Goal: Information Seeking & Learning: Compare options

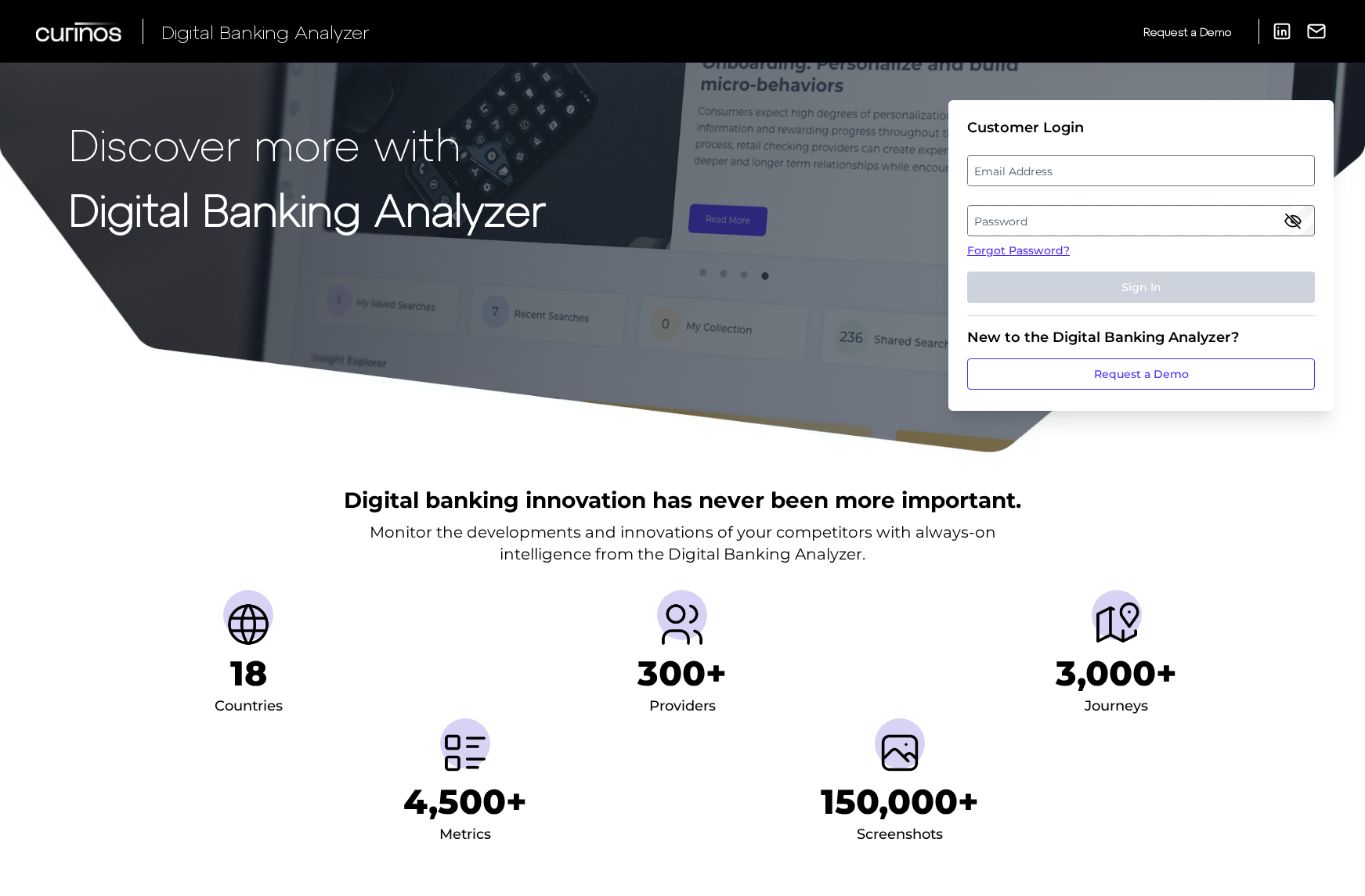
click at [1008, 177] on label "Email Address" at bounding box center [1140, 170] width 346 height 28
click at [1008, 177] on input "email" at bounding box center [1140, 170] width 347 height 31
paste input "margaret_freeman@keybank.com"
type input "margaret_freeman@keybank.com"
click at [1038, 220] on label "Password" at bounding box center [1140, 220] width 346 height 28
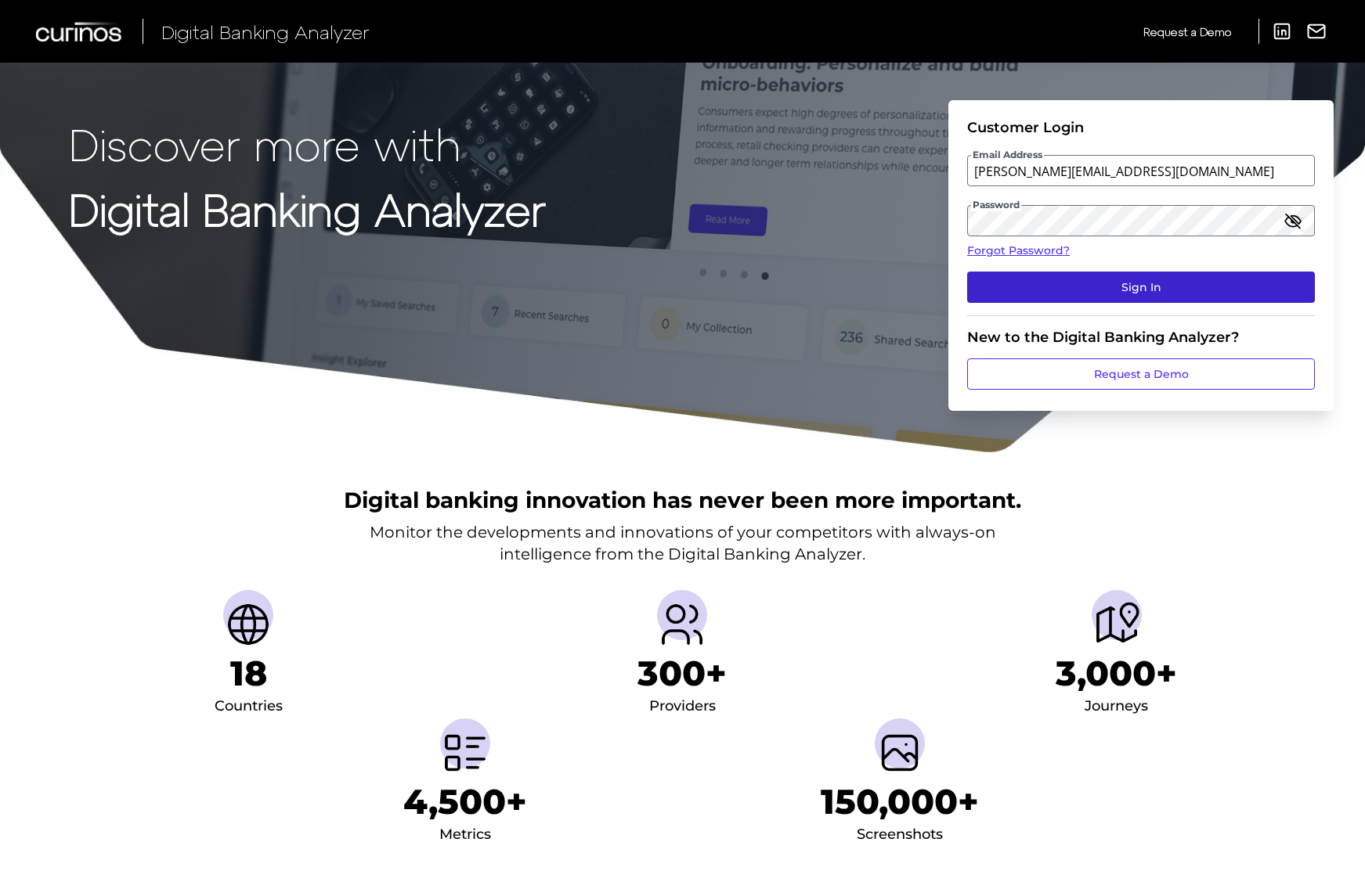
click at [1139, 292] on button "Sign In" at bounding box center [1140, 287] width 347 height 31
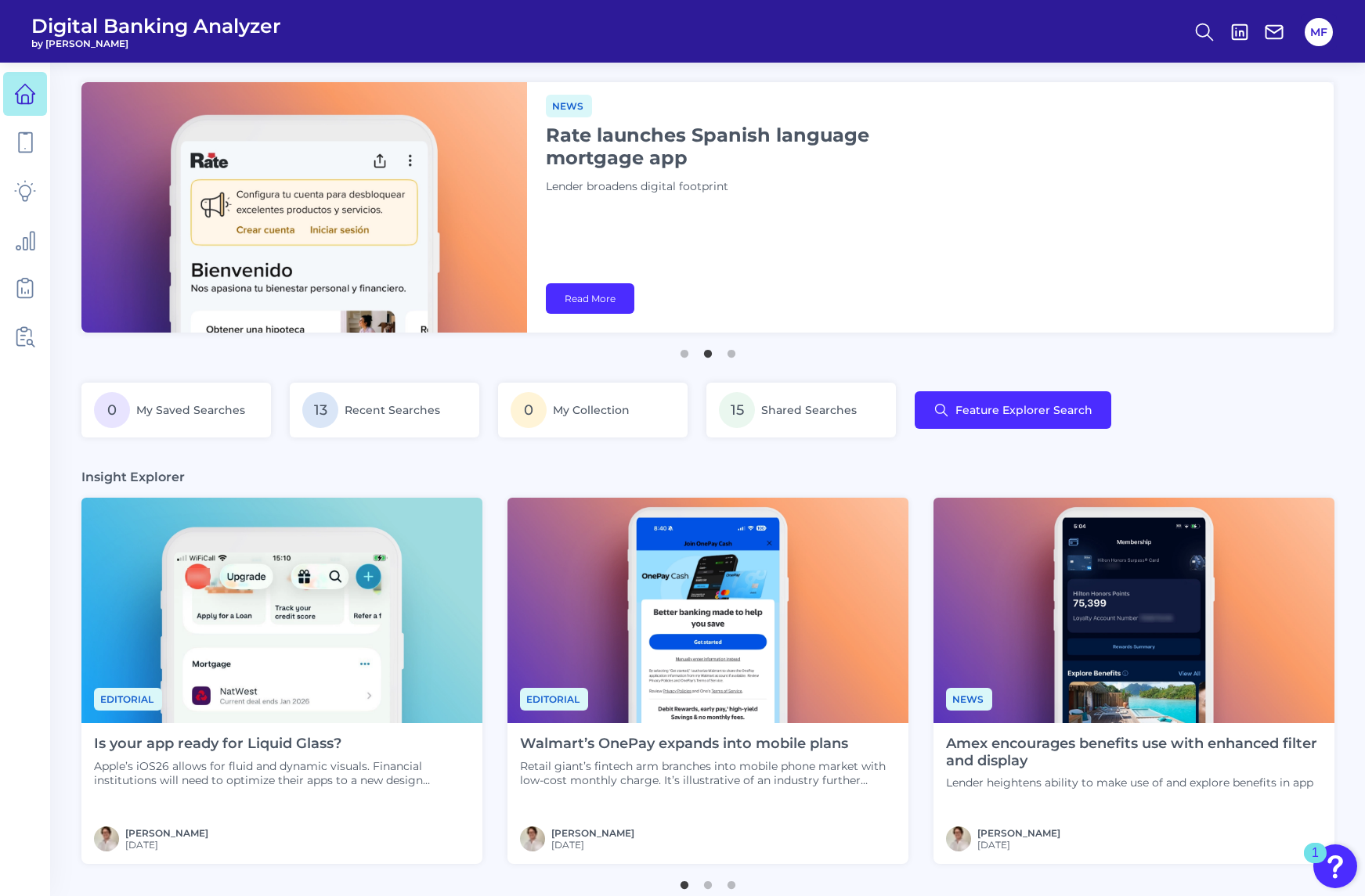
click at [67, 184] on main "News Amex revamps benefits and offers screens in line with Platinum overhaul Pr…" at bounding box center [682, 732] width 1365 height 1465
click at [1207, 32] on icon at bounding box center [1204, 31] width 22 height 22
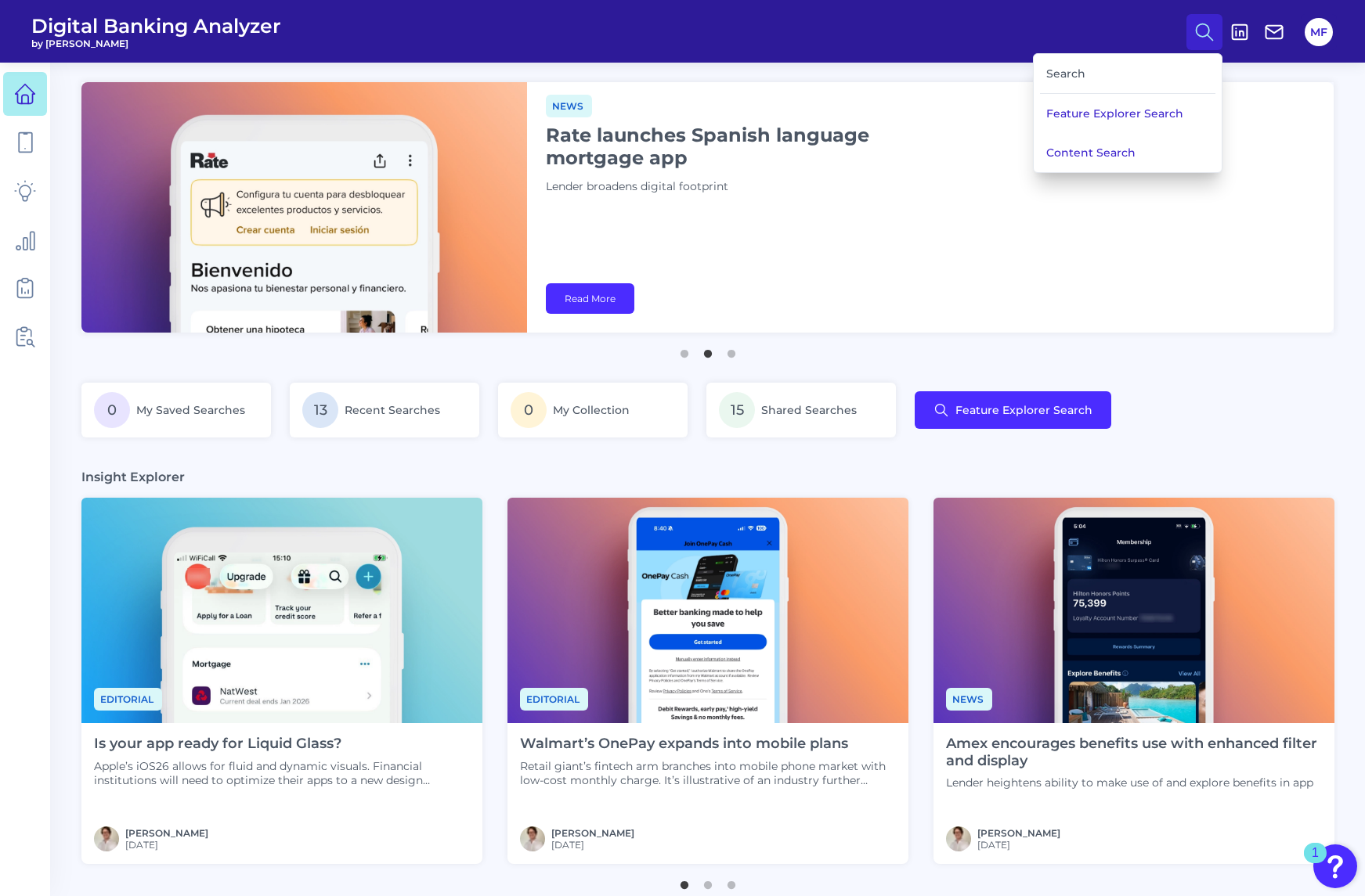
click at [1074, 70] on div "Search" at bounding box center [1126, 74] width 175 height 40
click at [1072, 75] on div "Search" at bounding box center [1126, 74] width 175 height 40
click at [1108, 111] on button "Feature Explorer Search" at bounding box center [1127, 113] width 188 height 39
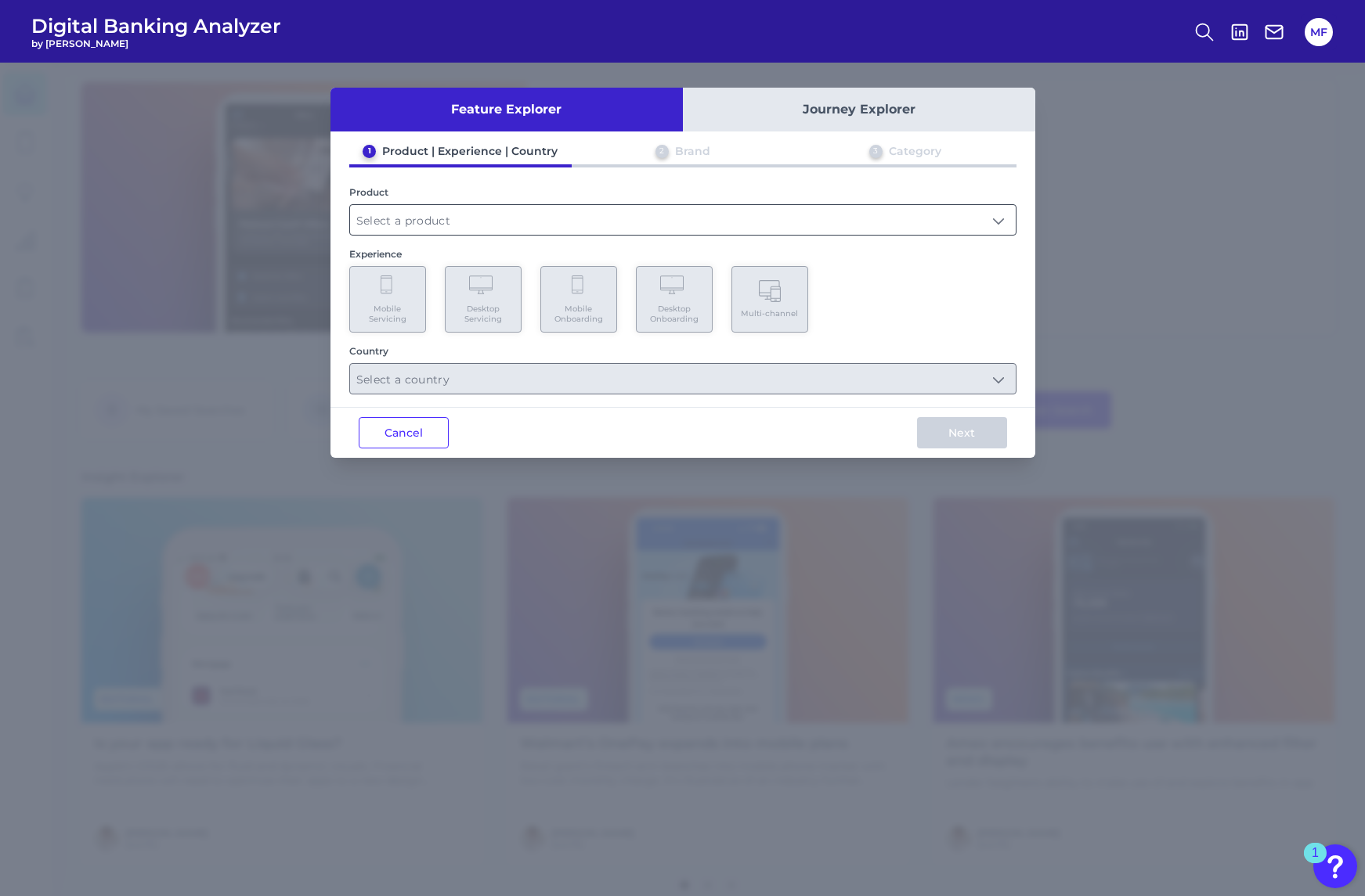
click at [735, 216] on input "text" at bounding box center [682, 220] width 665 height 29
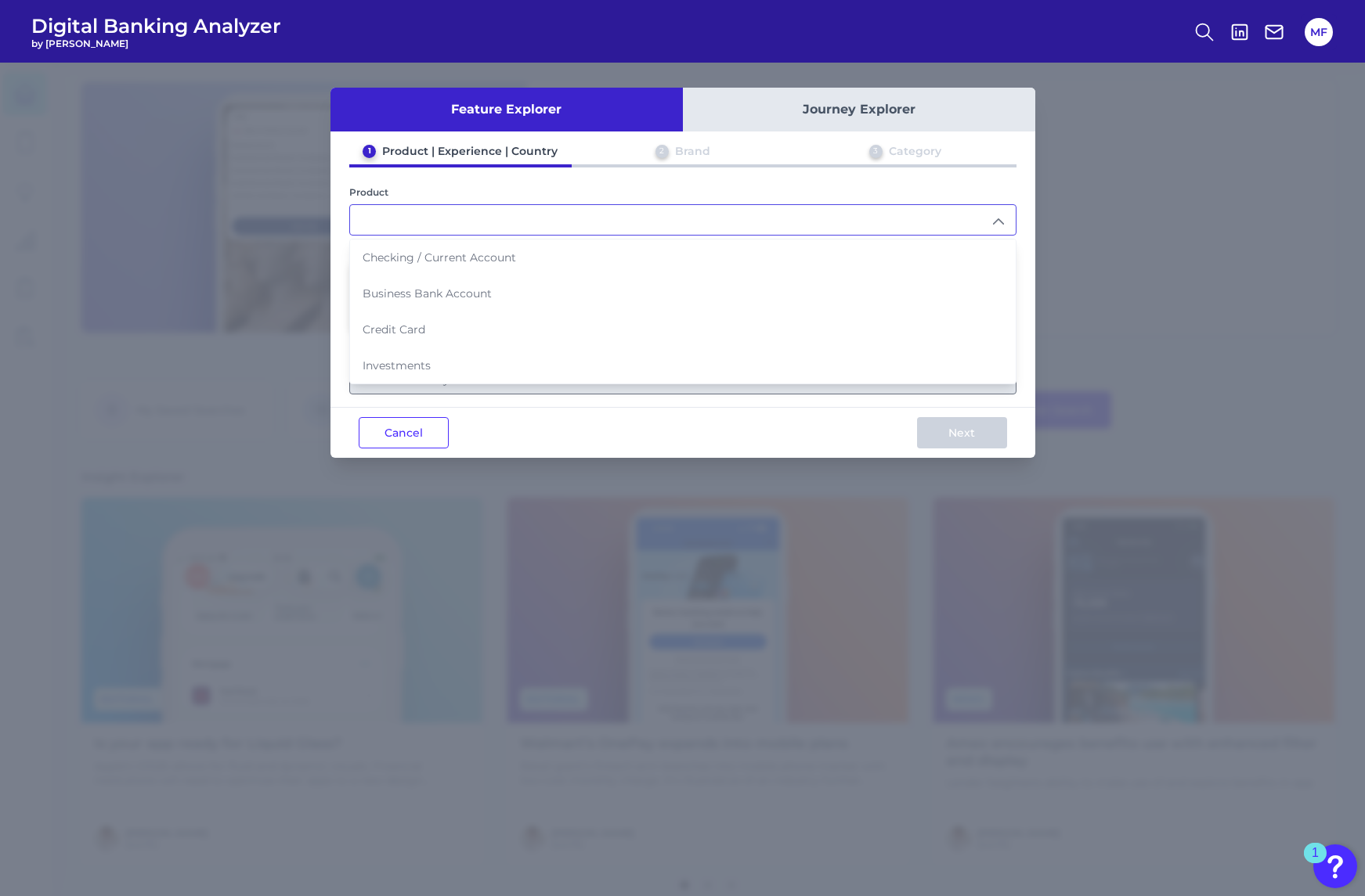
click at [682, 219] on input "text" at bounding box center [682, 220] width 665 height 29
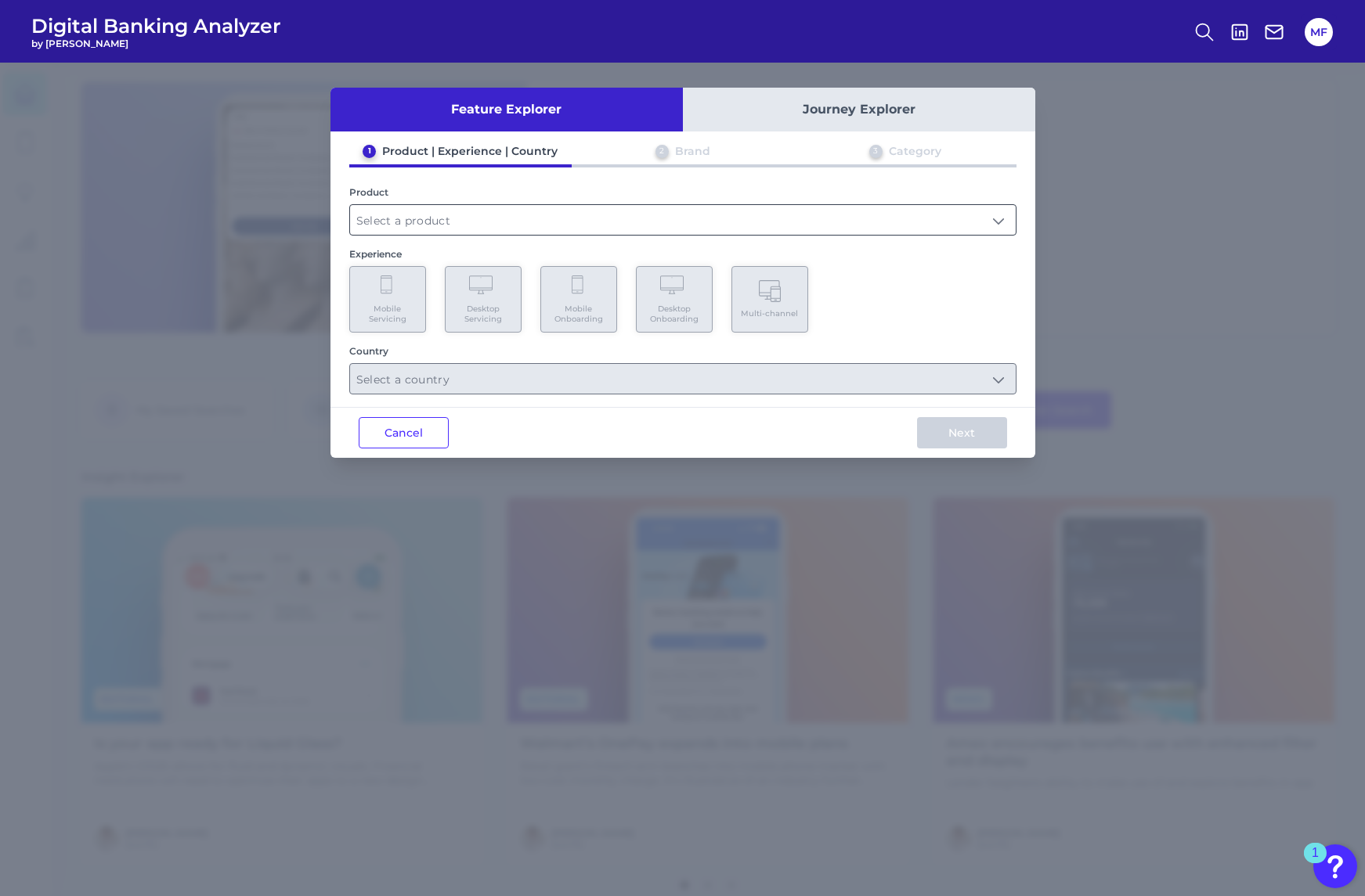
click at [620, 229] on input "text" at bounding box center [682, 220] width 665 height 29
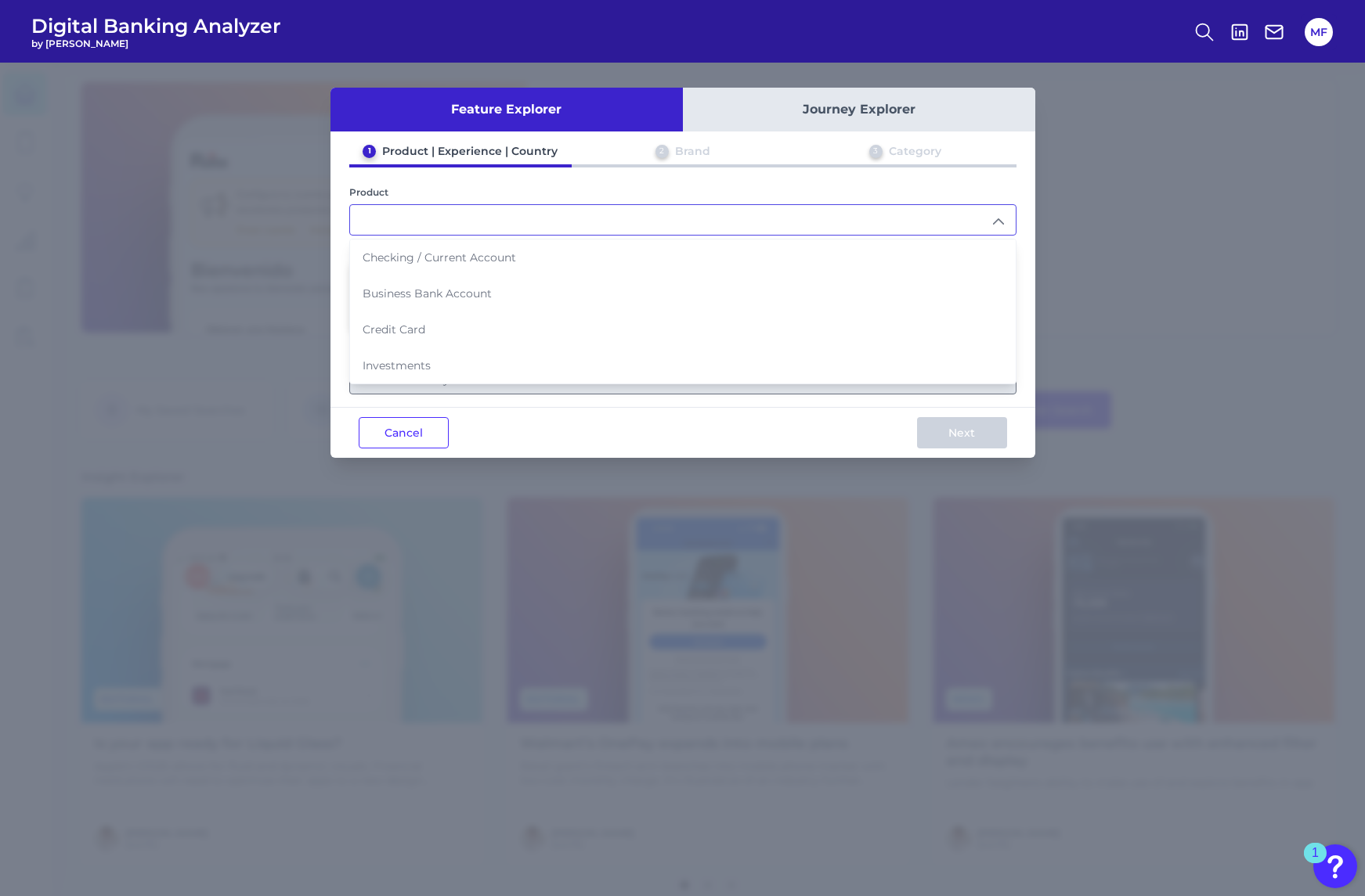
click at [1148, 142] on div "Feature Explorer Journey Explorer 1 Product | Experience | Country 2 Brand 3 Ca…" at bounding box center [682, 479] width 1365 height 834
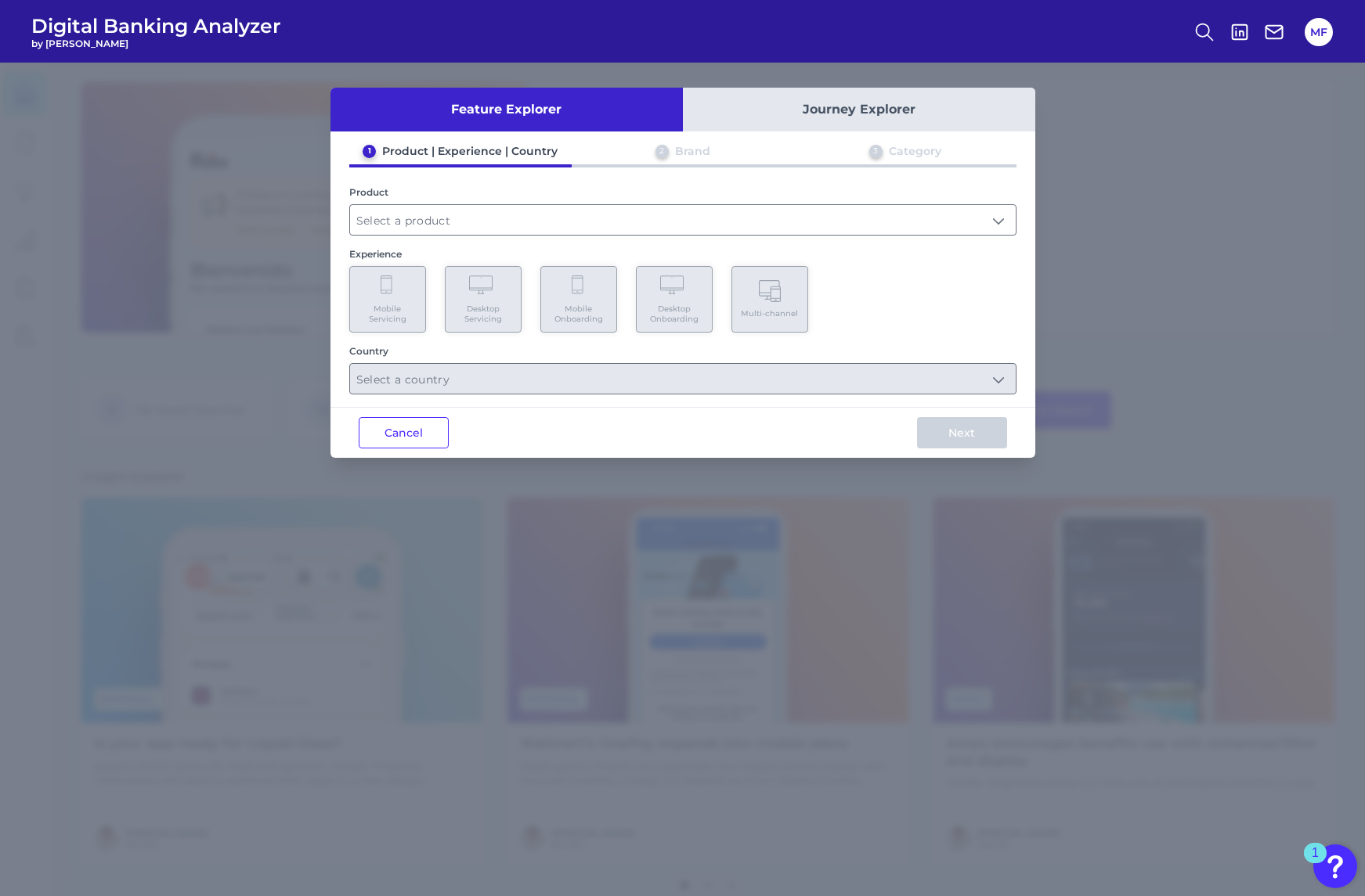
click at [889, 109] on button "Journey Explorer" at bounding box center [859, 110] width 352 height 44
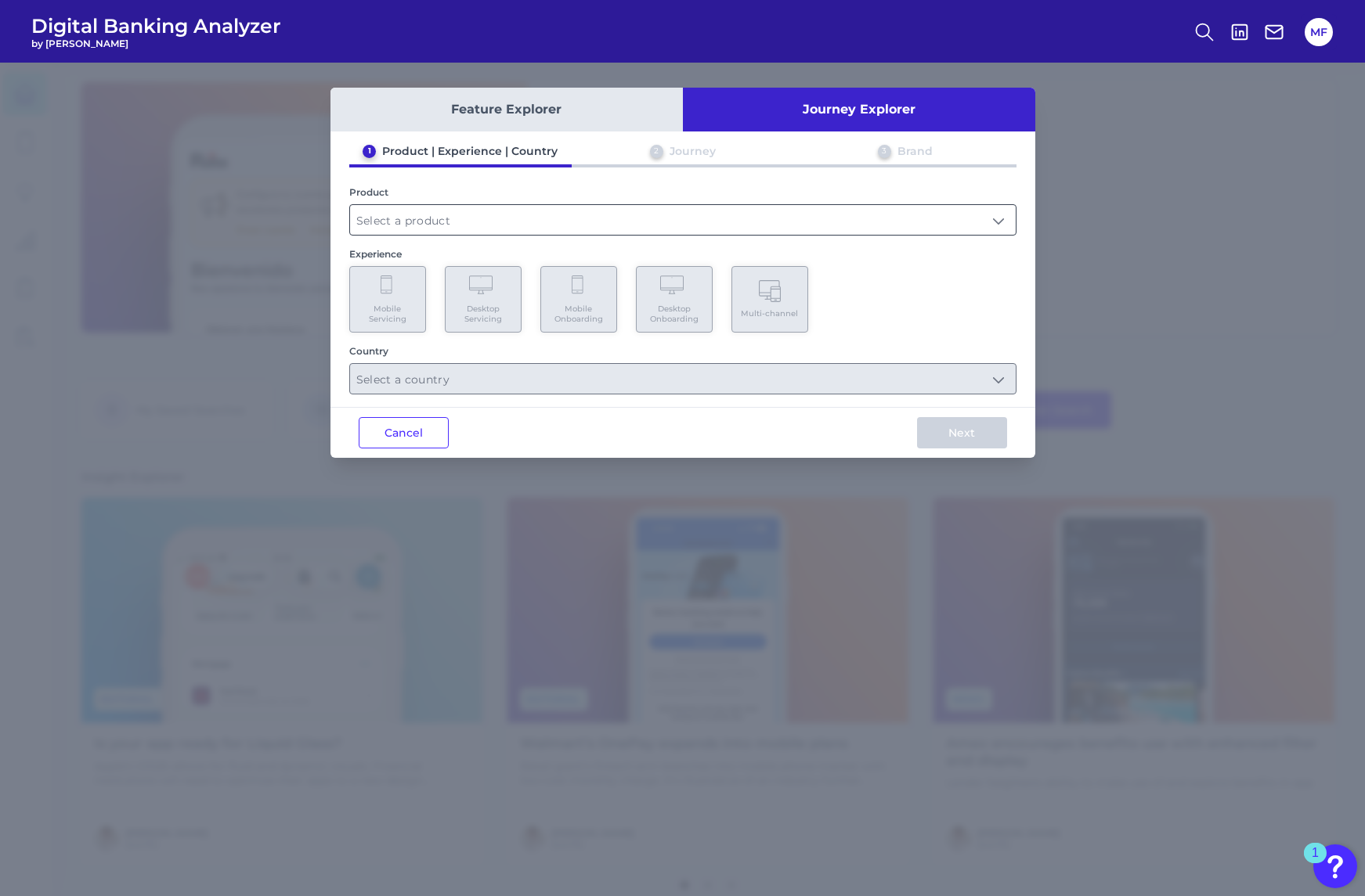
click at [481, 221] on input "text" at bounding box center [682, 220] width 665 height 29
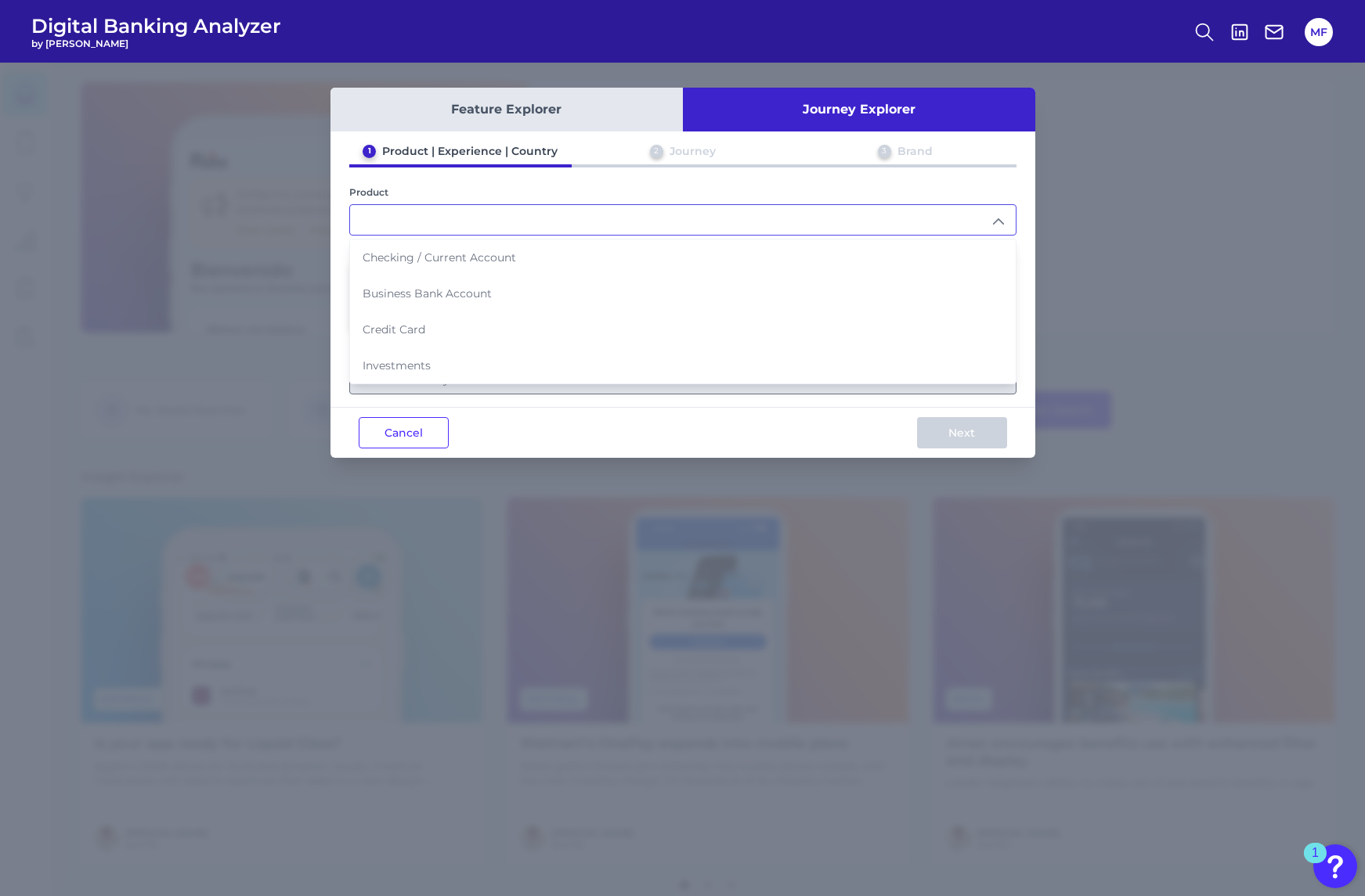
click at [481, 221] on input "text" at bounding box center [682, 220] width 665 height 29
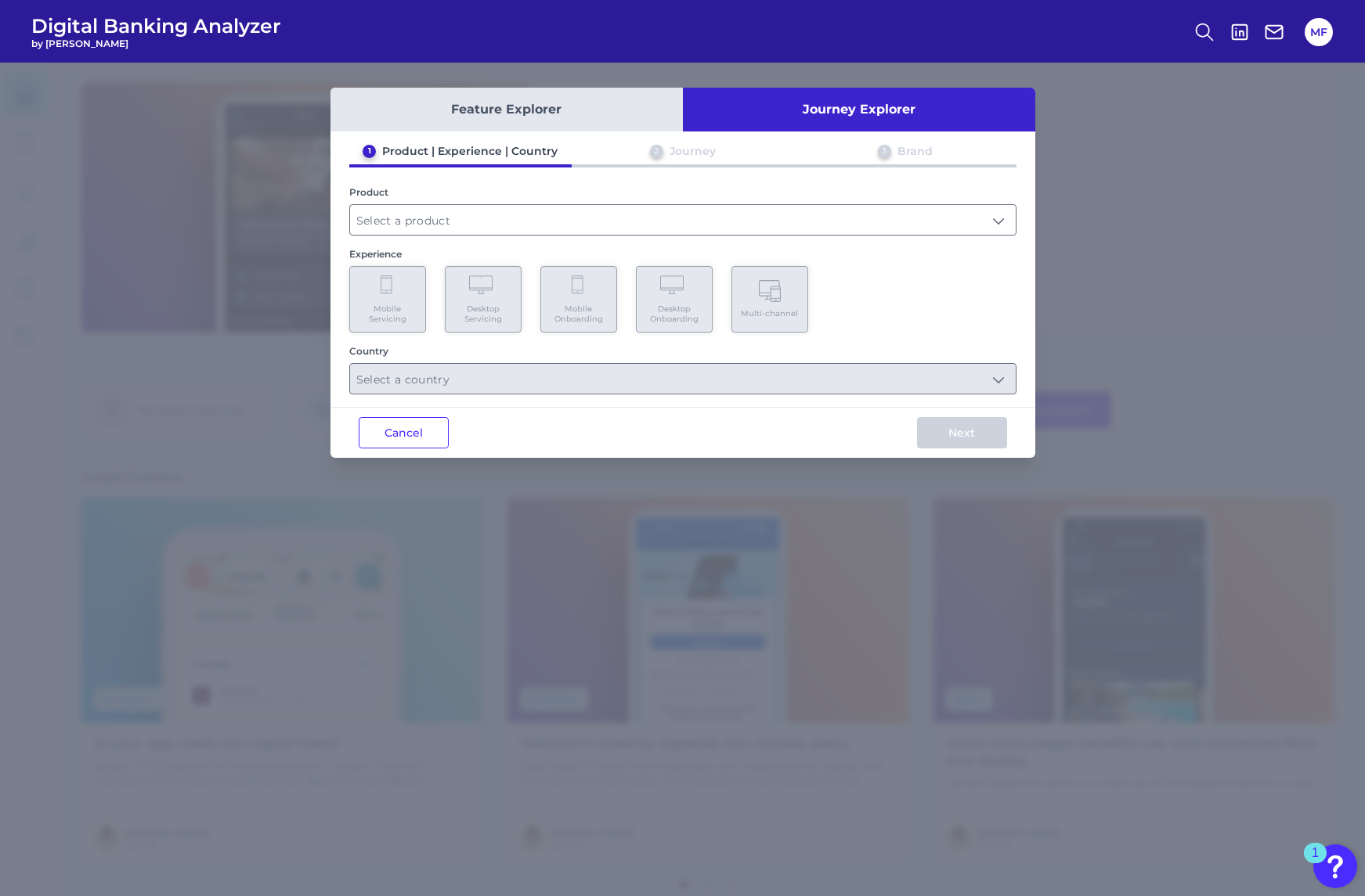
click at [1152, 180] on div "Feature Explorer Journey Explorer 1 Product | Experience | Country 2 Journey 3 …" at bounding box center [682, 479] width 1365 height 834
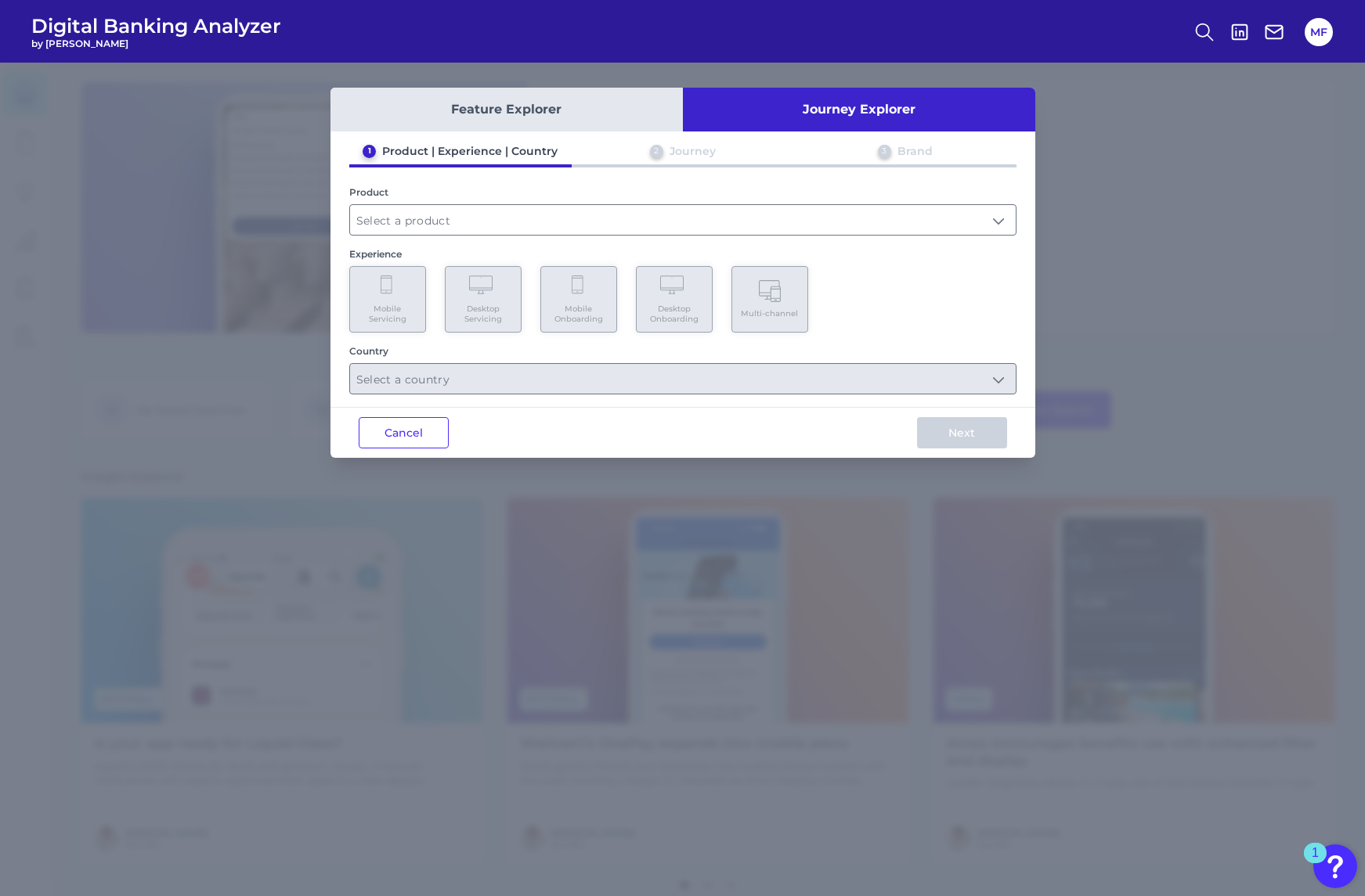
click at [222, 21] on span "Digital Banking Analyzer" at bounding box center [156, 26] width 250 height 24
click at [397, 432] on button "Cancel" at bounding box center [403, 432] width 90 height 31
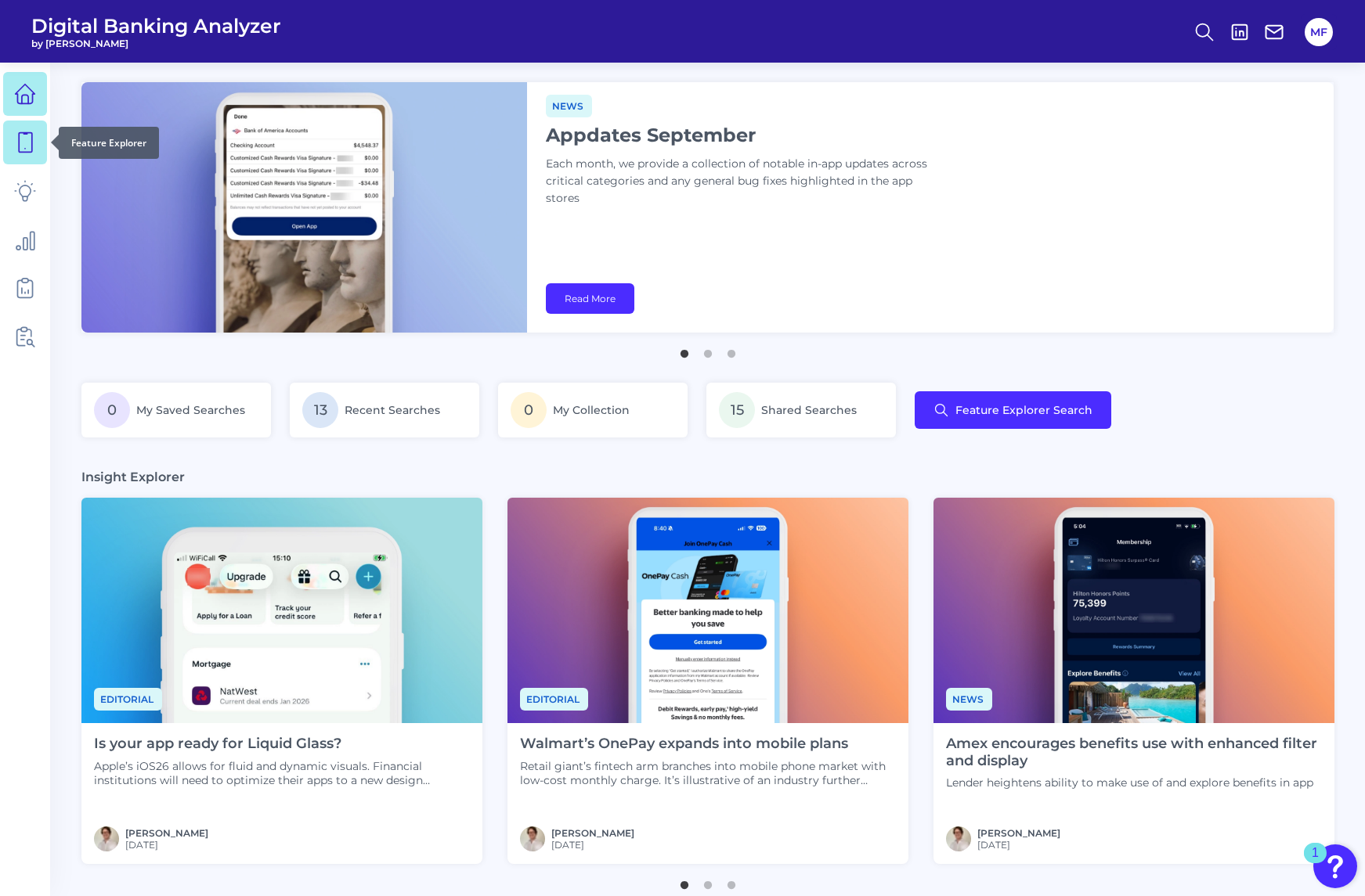
click at [24, 147] on icon at bounding box center [25, 142] width 22 height 22
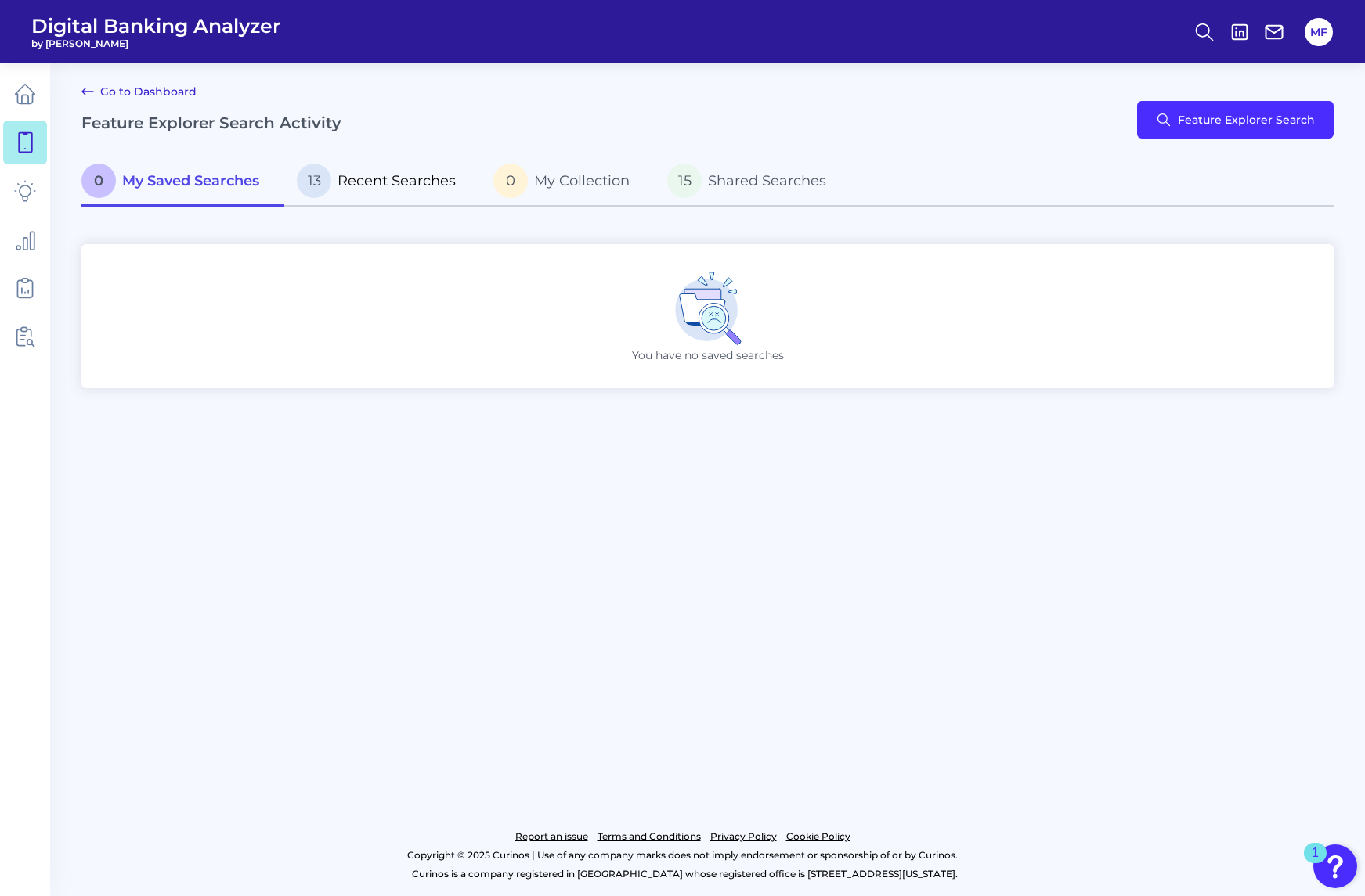
click at [380, 181] on span "Recent Searches" at bounding box center [396, 181] width 118 height 17
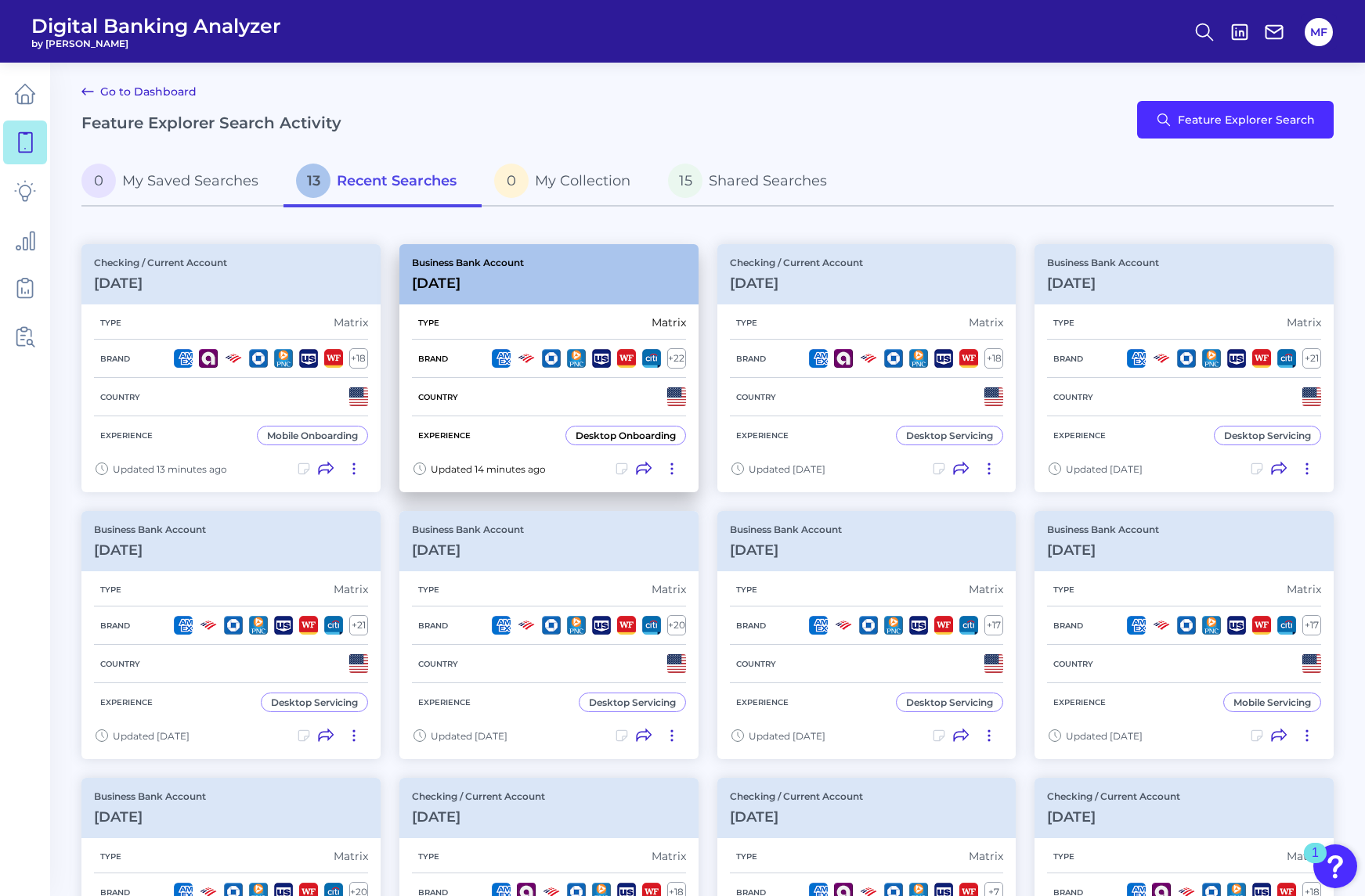
click at [609, 292] on div "Business Bank Account Oct 07 2025" at bounding box center [549, 274] width 299 height 61
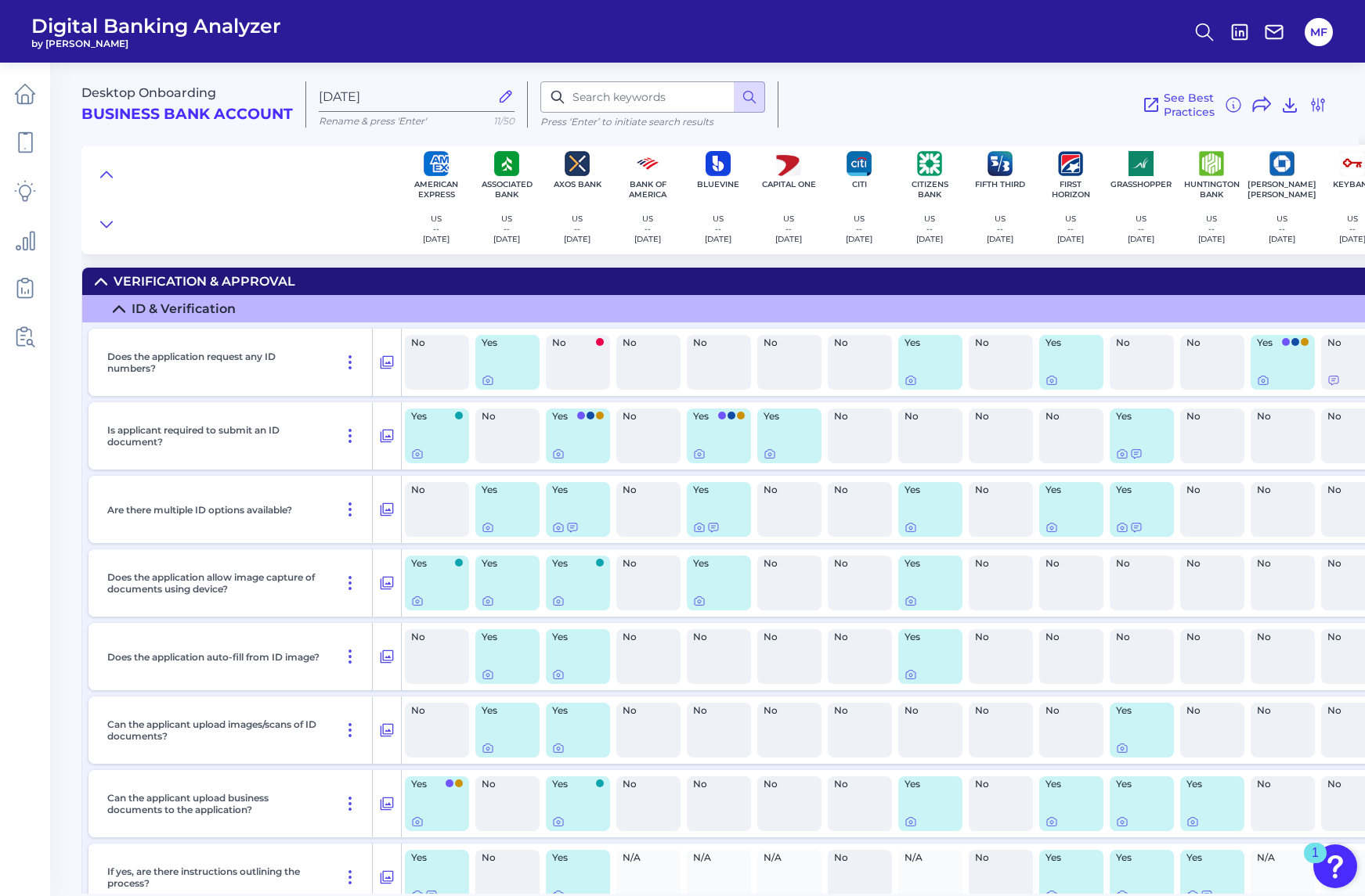
click at [502, 360] on div "Yes" at bounding box center [507, 362] width 64 height 55
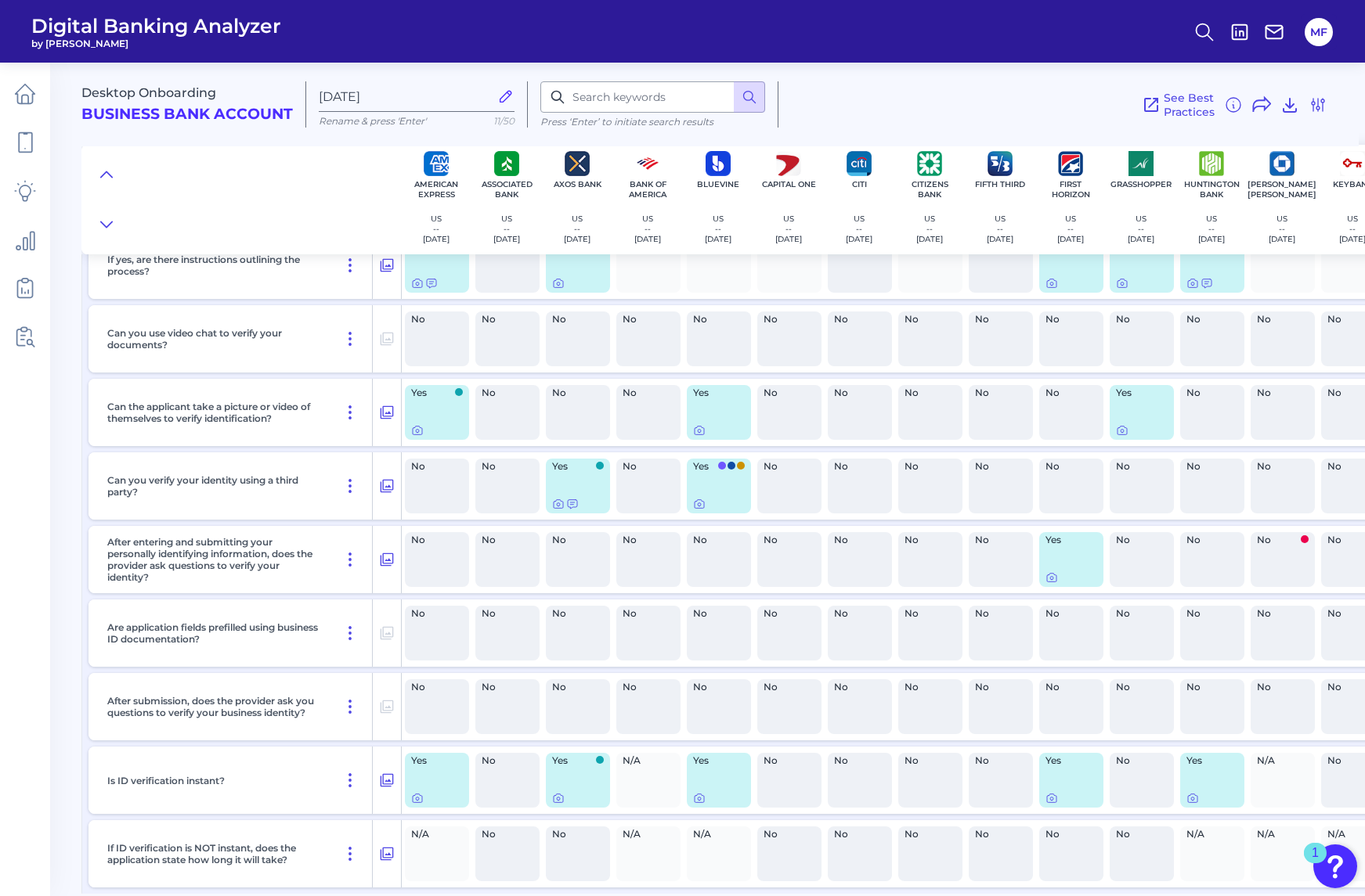
scroll to position [618, 0]
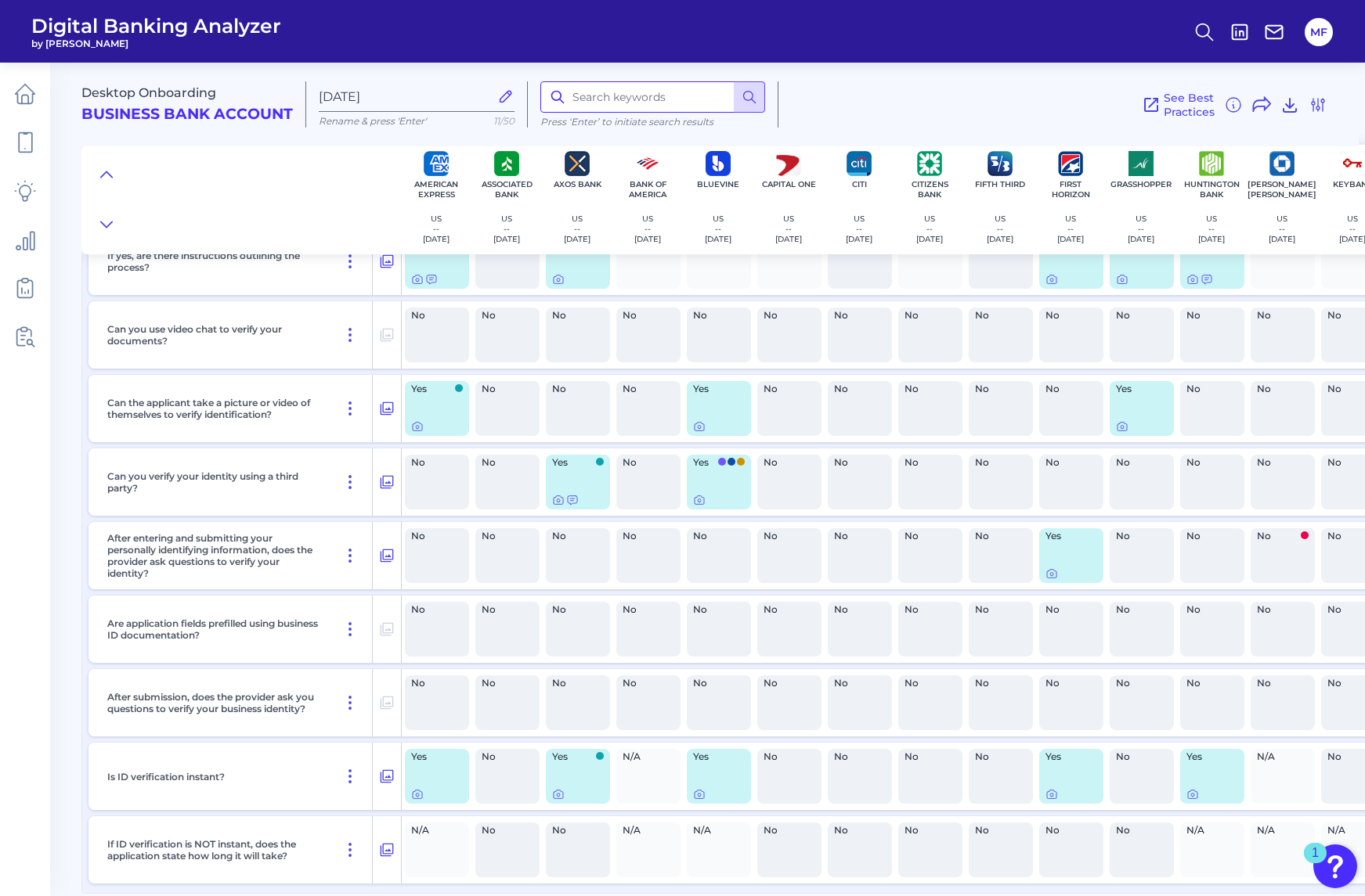
click at [593, 102] on input at bounding box center [652, 97] width 224 height 31
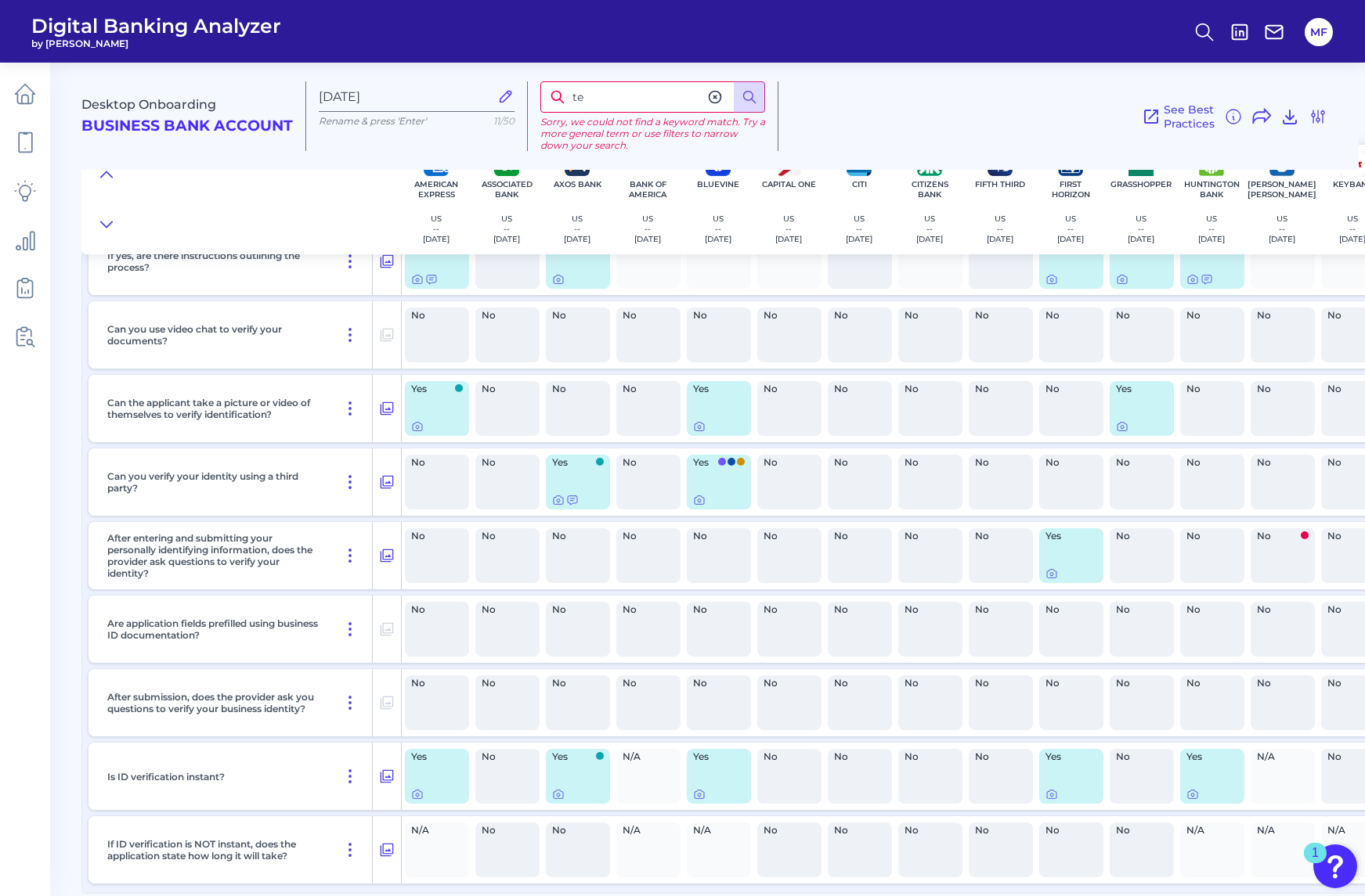
type input "t"
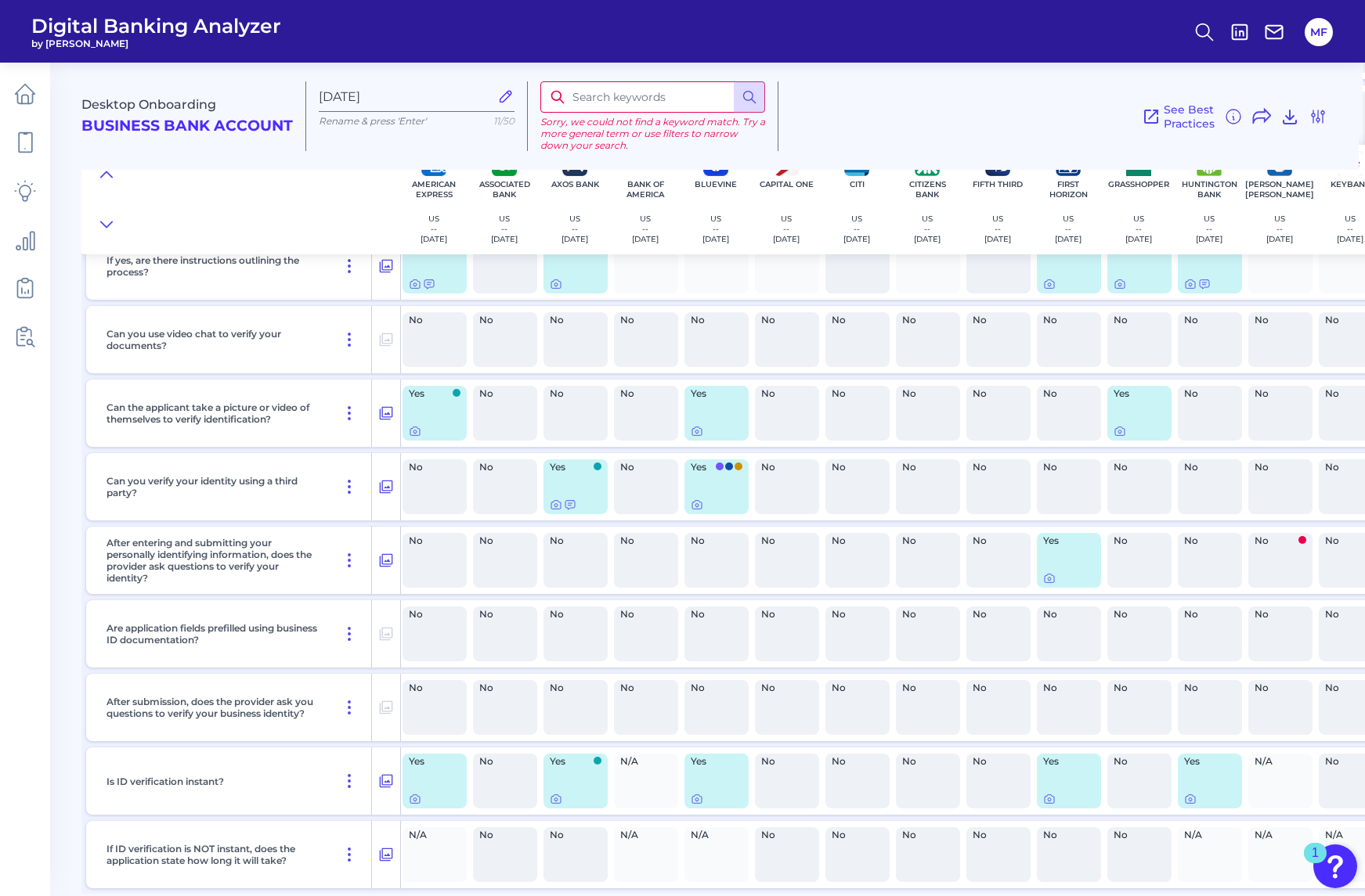
scroll to position [618, 2]
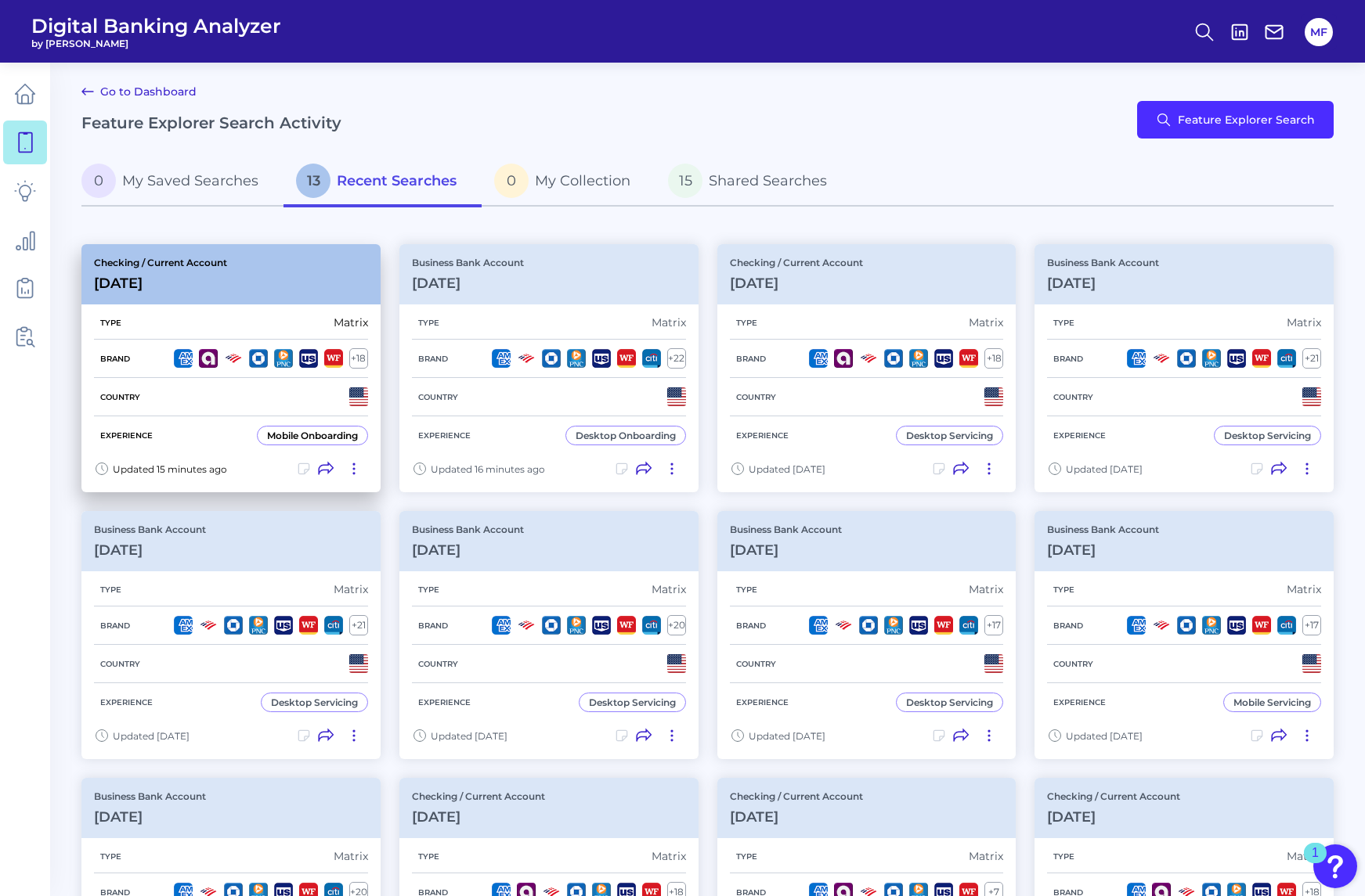
click at [275, 265] on div "Checking / Current Account Oct 07 2025" at bounding box center [231, 274] width 299 height 61
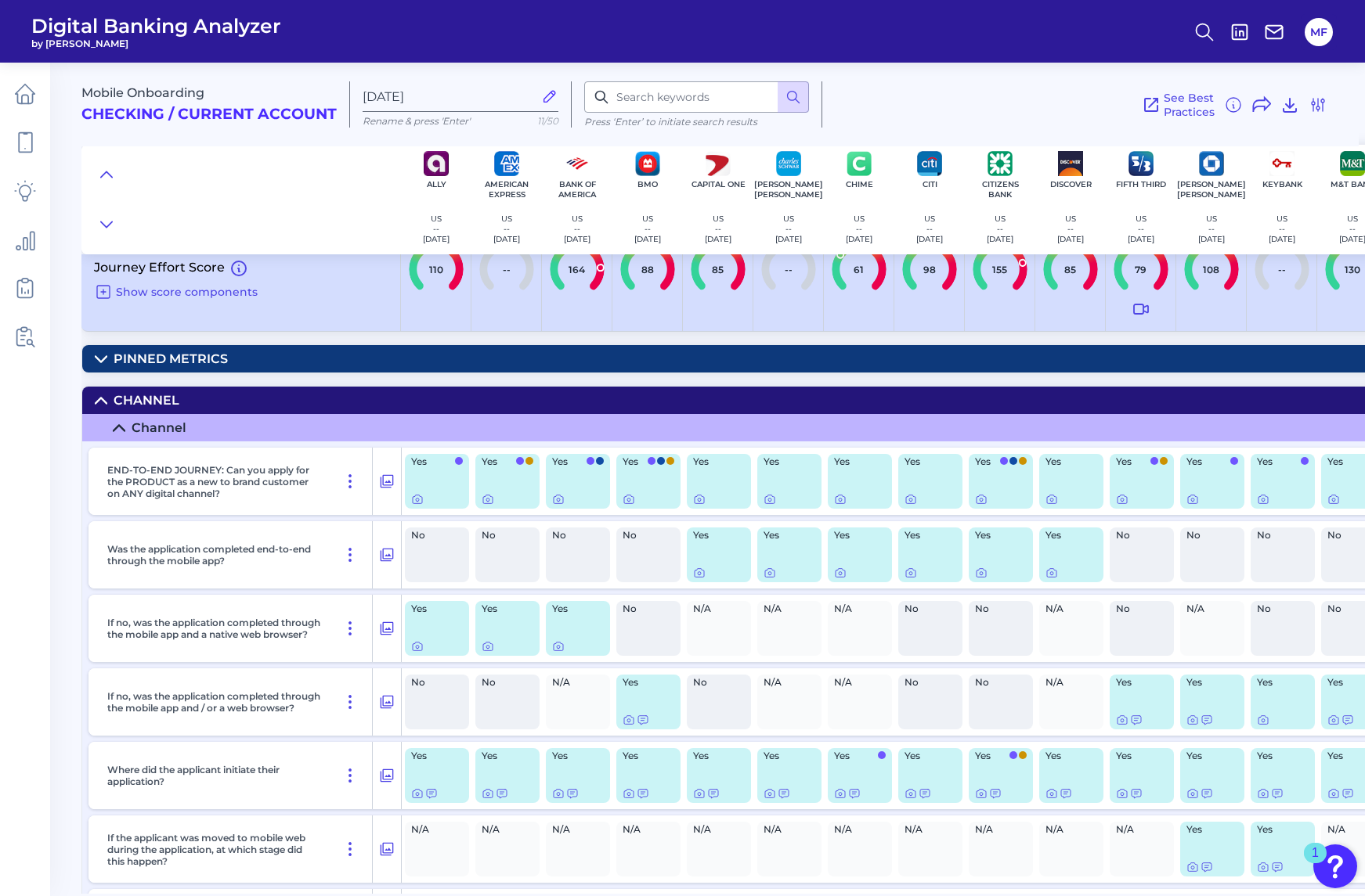
scroll to position [36, 0]
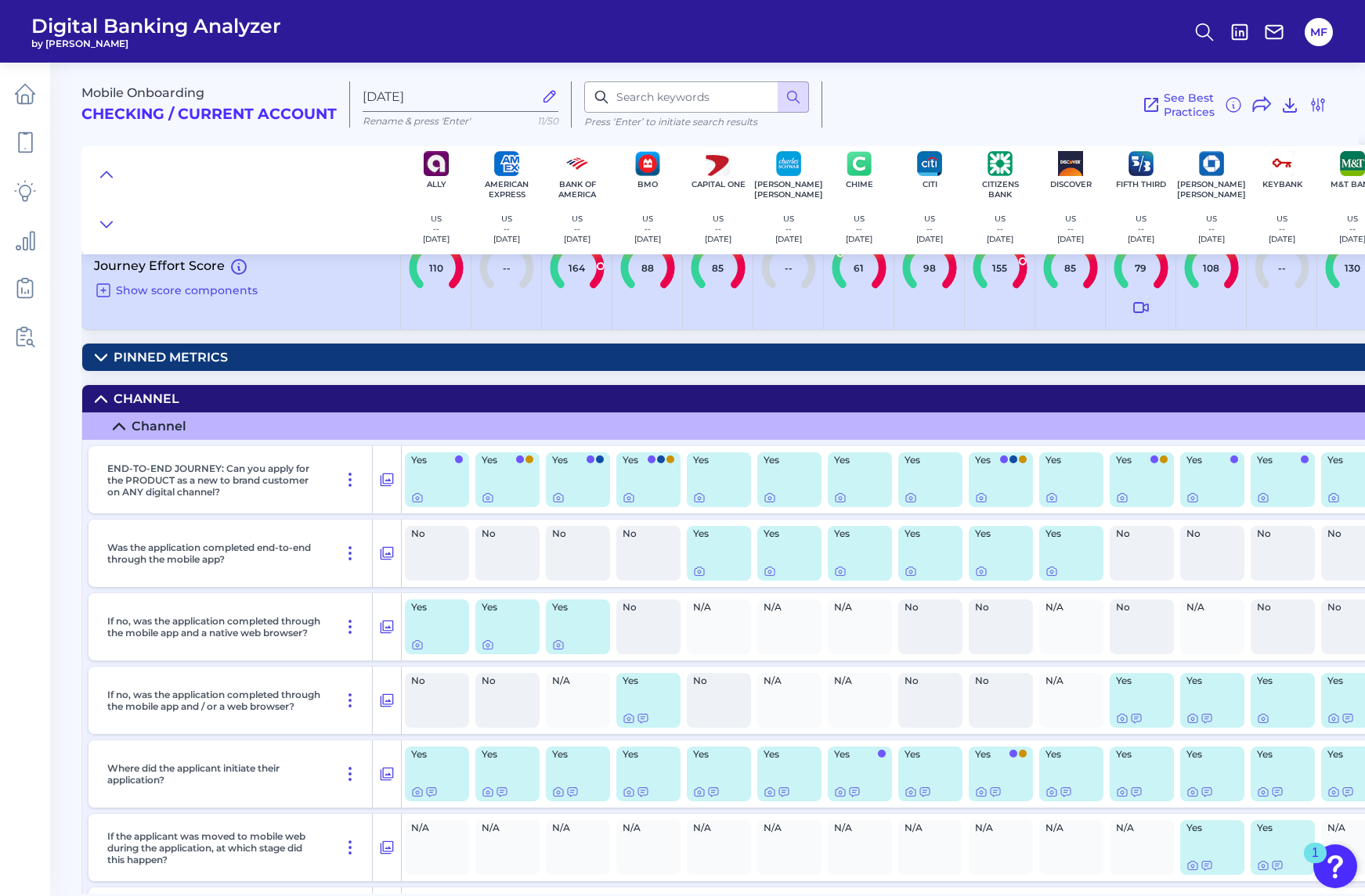
click at [310, 351] on summary "Pinned Metrics" at bounding box center [1123, 357] width 2081 height 27
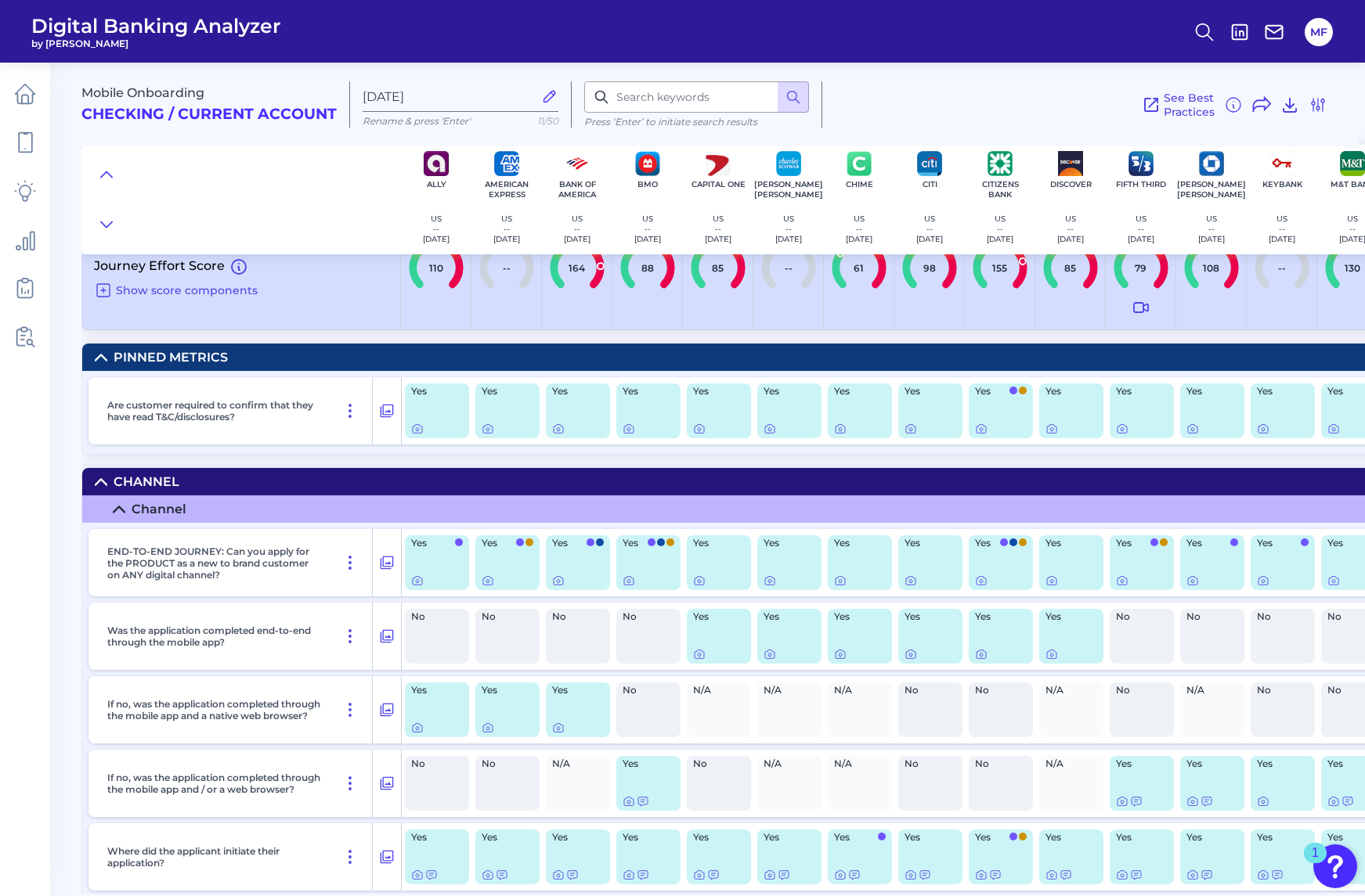
click at [310, 351] on summary "Pinned Metrics" at bounding box center [1123, 357] width 2081 height 27
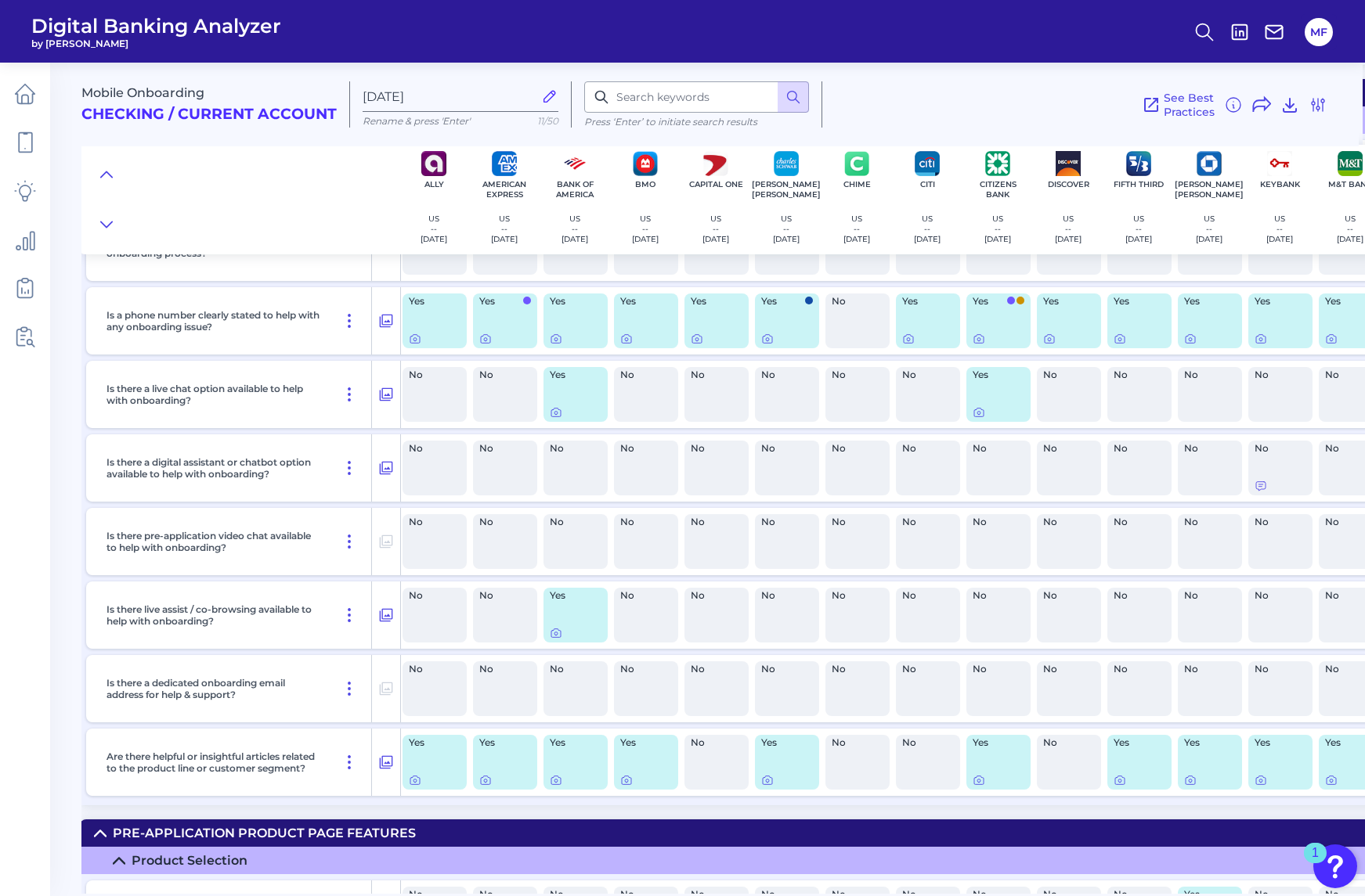
scroll to position [935, 4]
click at [663, 103] on input at bounding box center [696, 97] width 224 height 31
type input "terms"
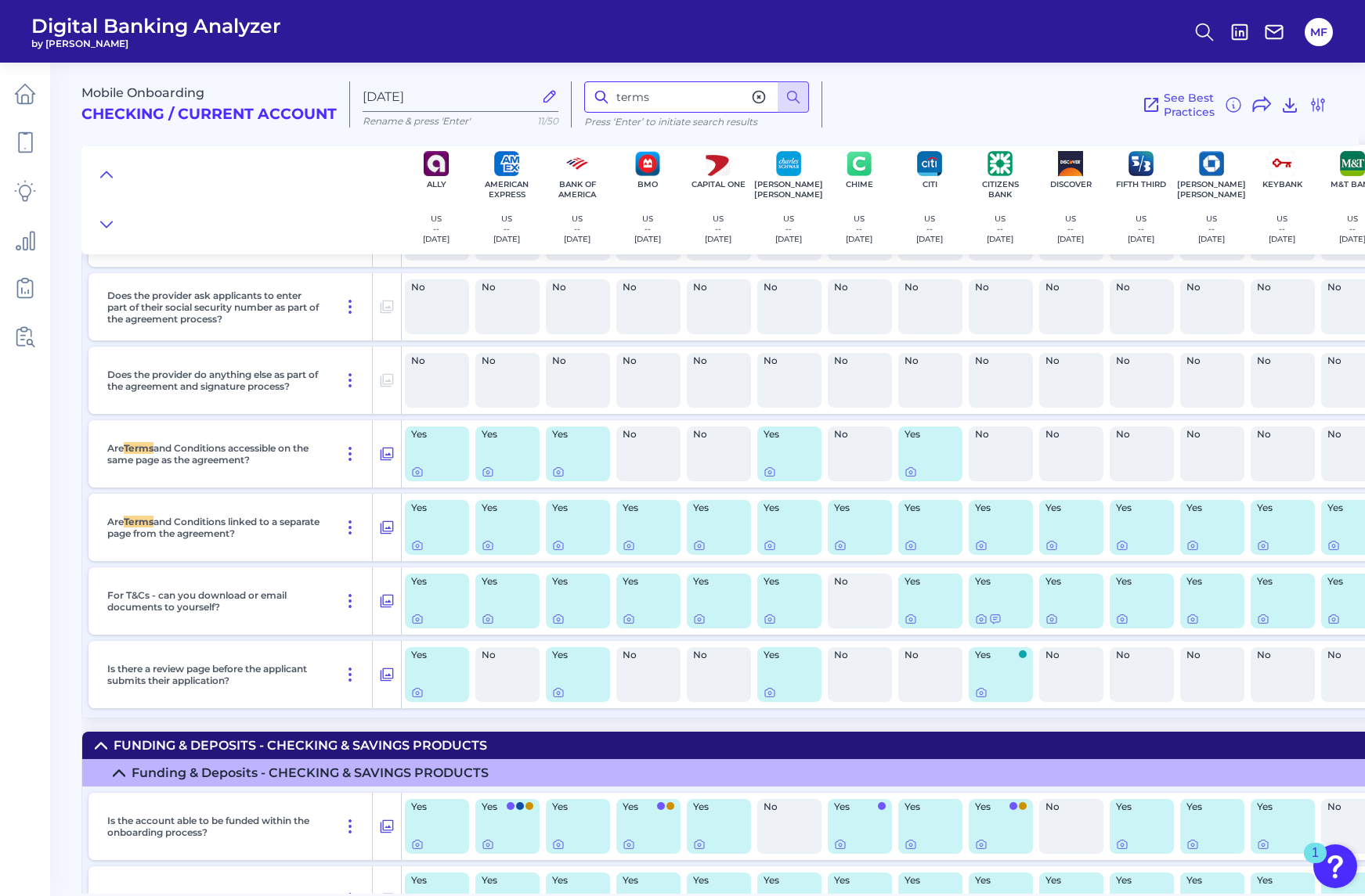
scroll to position [7727, 0]
click at [382, 534] on icon at bounding box center [387, 527] width 13 height 13
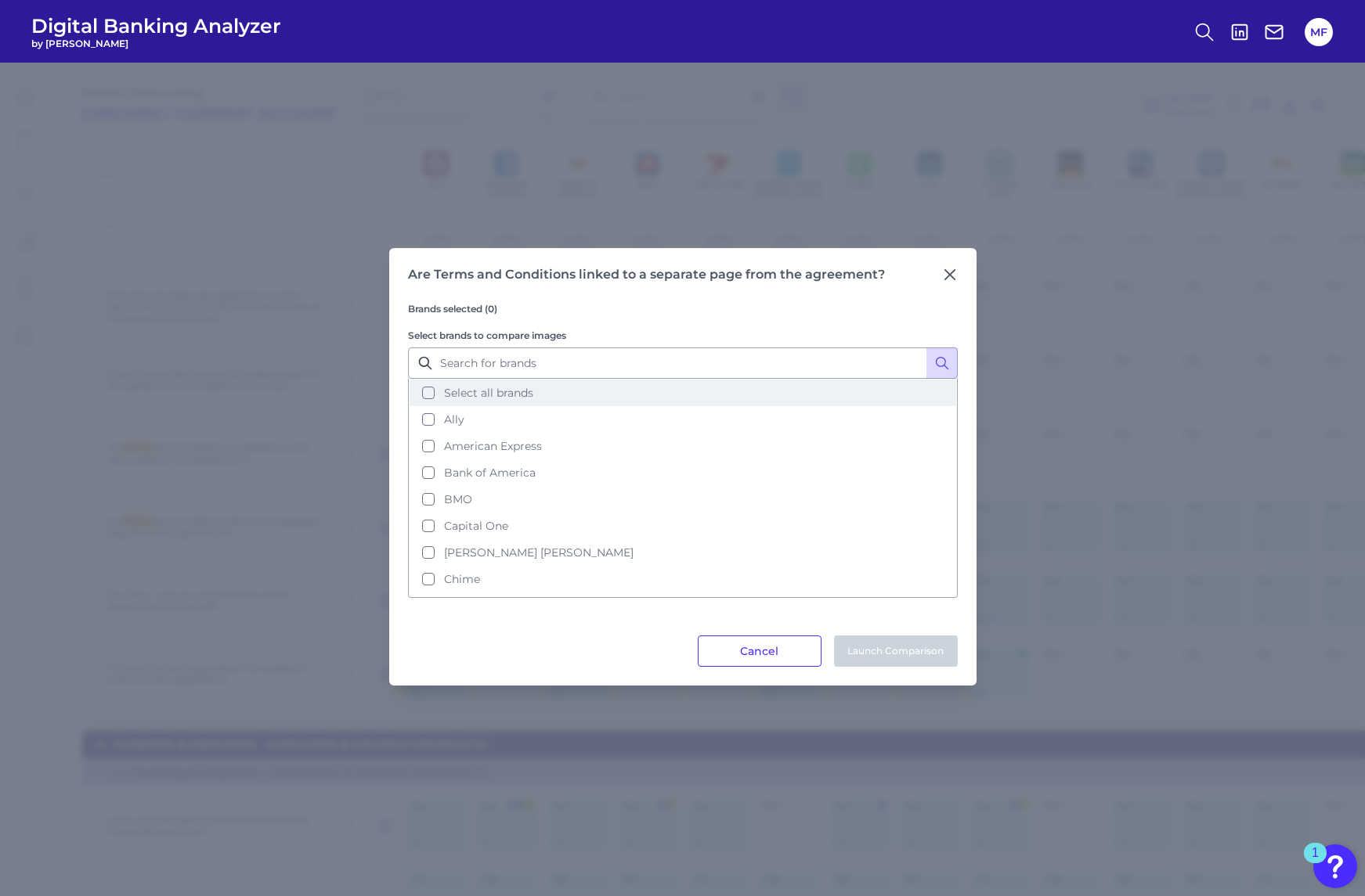
click at [419, 385] on button "Select all brands" at bounding box center [682, 393] width 546 height 26
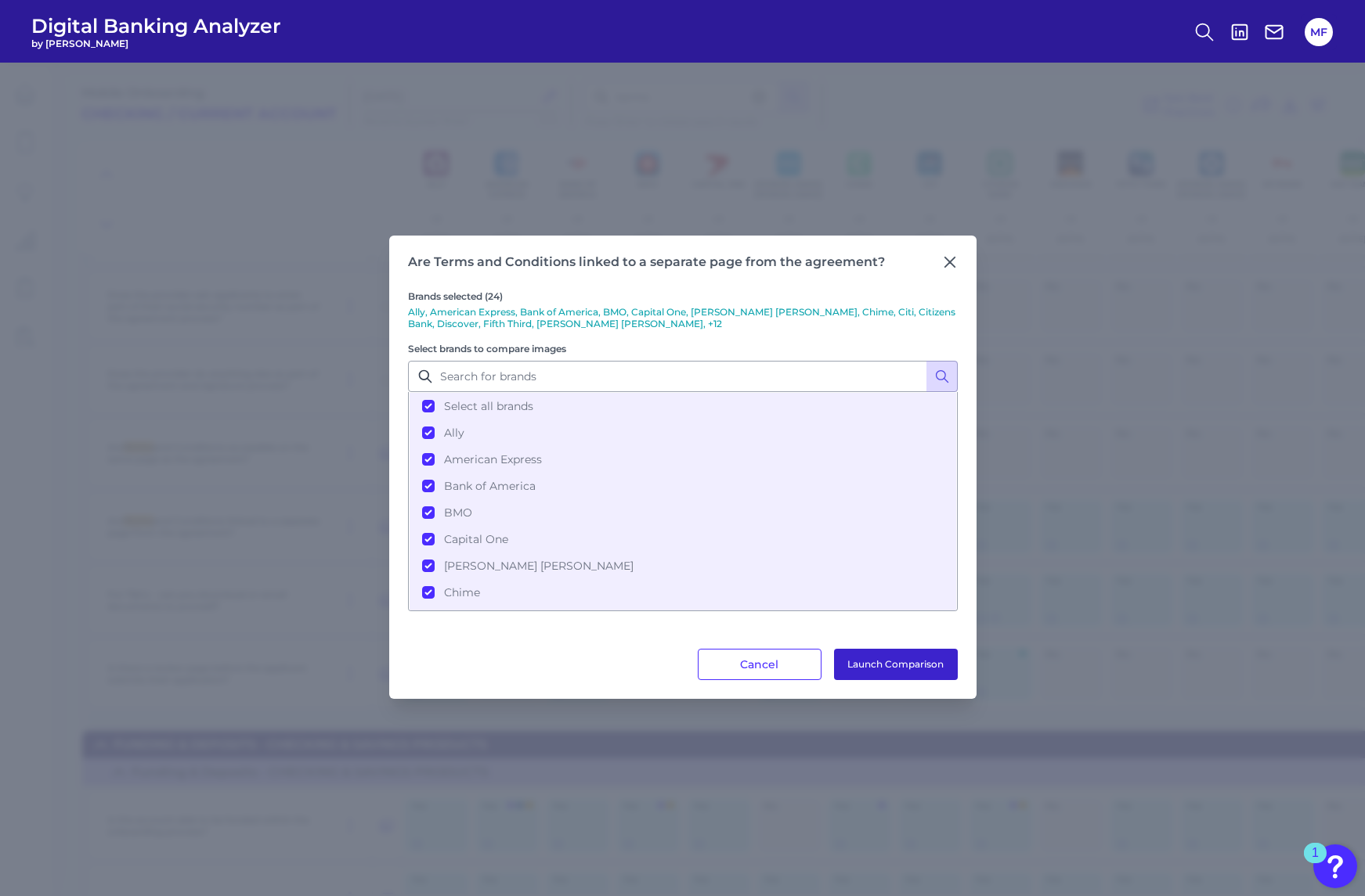
click at [900, 663] on button "Launch Comparison" at bounding box center [895, 664] width 124 height 31
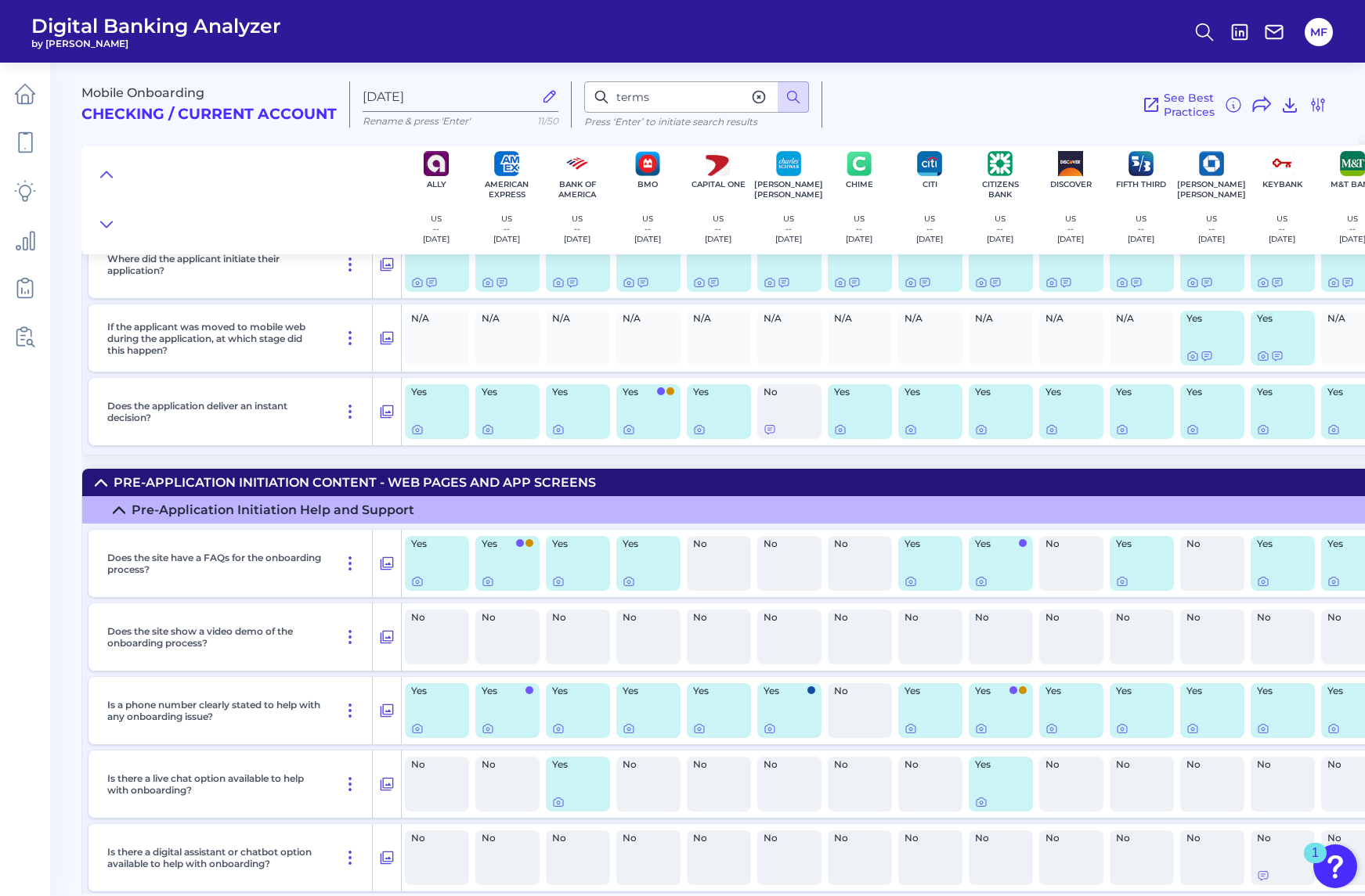
scroll to position [0, 0]
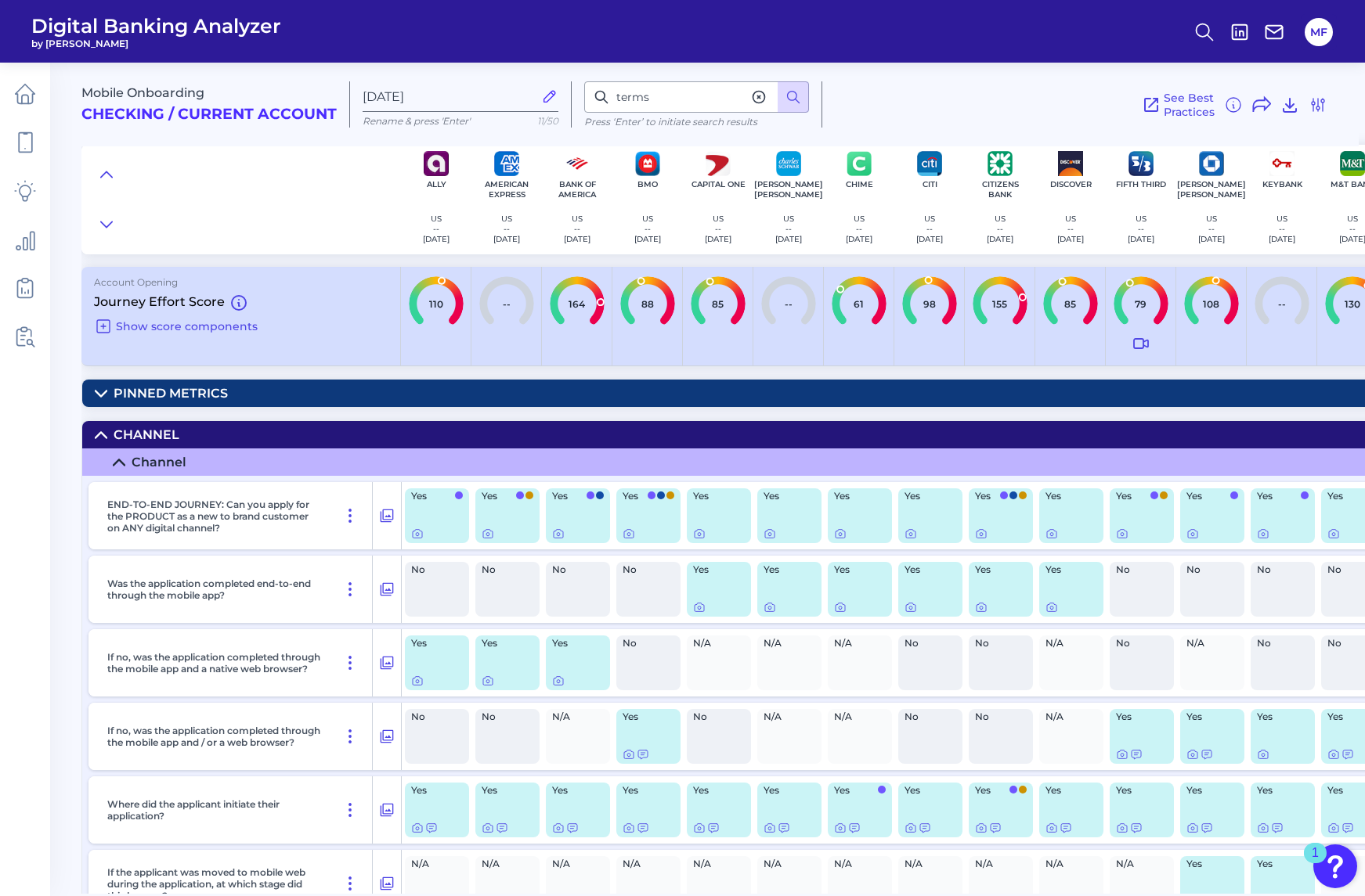
click at [551, 97] on icon at bounding box center [550, 97] width 17 height 17
click at [533, 97] on input "[DATE]" at bounding box center [448, 97] width 170 height 15
click at [285, 121] on h2 "Checking / Current Account" at bounding box center [209, 114] width 256 height 18
click at [249, 93] on div "Mobile Onboarding Checking / Current Account" at bounding box center [216, 104] width 269 height 46
click at [974, 108] on div "See Best Practices Filters Clear all filters Experience Reset Mobile Servicing …" at bounding box center [1073, 104] width 505 height 46
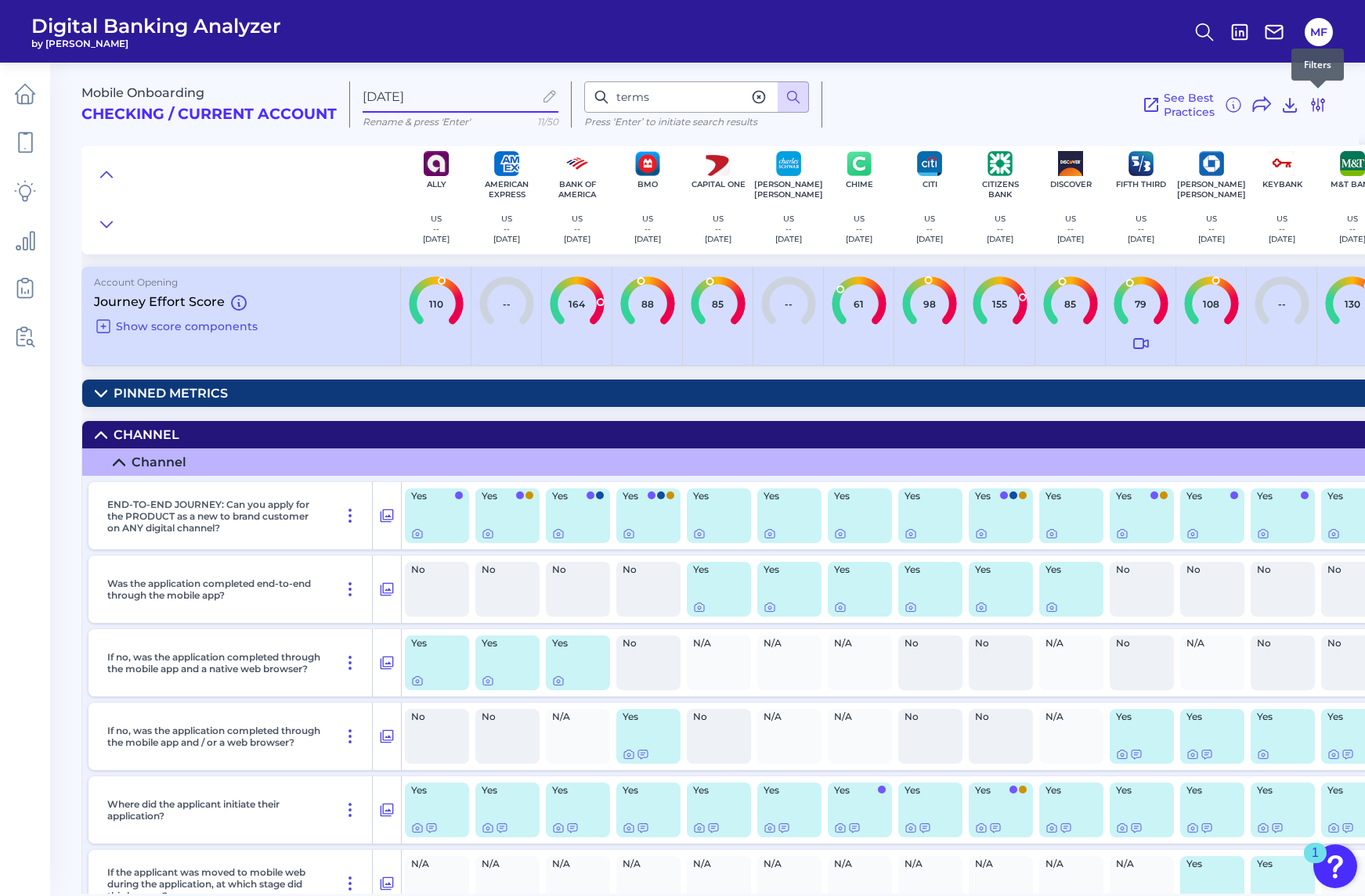
click at [1318, 111] on icon at bounding box center [1317, 104] width 12 height 12
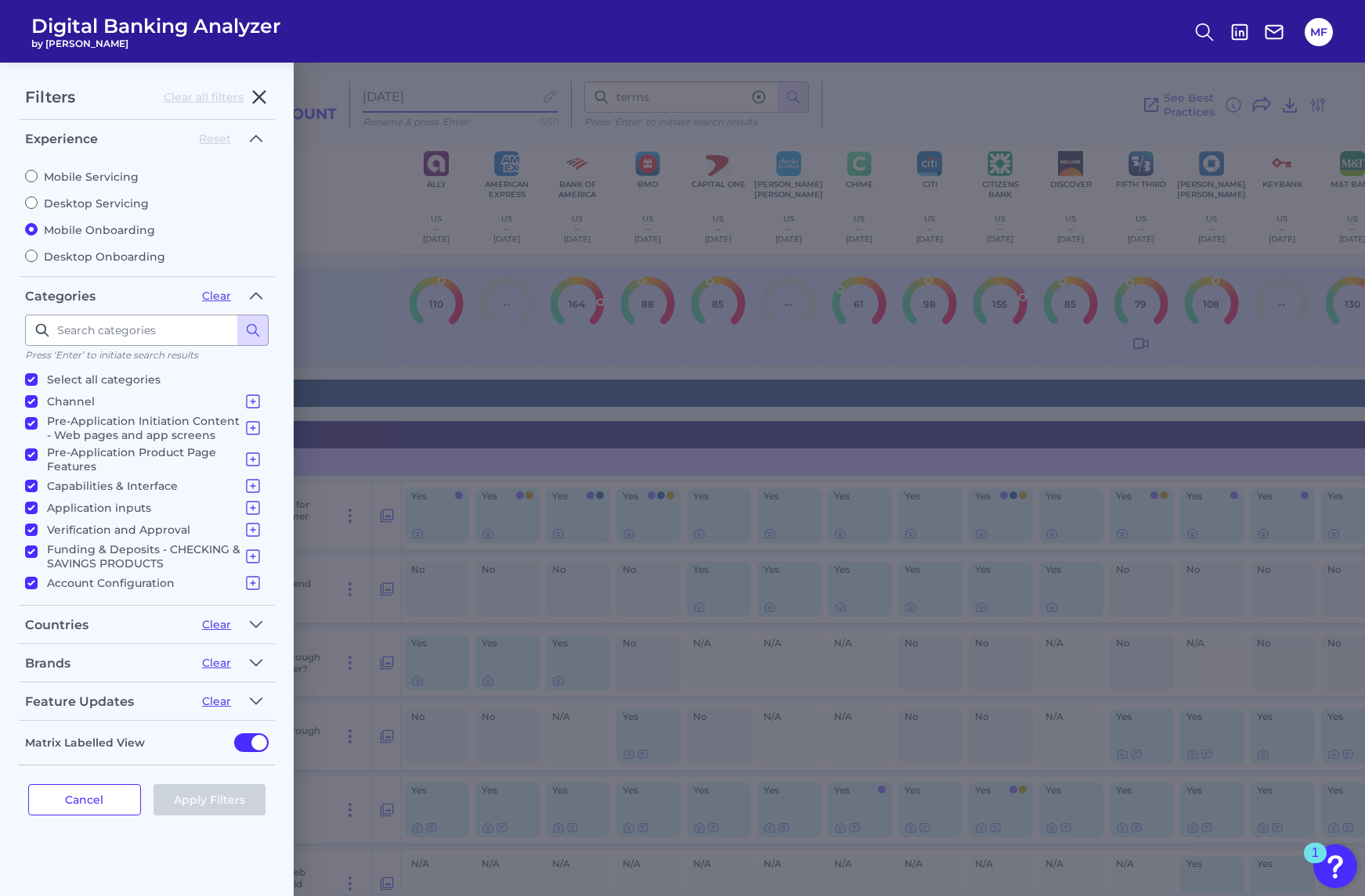
click at [259, 97] on icon "button" at bounding box center [259, 97] width 11 height 11
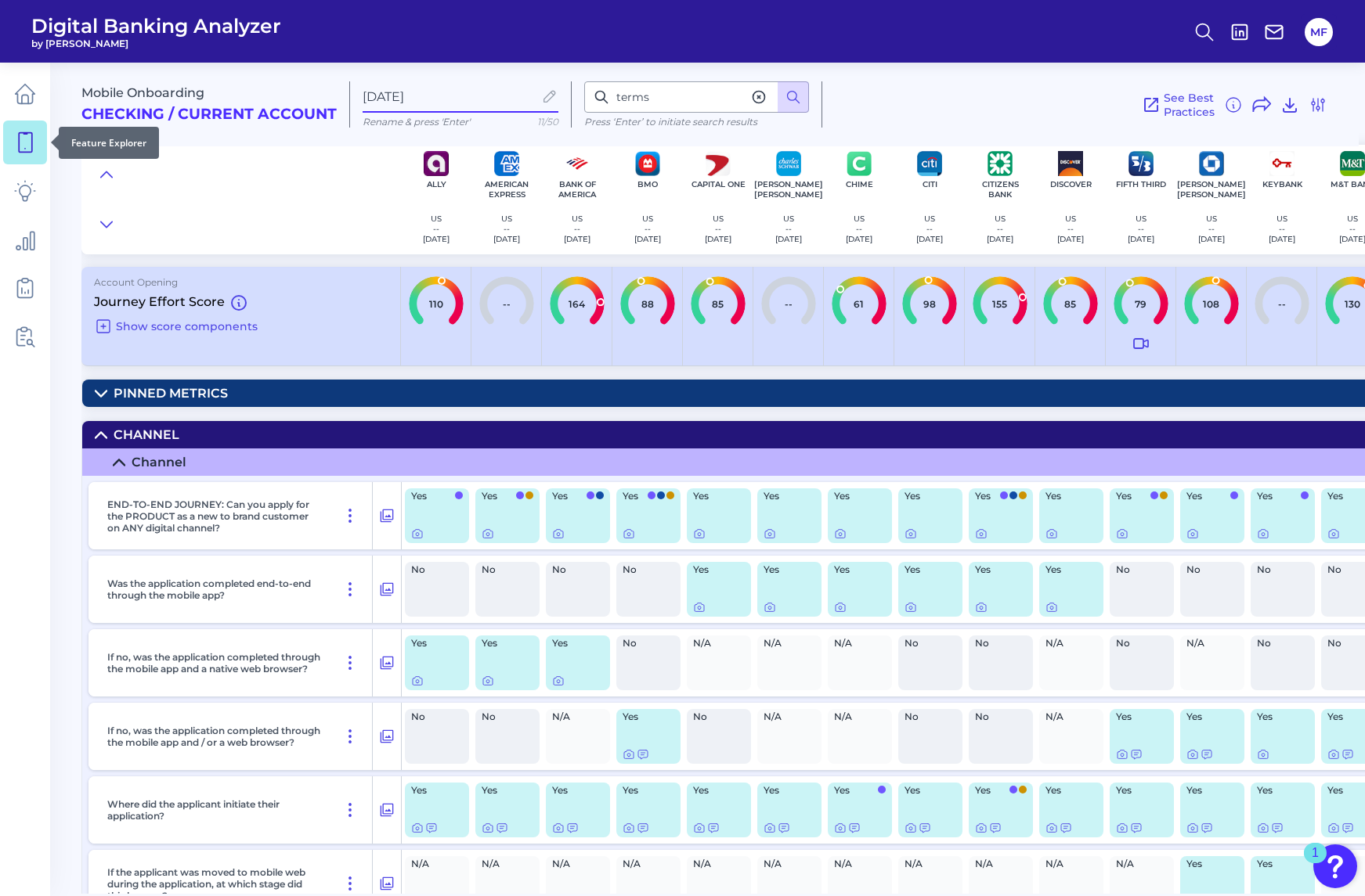
click at [32, 143] on icon at bounding box center [26, 143] width 13 height 20
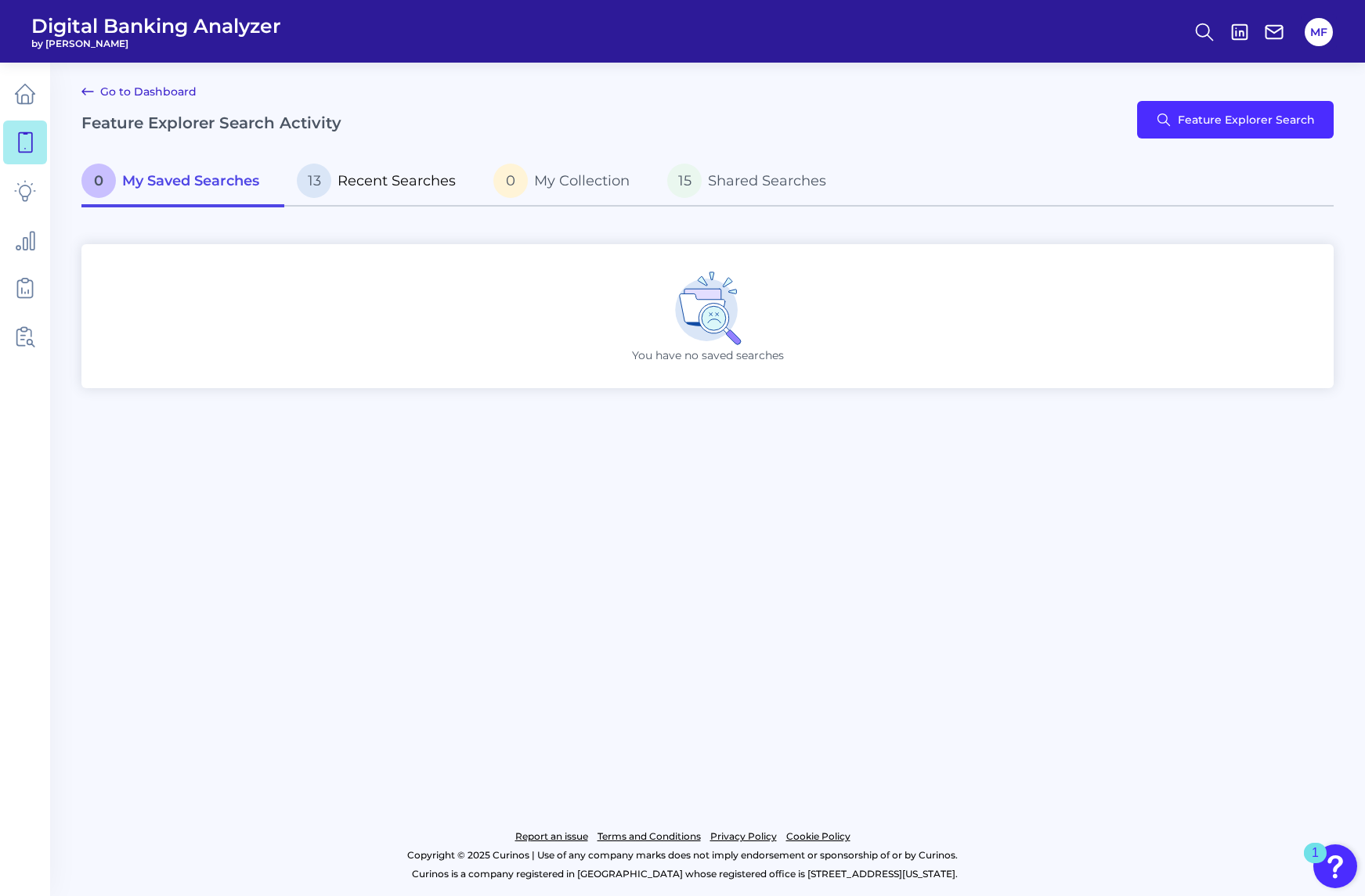
click at [389, 164] on p "13 Recent Searches" at bounding box center [376, 181] width 159 height 34
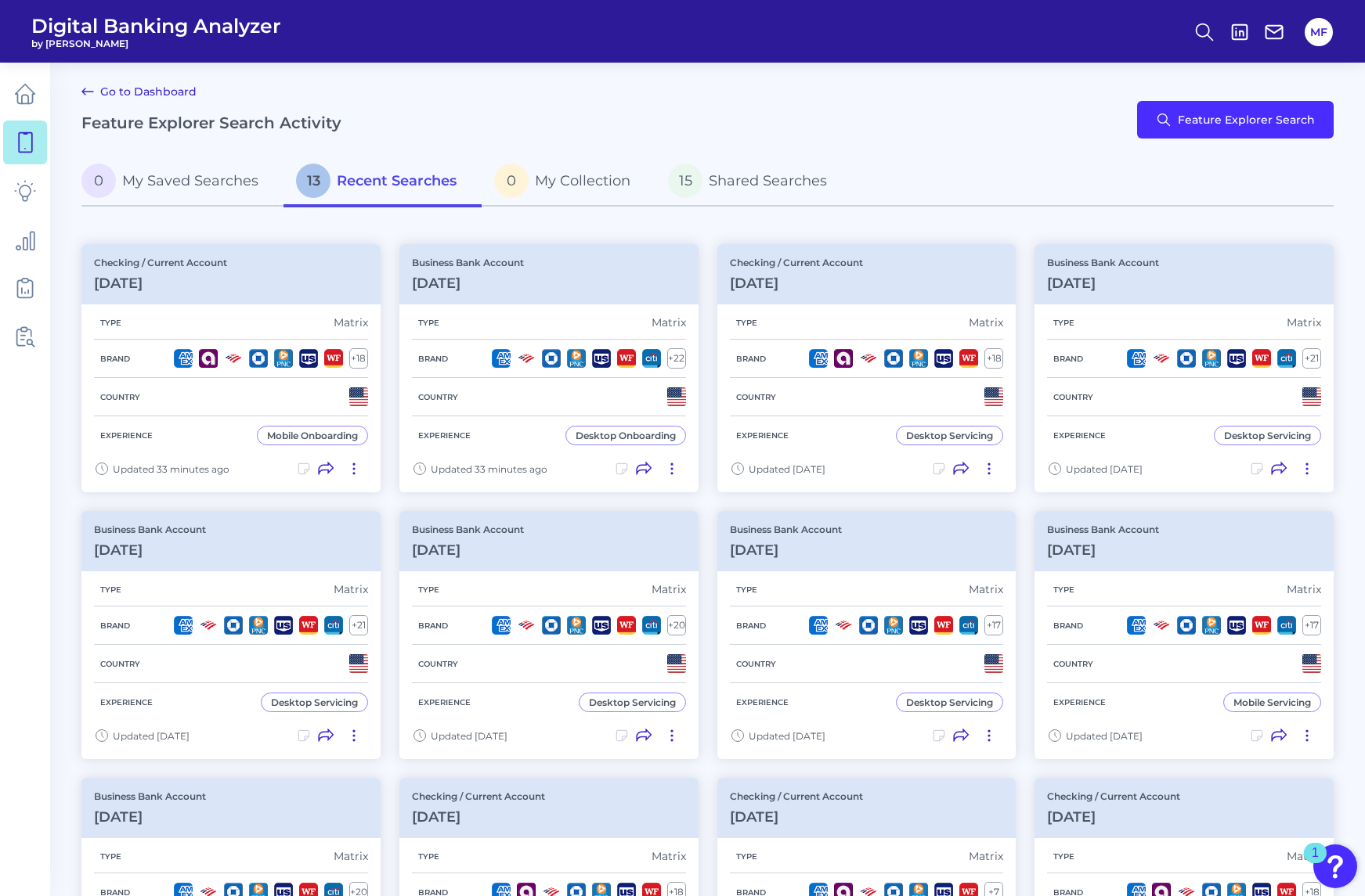
click at [521, 119] on div "Go to Dashboard Feature Explorer Search Activity Feature Explorer Search" at bounding box center [707, 119] width 1252 height 75
click at [521, 118] on div "Go to Dashboard Feature Explorer Search Activity Feature Explorer Search" at bounding box center [707, 119] width 1252 height 75
click at [512, 119] on div "Go to Dashboard Feature Explorer Search Activity Feature Explorer Search" at bounding box center [707, 119] width 1252 height 75
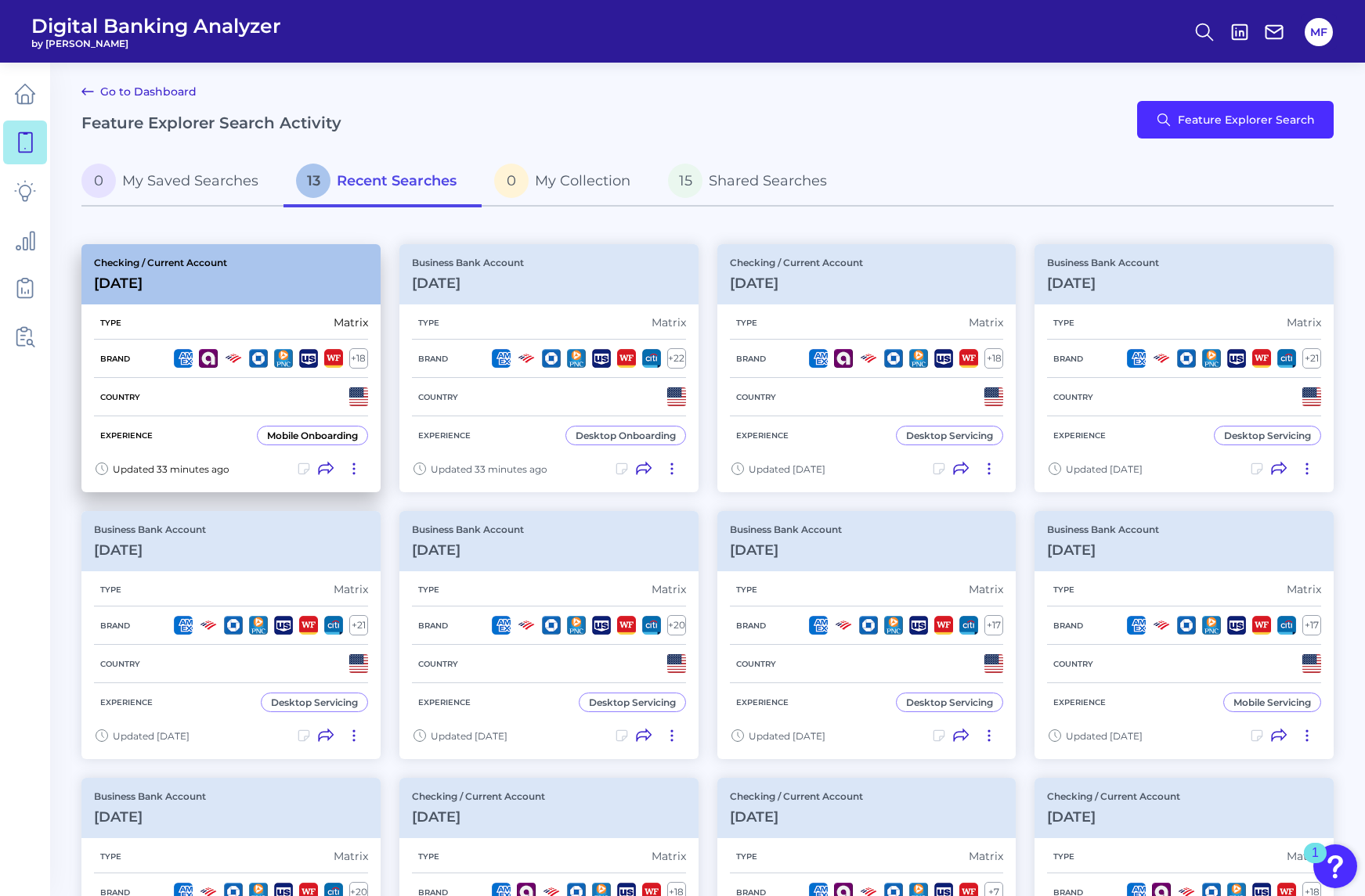
click at [354, 472] on icon at bounding box center [354, 468] width 16 height 16
click at [354, 470] on icon at bounding box center [354, 468] width 2 height 10
click at [324, 472] on icon at bounding box center [326, 469] width 14 height 11
click at [359, 469] on icon at bounding box center [354, 468] width 16 height 16
click at [349, 470] on icon at bounding box center [354, 468] width 16 height 16
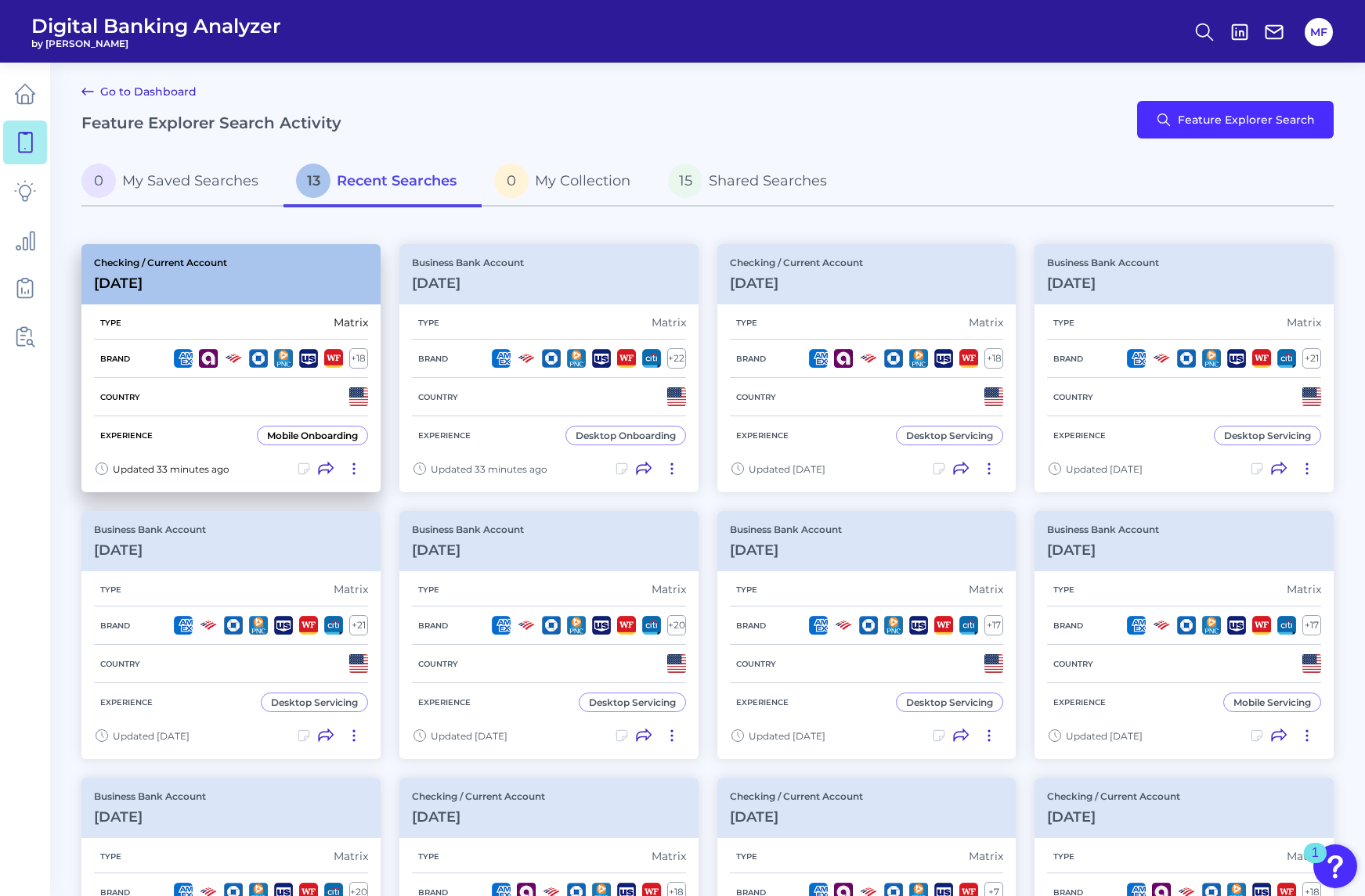
click at [285, 279] on div "Checking / Current Account Oct 07 2025" at bounding box center [231, 274] width 299 height 61
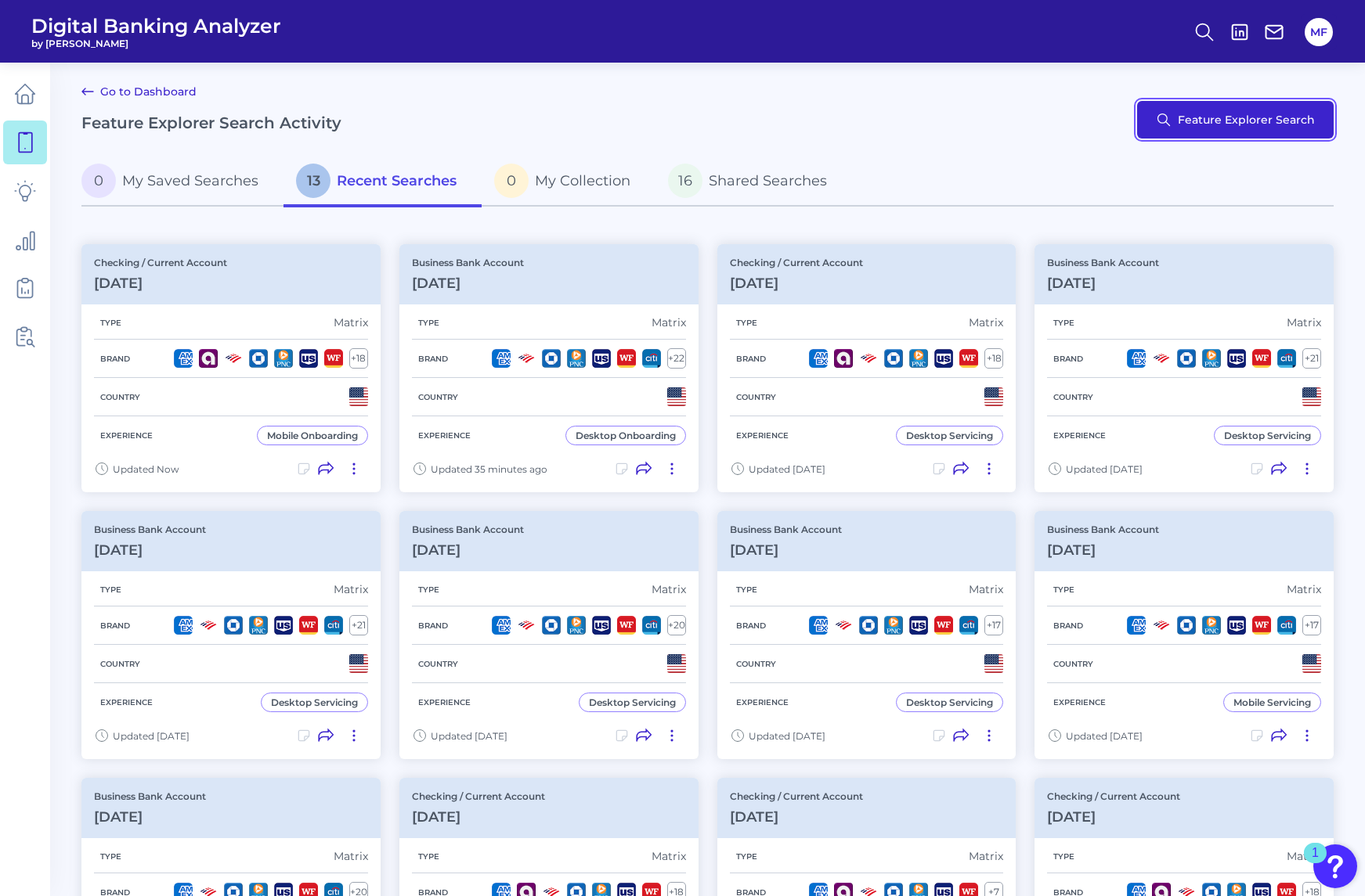
click at [1240, 125] on button "Feature Explorer Search" at bounding box center [1235, 120] width 197 height 38
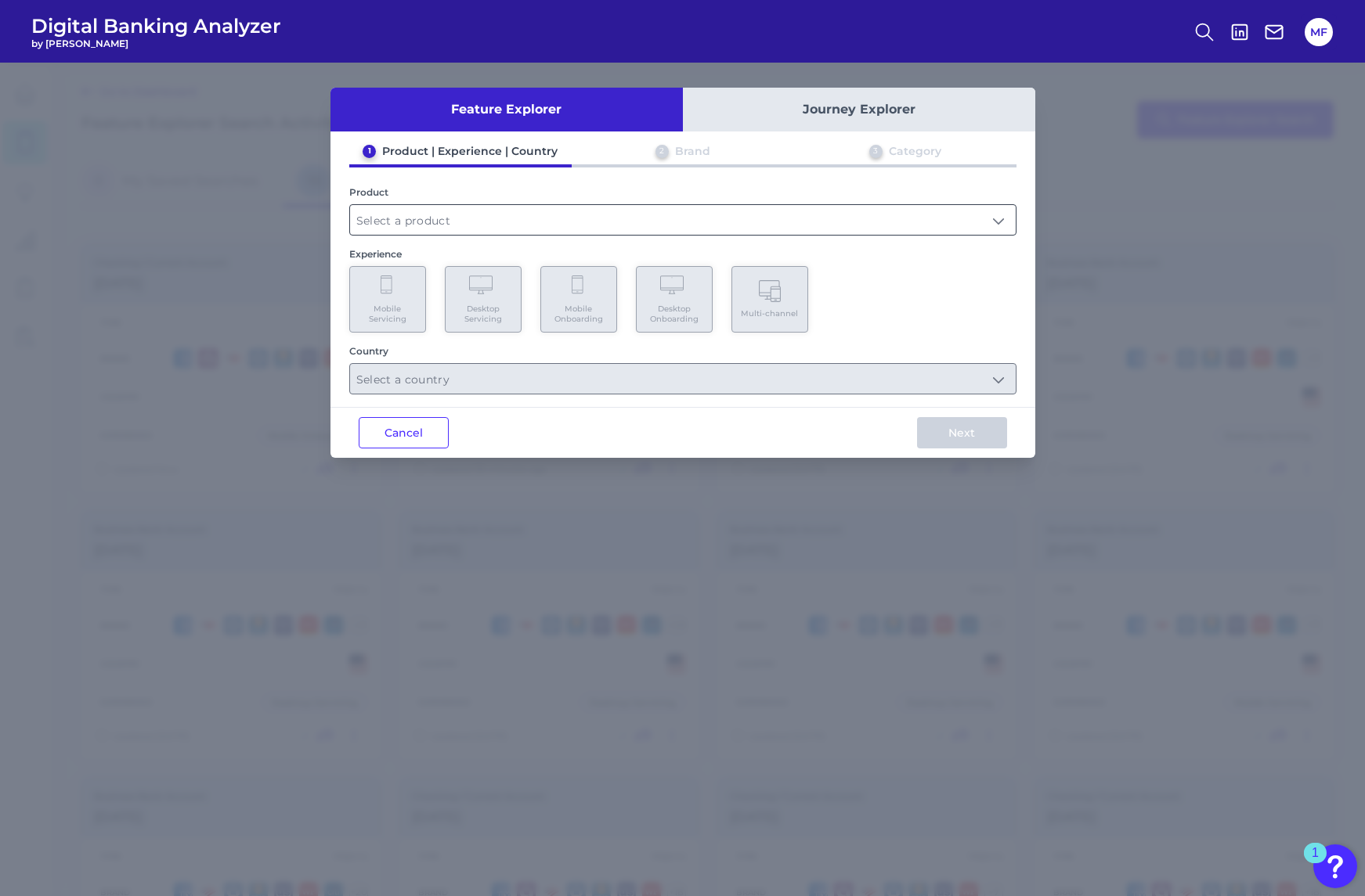
click at [696, 222] on input "text" at bounding box center [682, 220] width 665 height 29
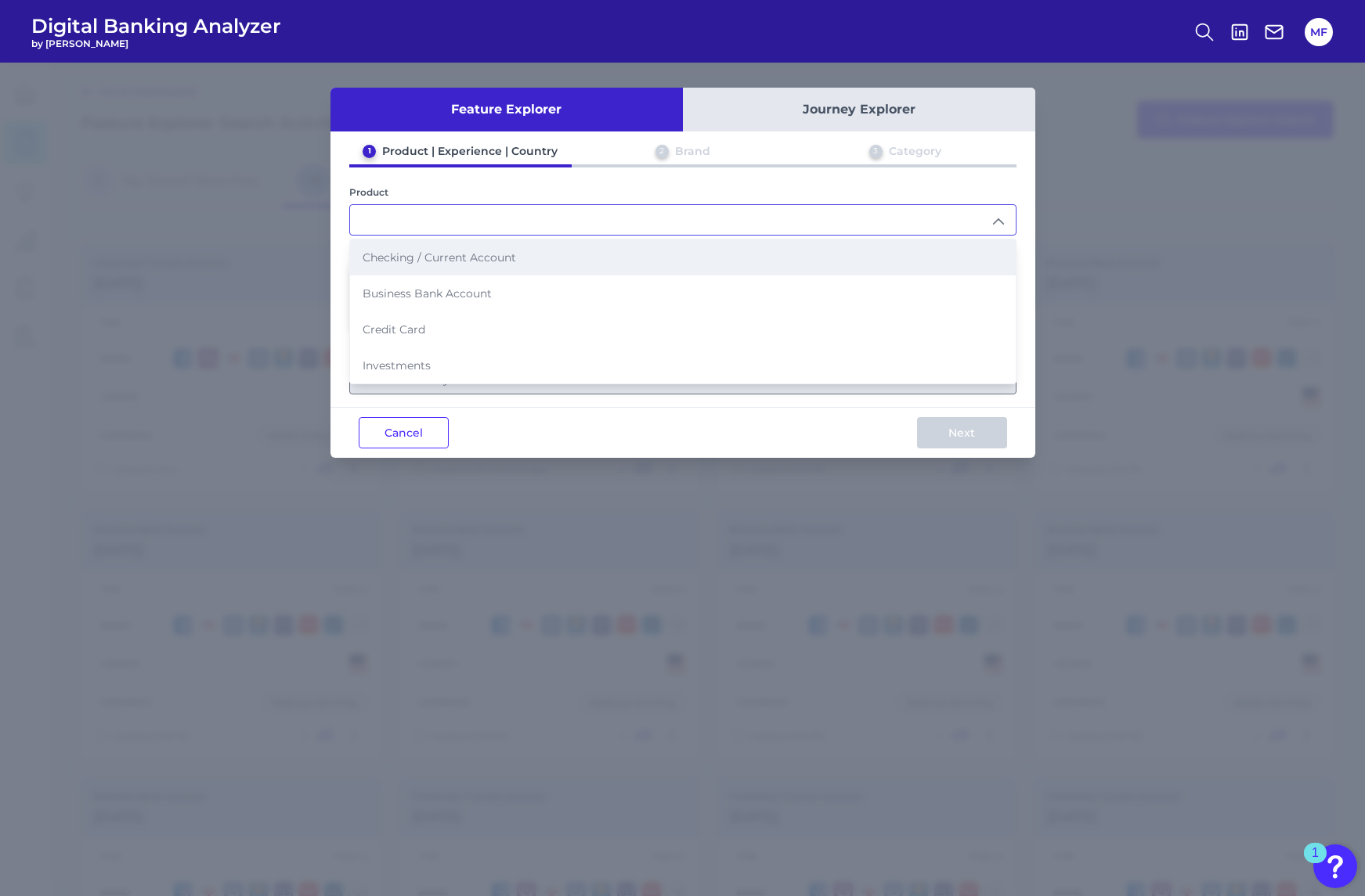
click at [683, 255] on li "Checking / Current Account" at bounding box center [682, 257] width 665 height 36
type input "Checking / Current Account"
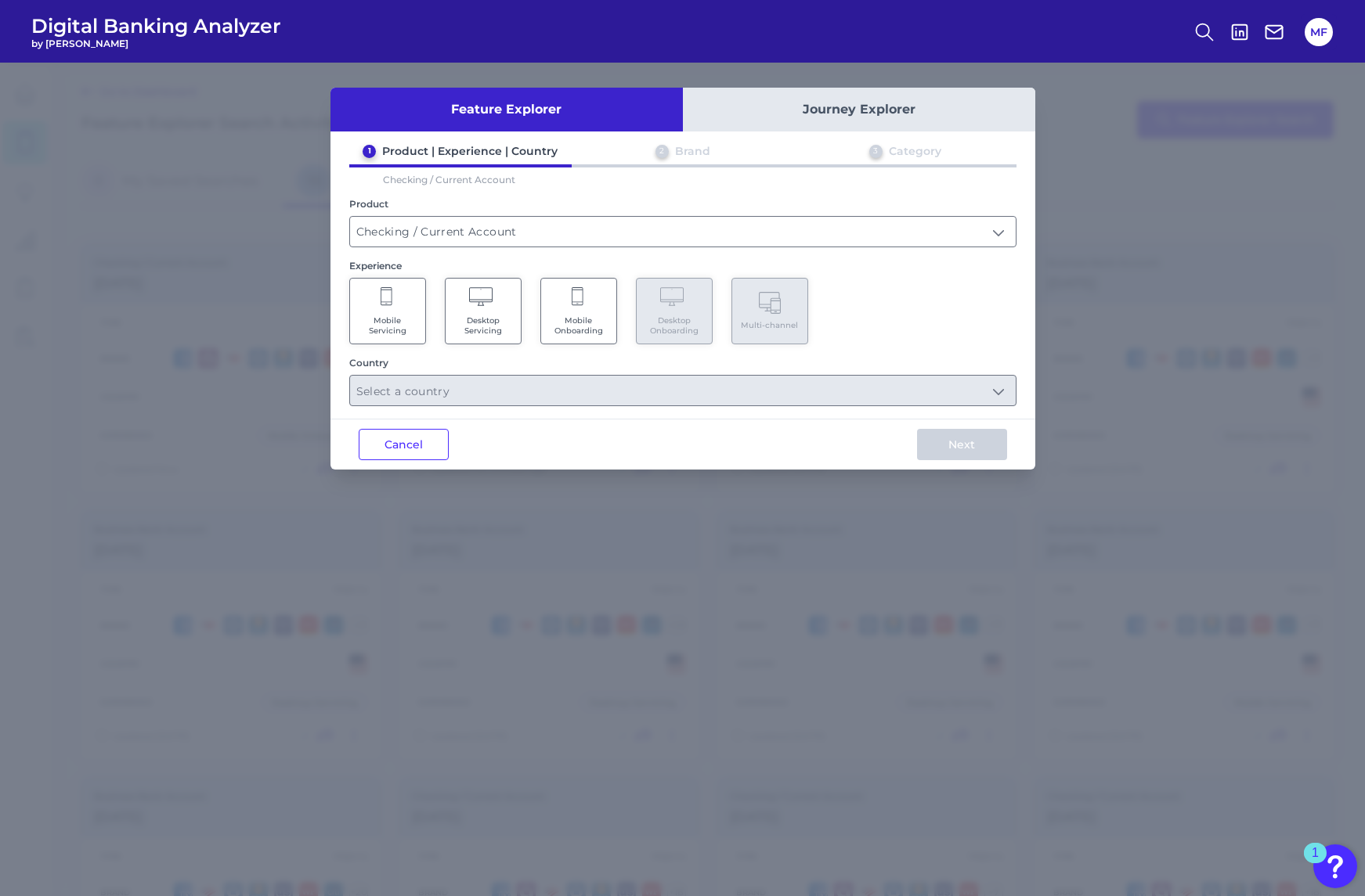
click at [472, 306] on icon at bounding box center [482, 298] width 27 height 22
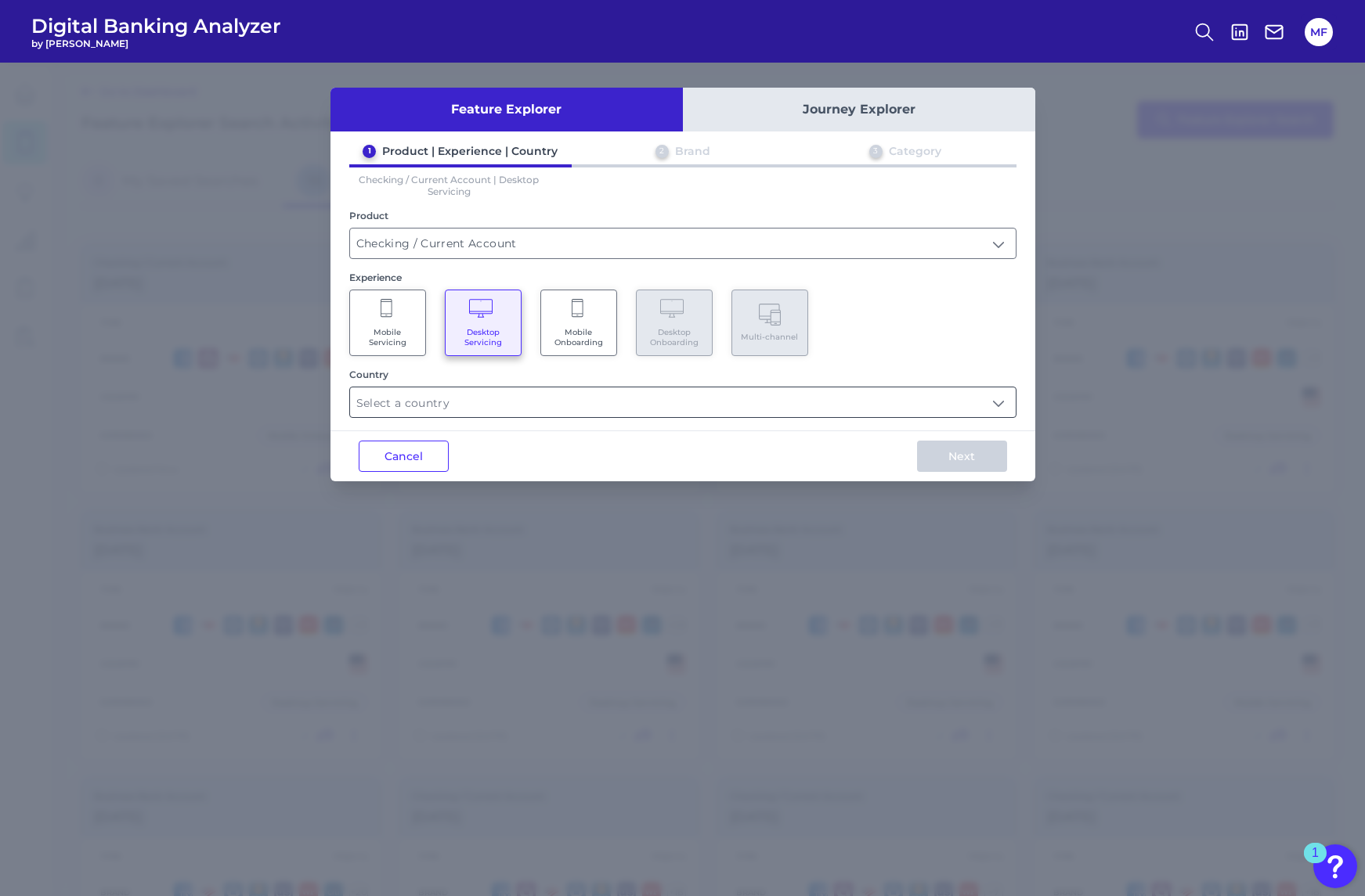
click at [771, 397] on input "text" at bounding box center [682, 401] width 665 height 29
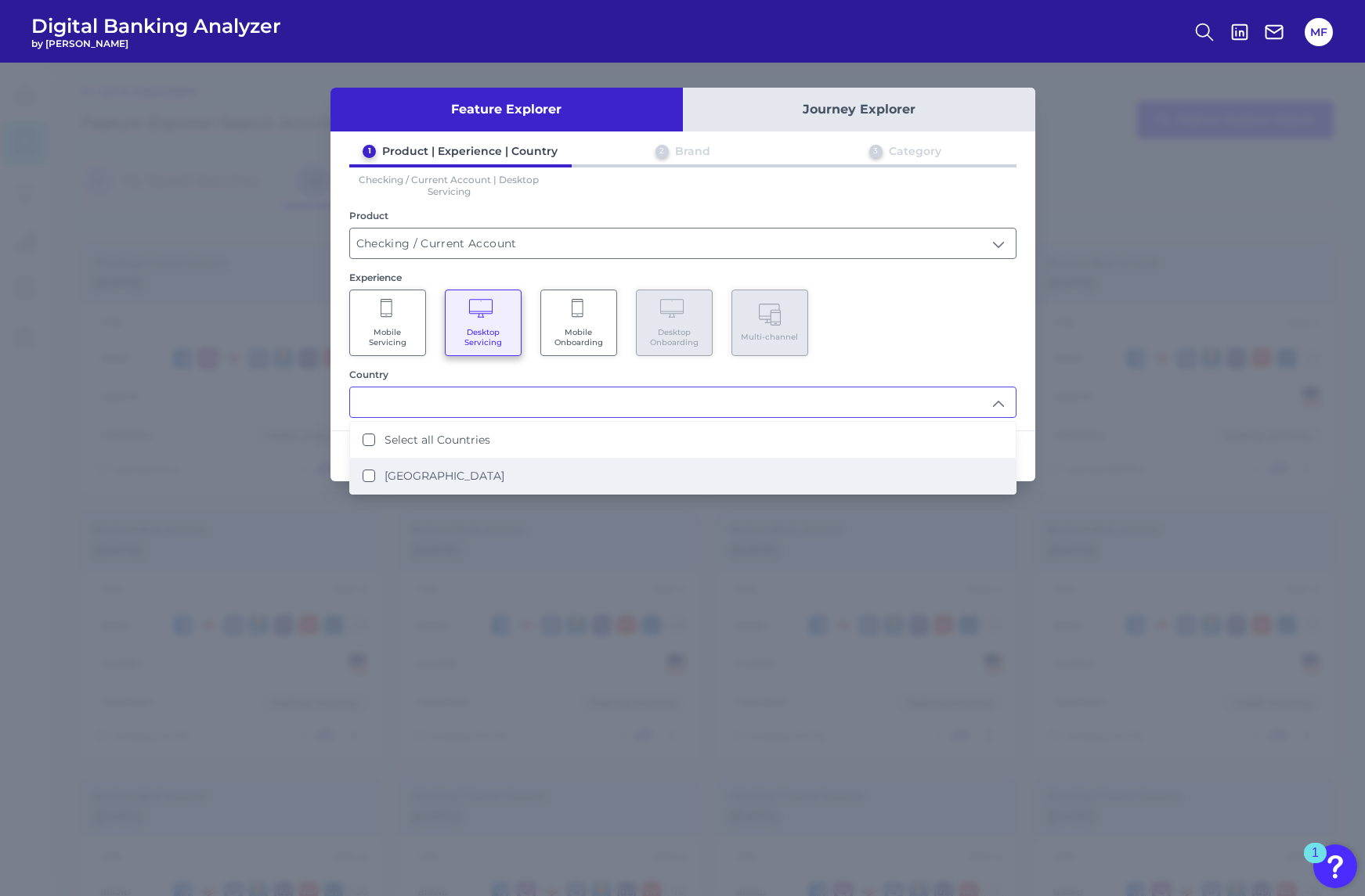
click at [673, 466] on li "United States" at bounding box center [682, 476] width 665 height 36
type input "Select all Countries"
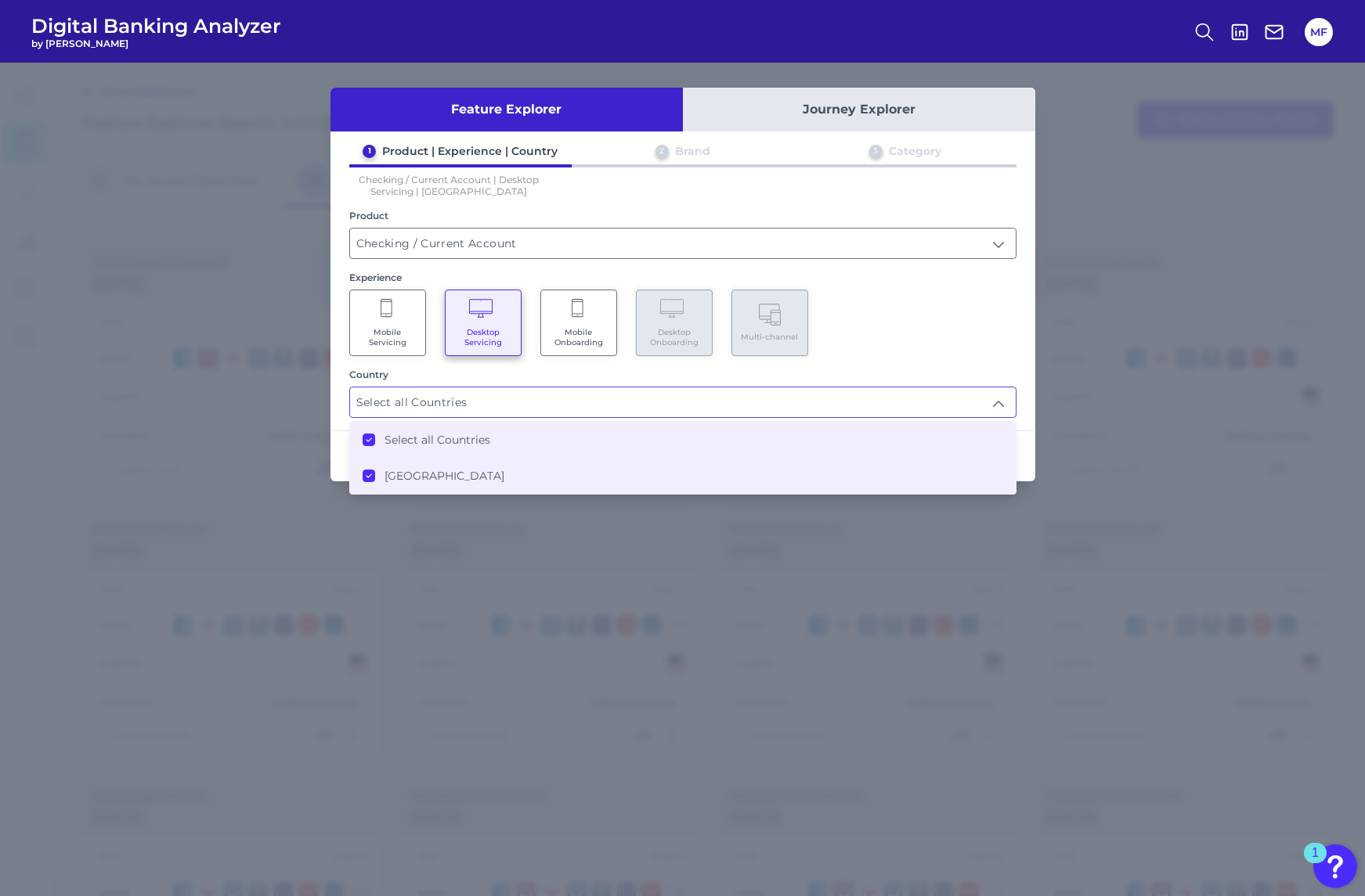
click at [932, 326] on div "Mobile Servicing Desktop Servicing Mobile Onboarding Desktop Onboarding Multi-c…" at bounding box center [682, 323] width 667 height 66
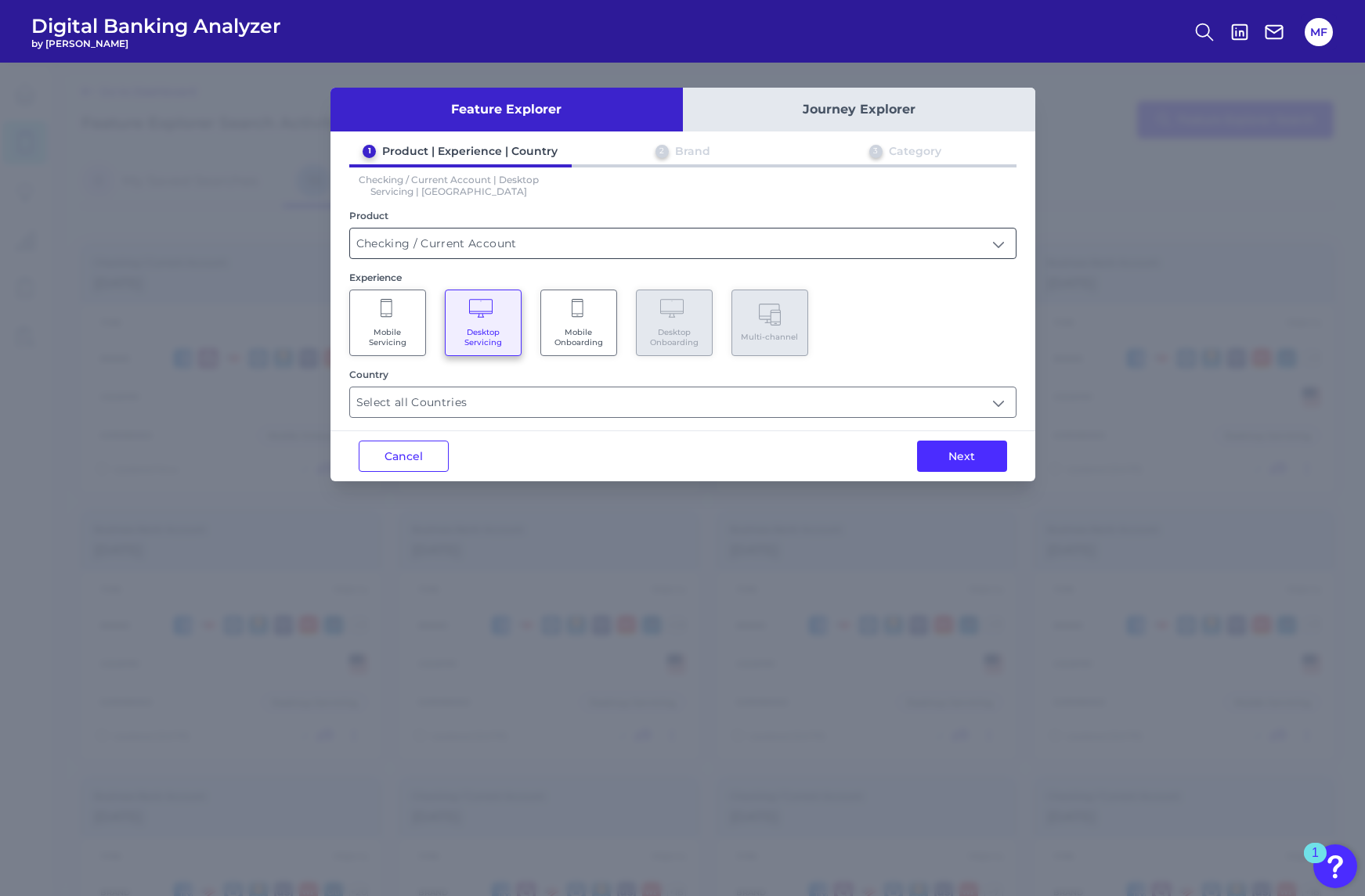
click at [769, 247] on input "Checking / Current Account" at bounding box center [682, 243] width 665 height 29
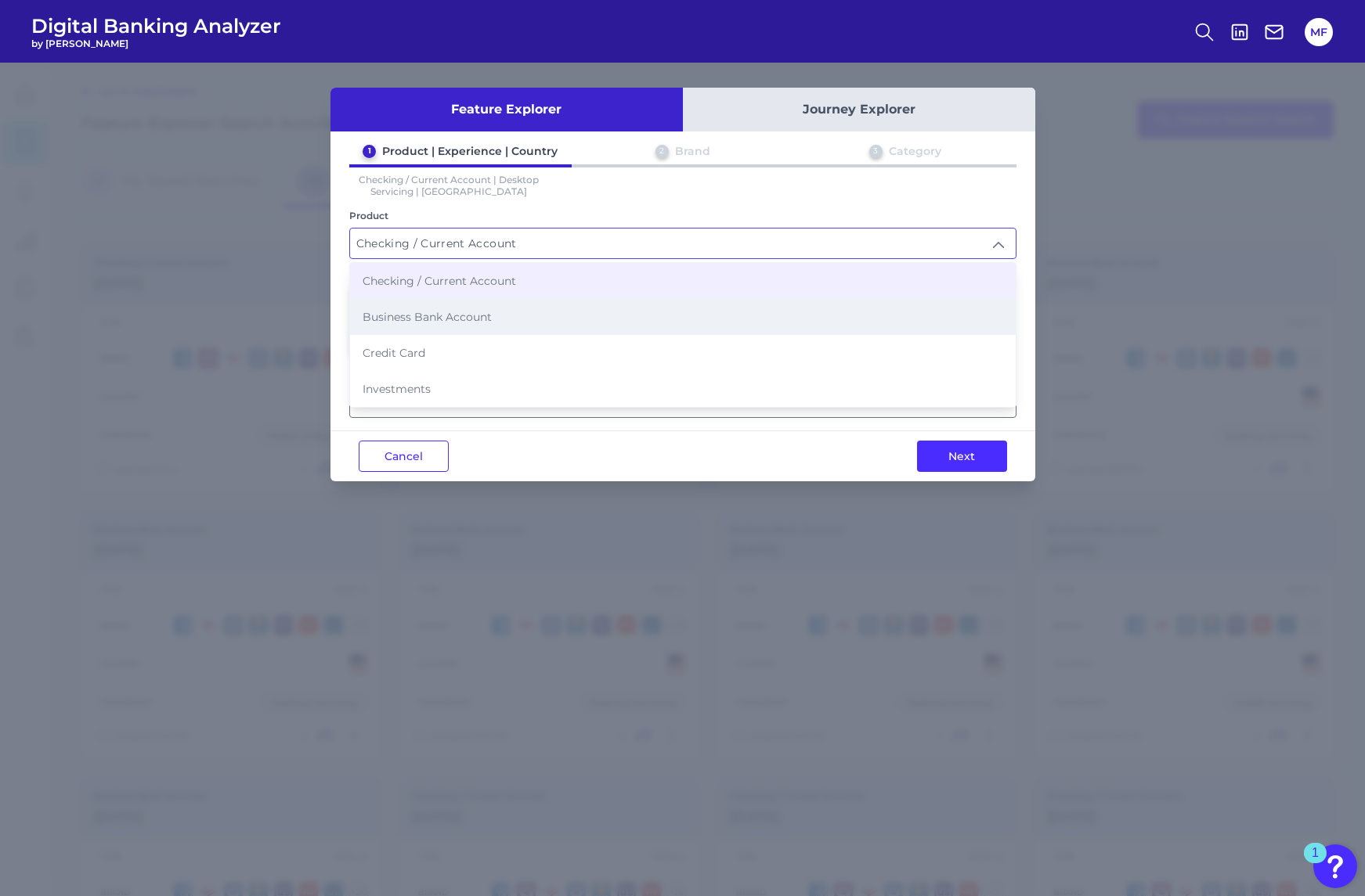
click at [742, 320] on li "Business Bank Account" at bounding box center [682, 317] width 665 height 36
type input "Business Bank Account"
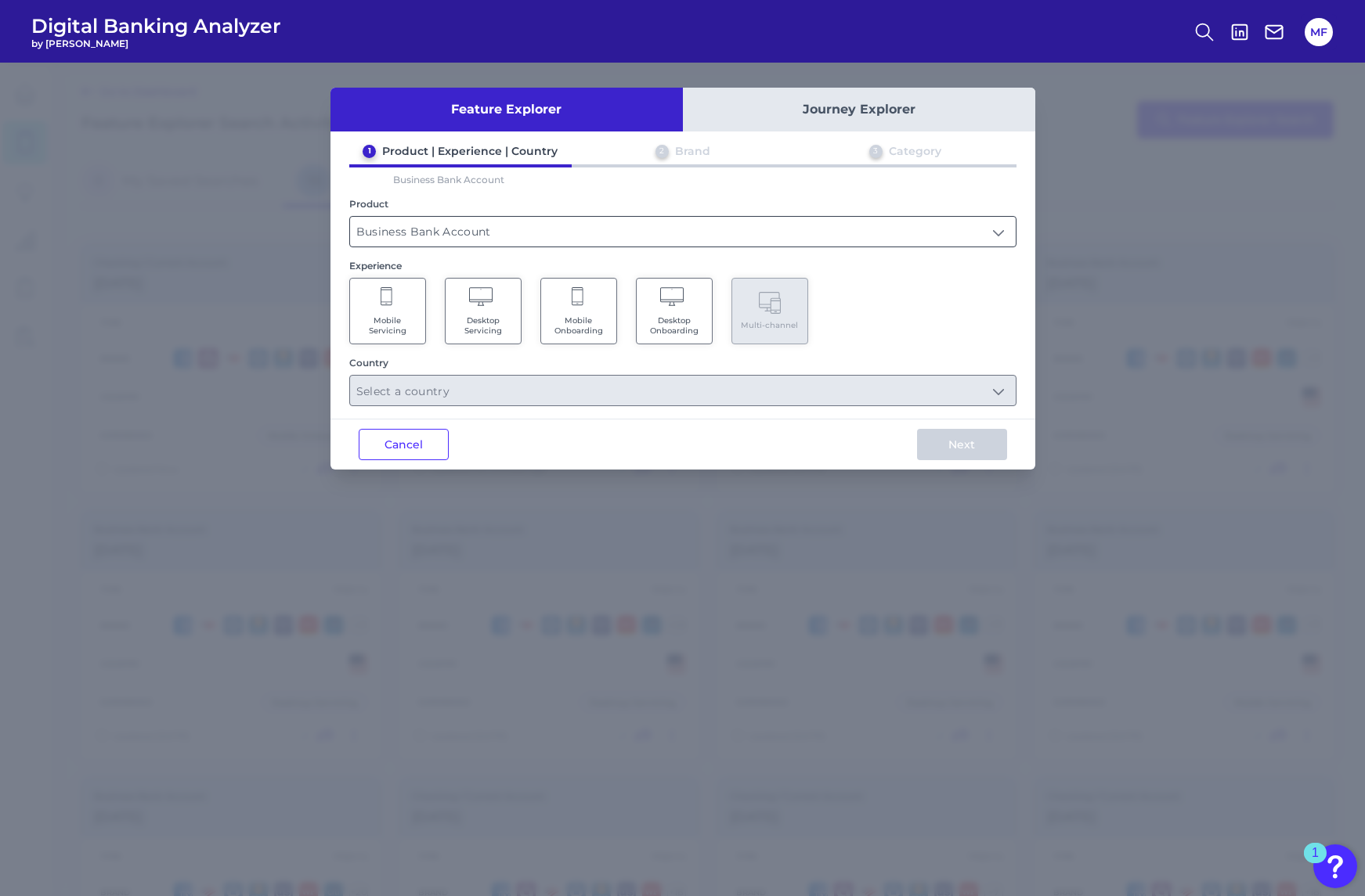
click at [689, 237] on input "Business Bank Account" at bounding box center [682, 231] width 665 height 29
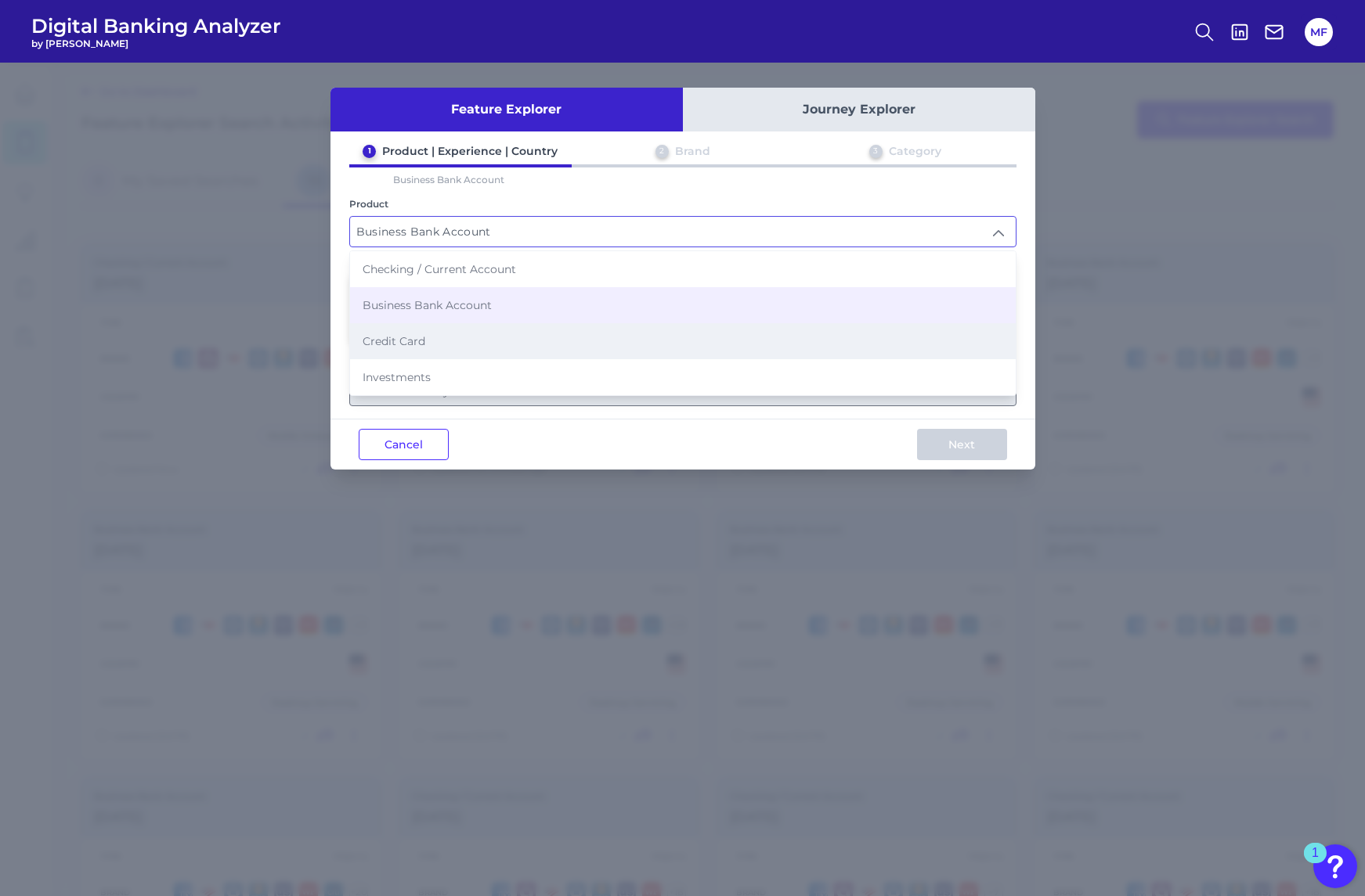
click at [665, 349] on li "Credit Card" at bounding box center [682, 342] width 665 height 36
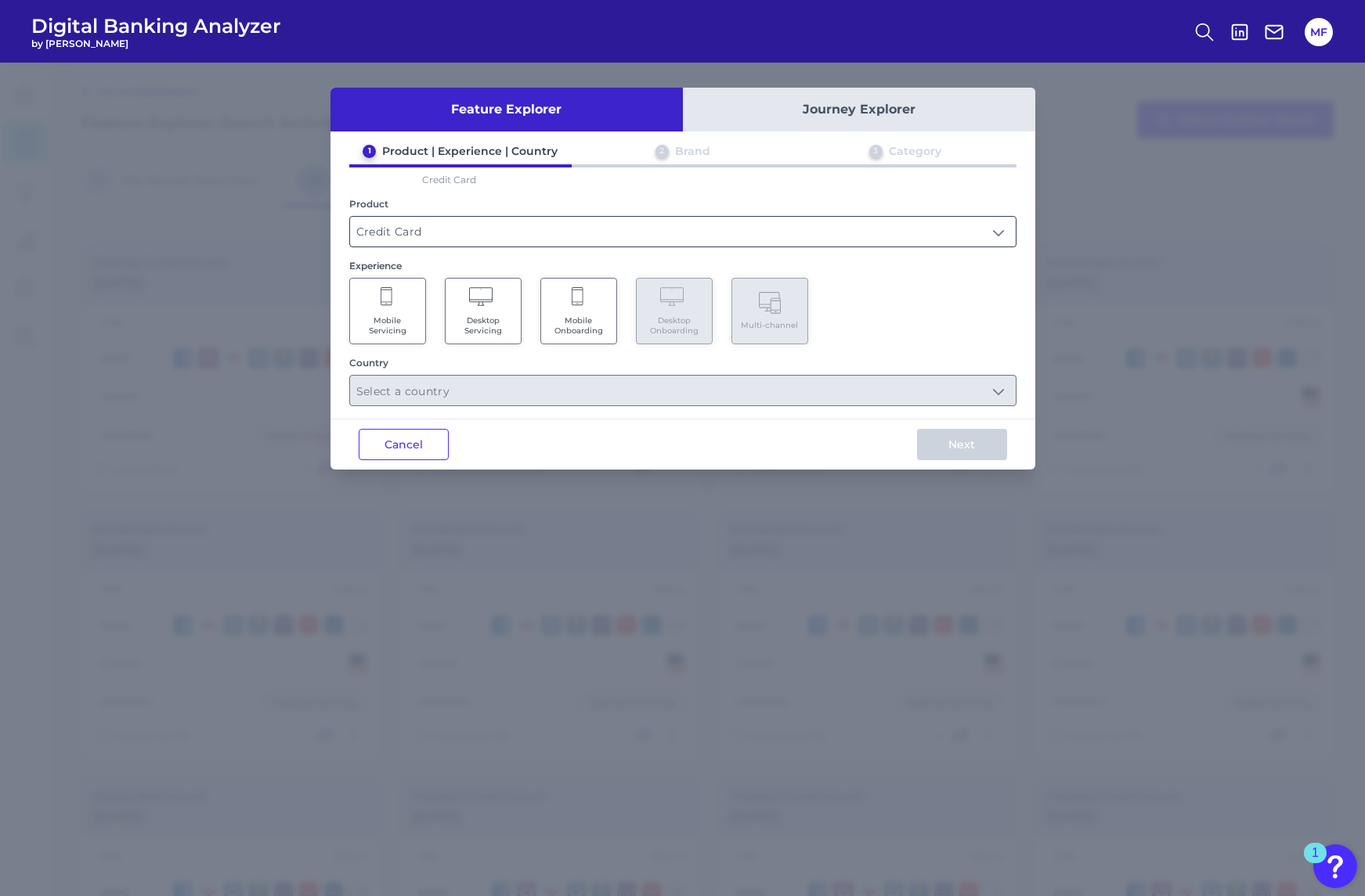
click at [687, 233] on input "Credit Card" at bounding box center [682, 231] width 665 height 29
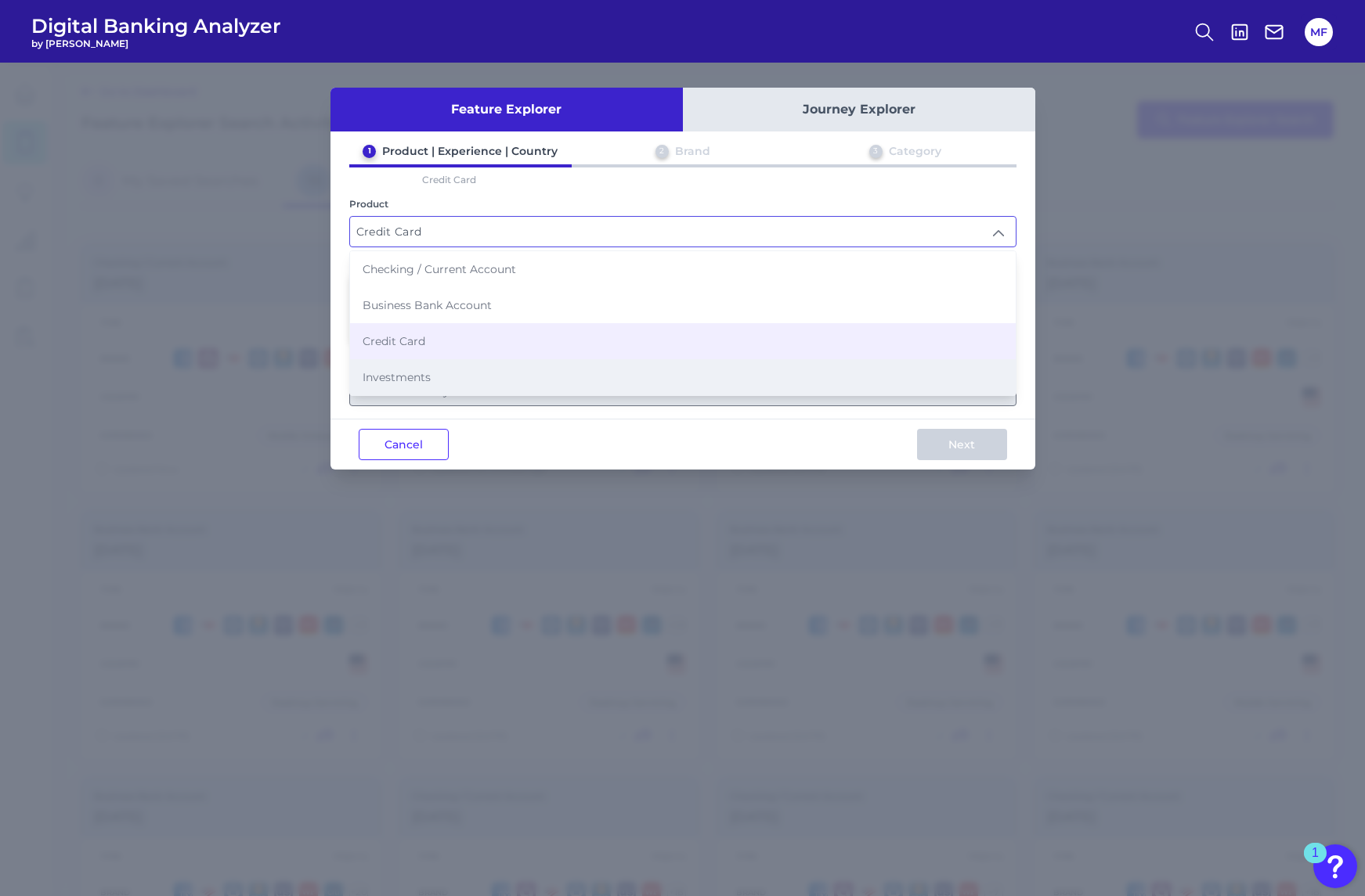
click at [664, 374] on li "Investments" at bounding box center [682, 378] width 665 height 36
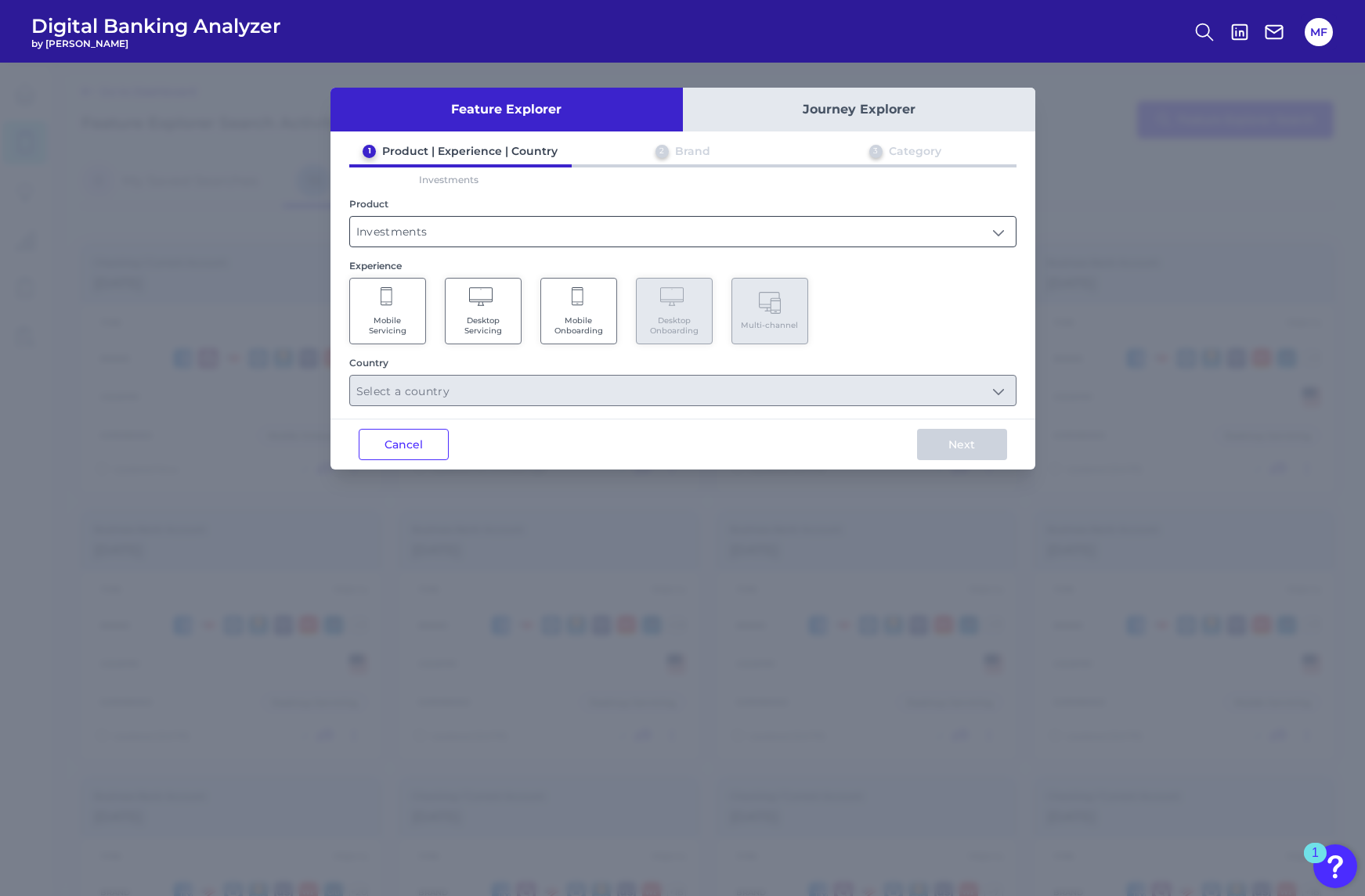
click at [718, 231] on input "Investments" at bounding box center [682, 231] width 665 height 29
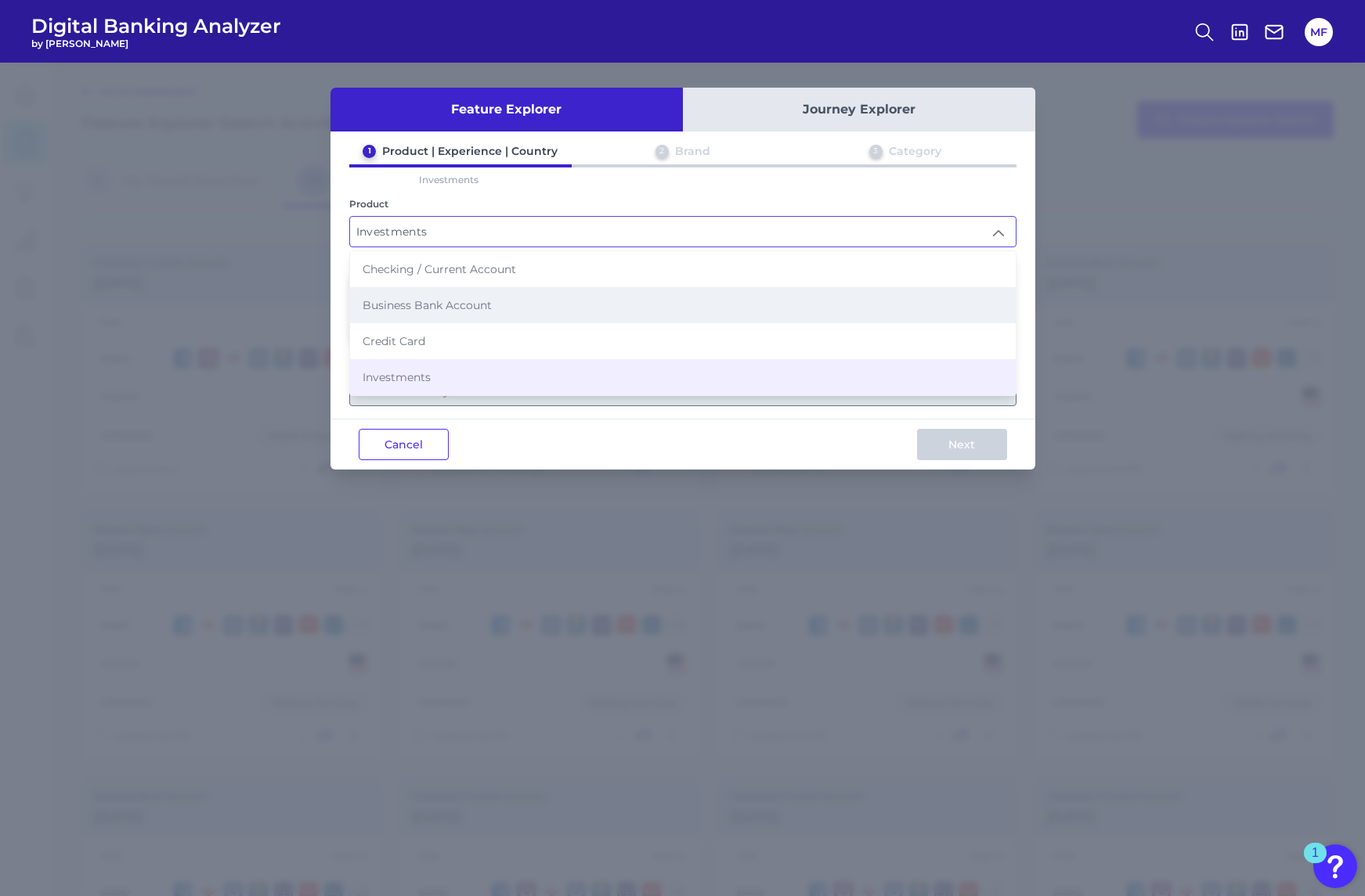
click at [706, 308] on li "Business Bank Account" at bounding box center [682, 306] width 665 height 36
type input "Business Bank Account"
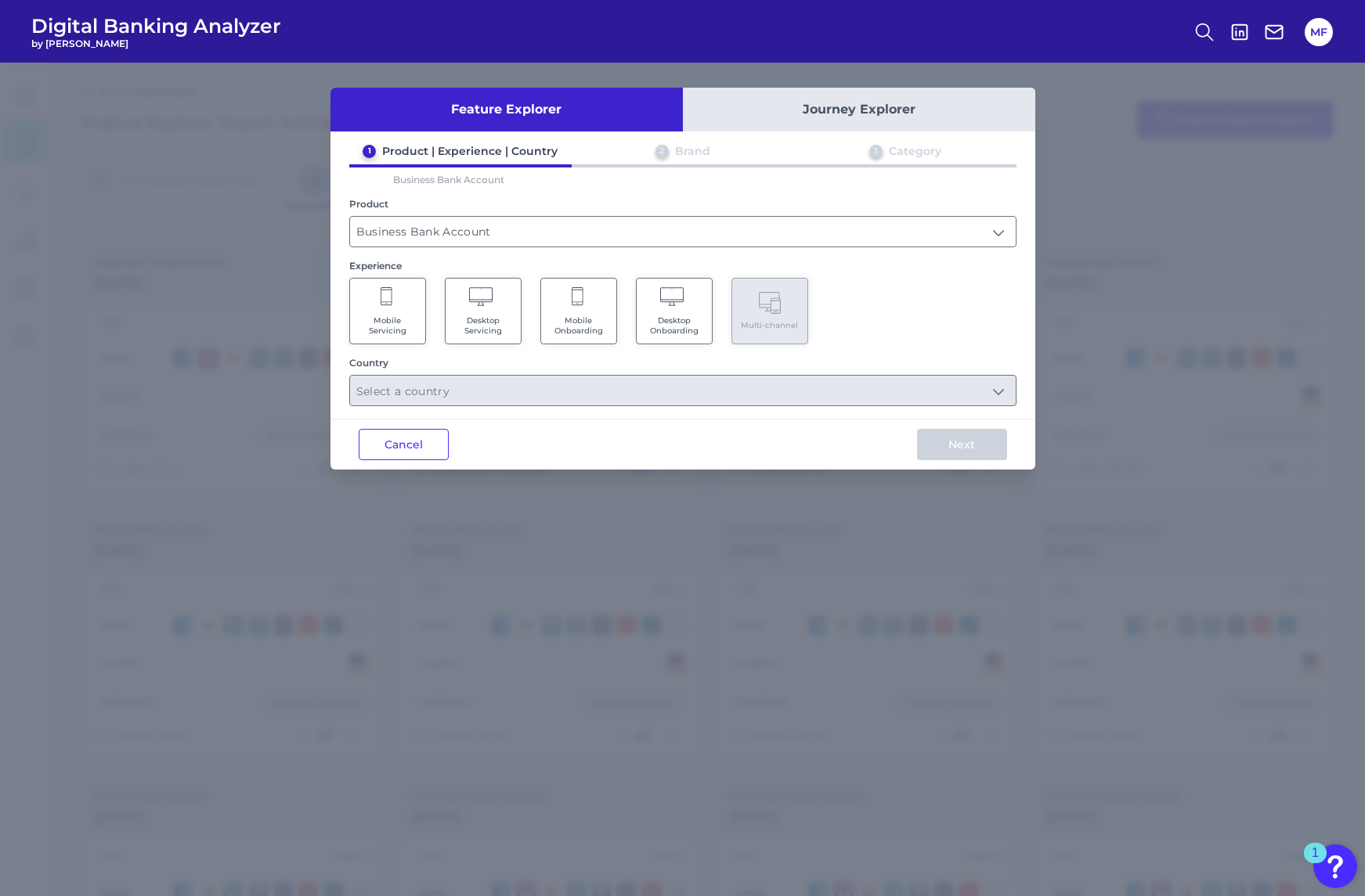
click at [682, 319] on span "Desktop Onboarding" at bounding box center [674, 325] width 60 height 21
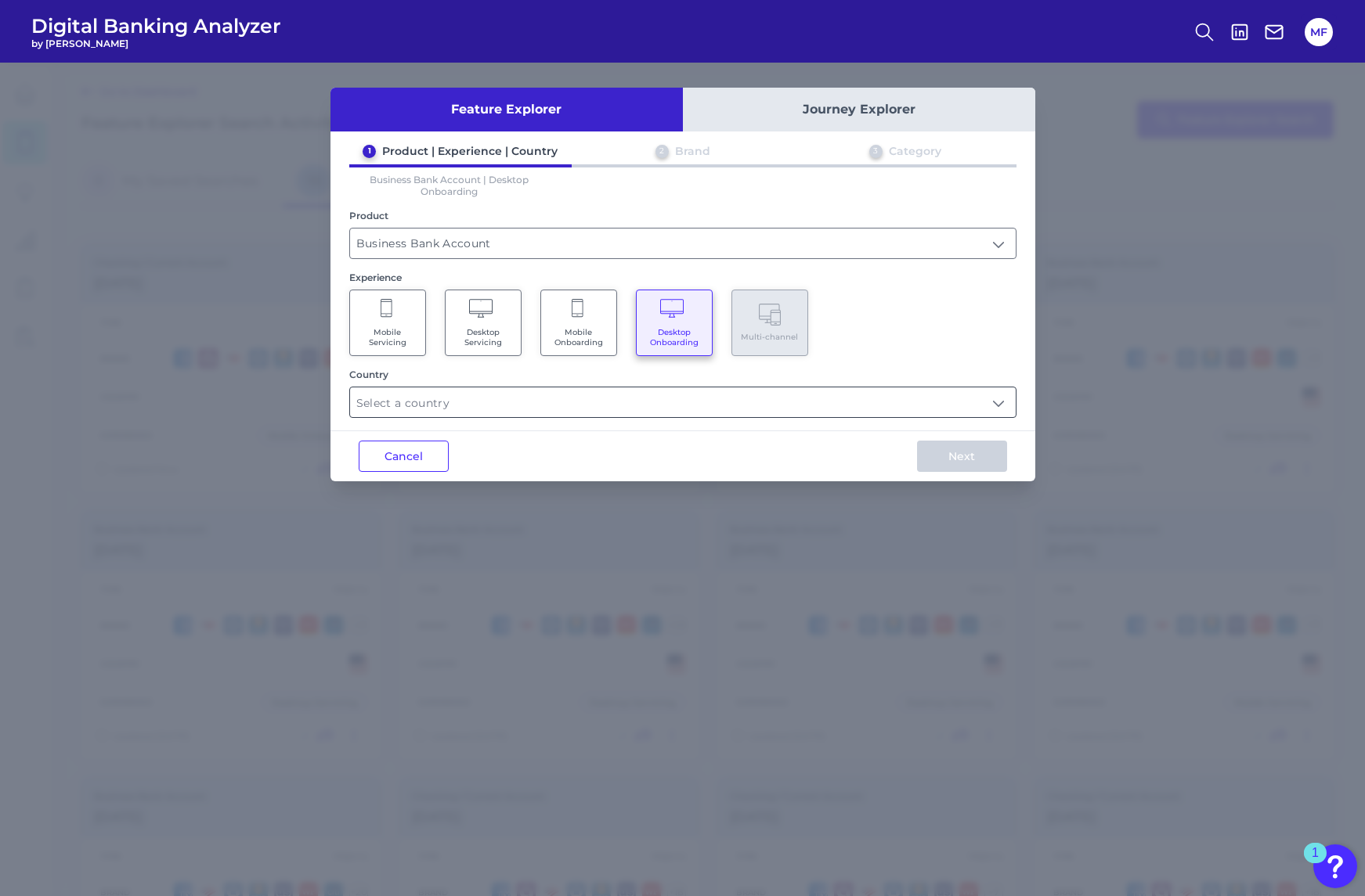
click at [903, 409] on input "text" at bounding box center [682, 401] width 665 height 29
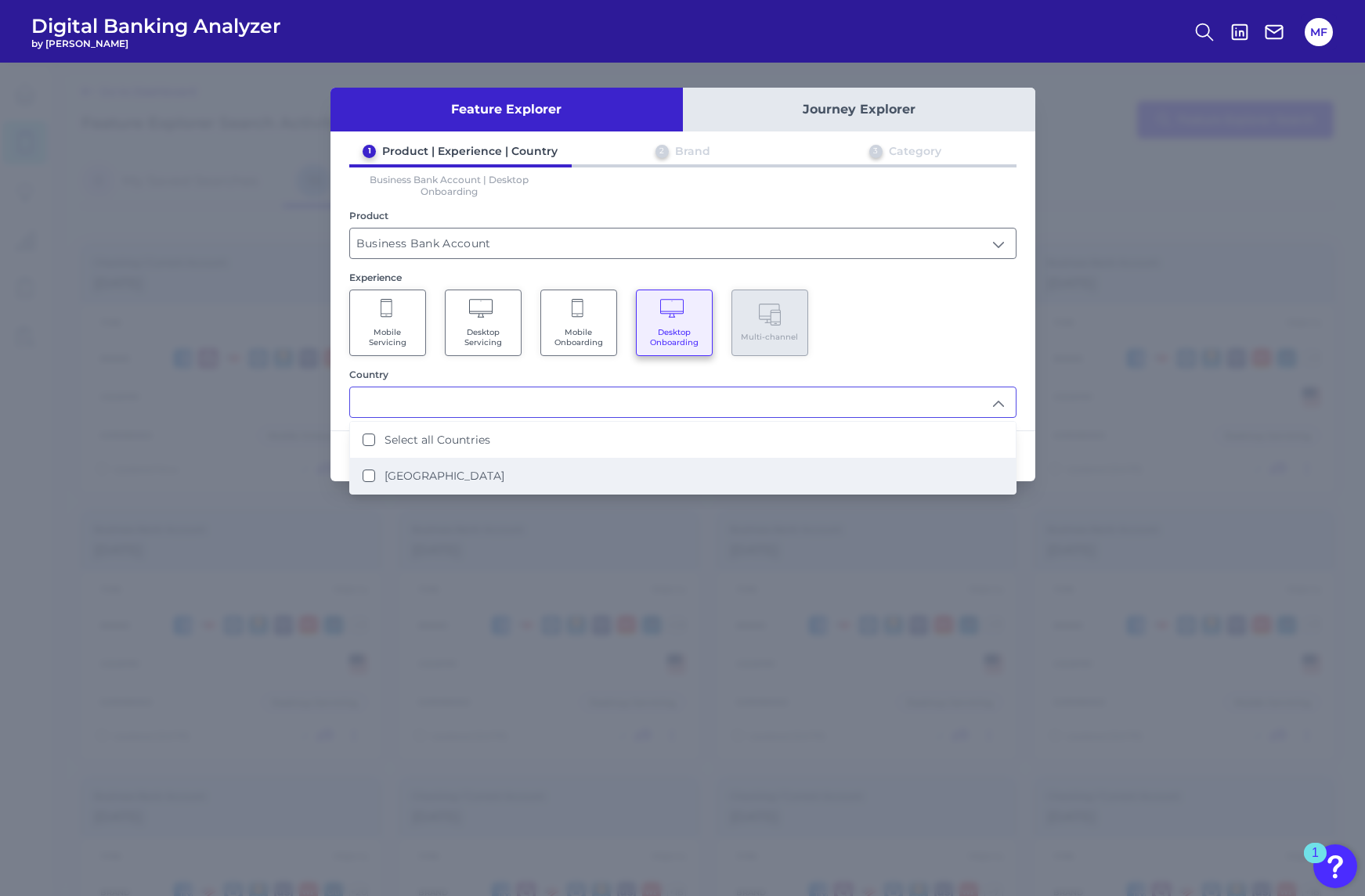
click at [790, 466] on li "United States" at bounding box center [682, 476] width 665 height 36
type input "Select all Countries"
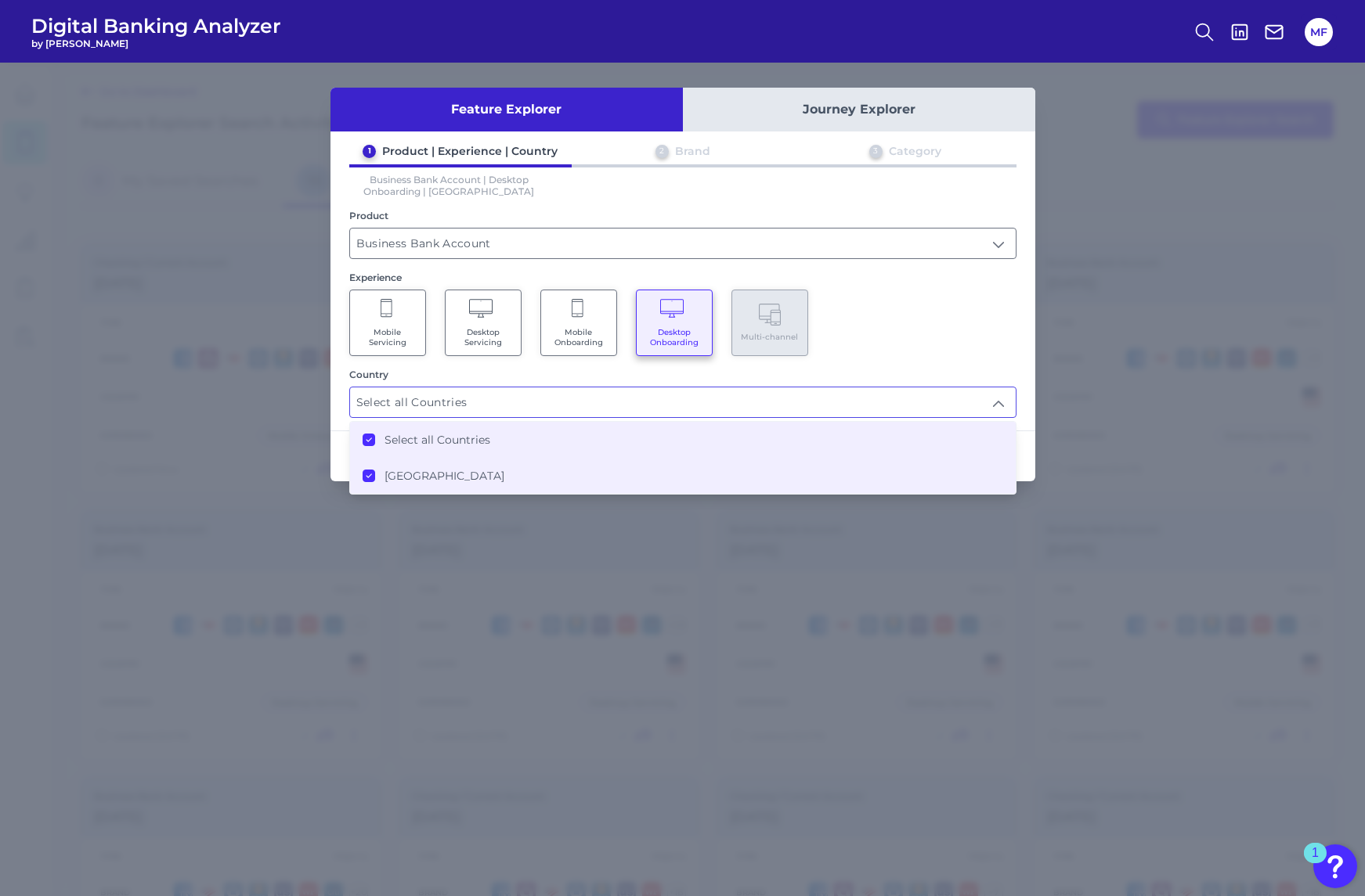
scroll to position [1, 0]
click at [989, 361] on div "1 Product | Experience | Country 2 Brand 3 Category Business Bank Account | Des…" at bounding box center [682, 280] width 704 height 273
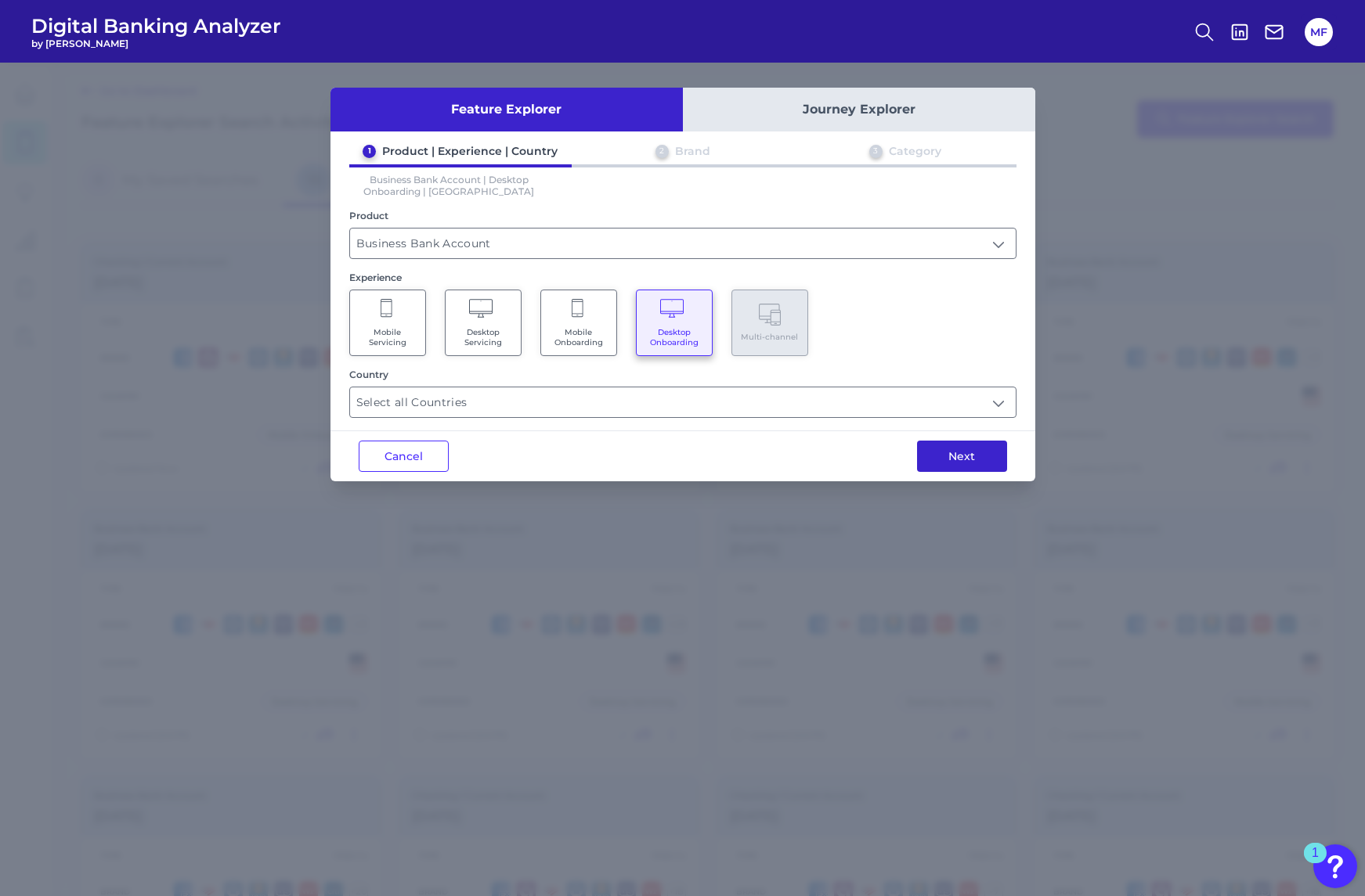
click at [968, 458] on button "Next" at bounding box center [962, 456] width 90 height 31
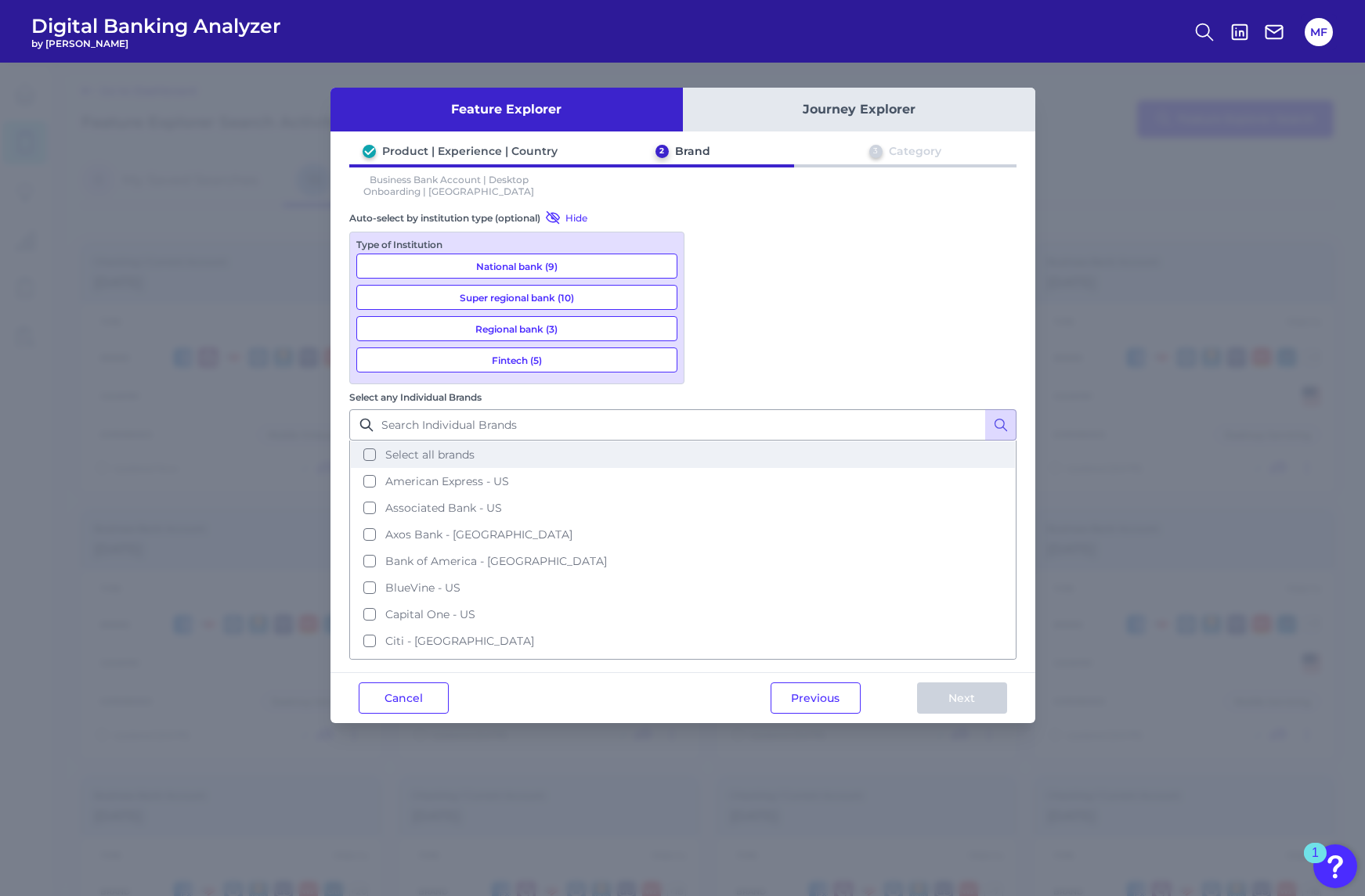
click at [706, 441] on button "Select all brands" at bounding box center [682, 454] width 664 height 26
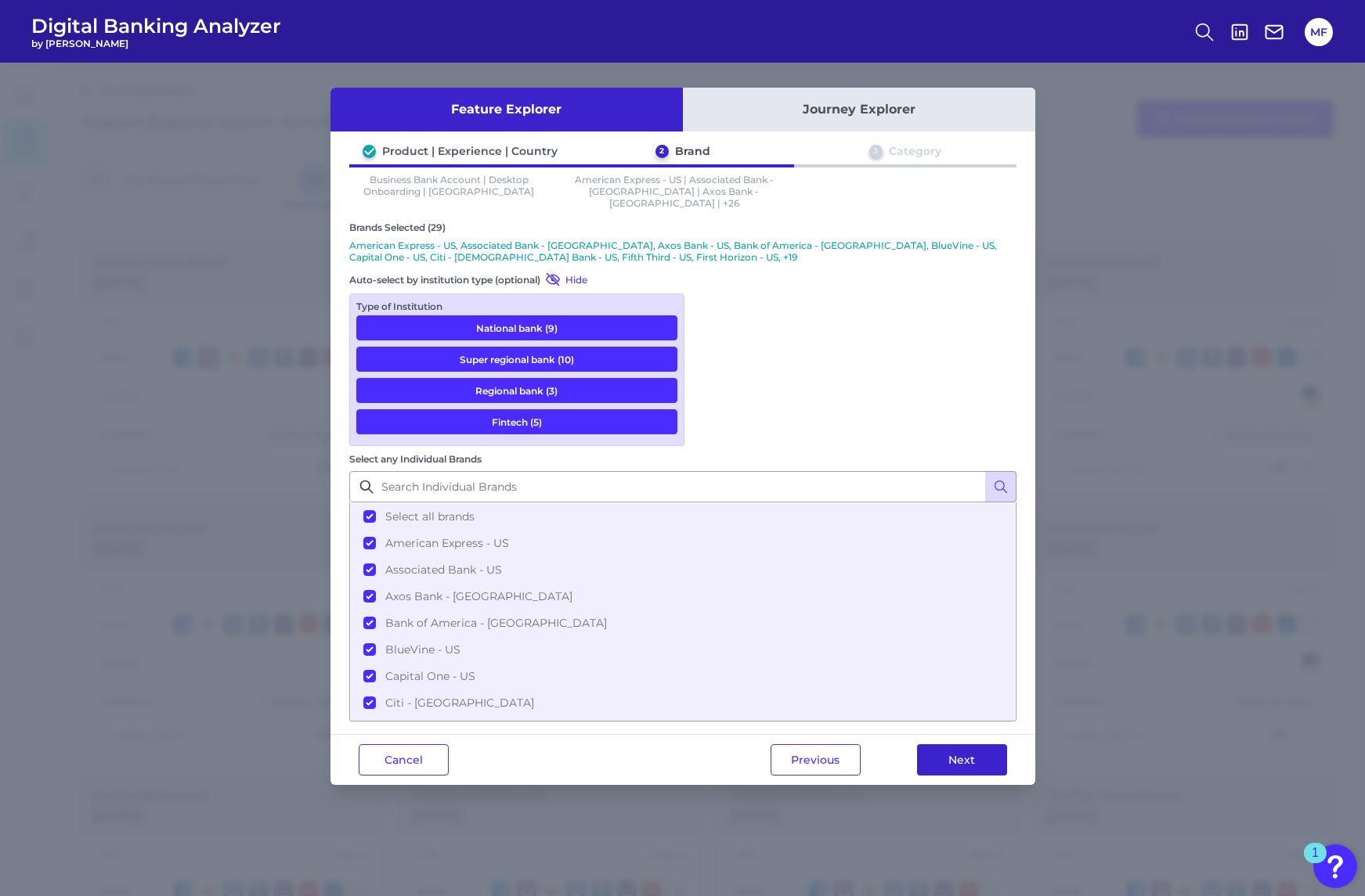
click at [963, 745] on button "Next" at bounding box center [962, 760] width 90 height 31
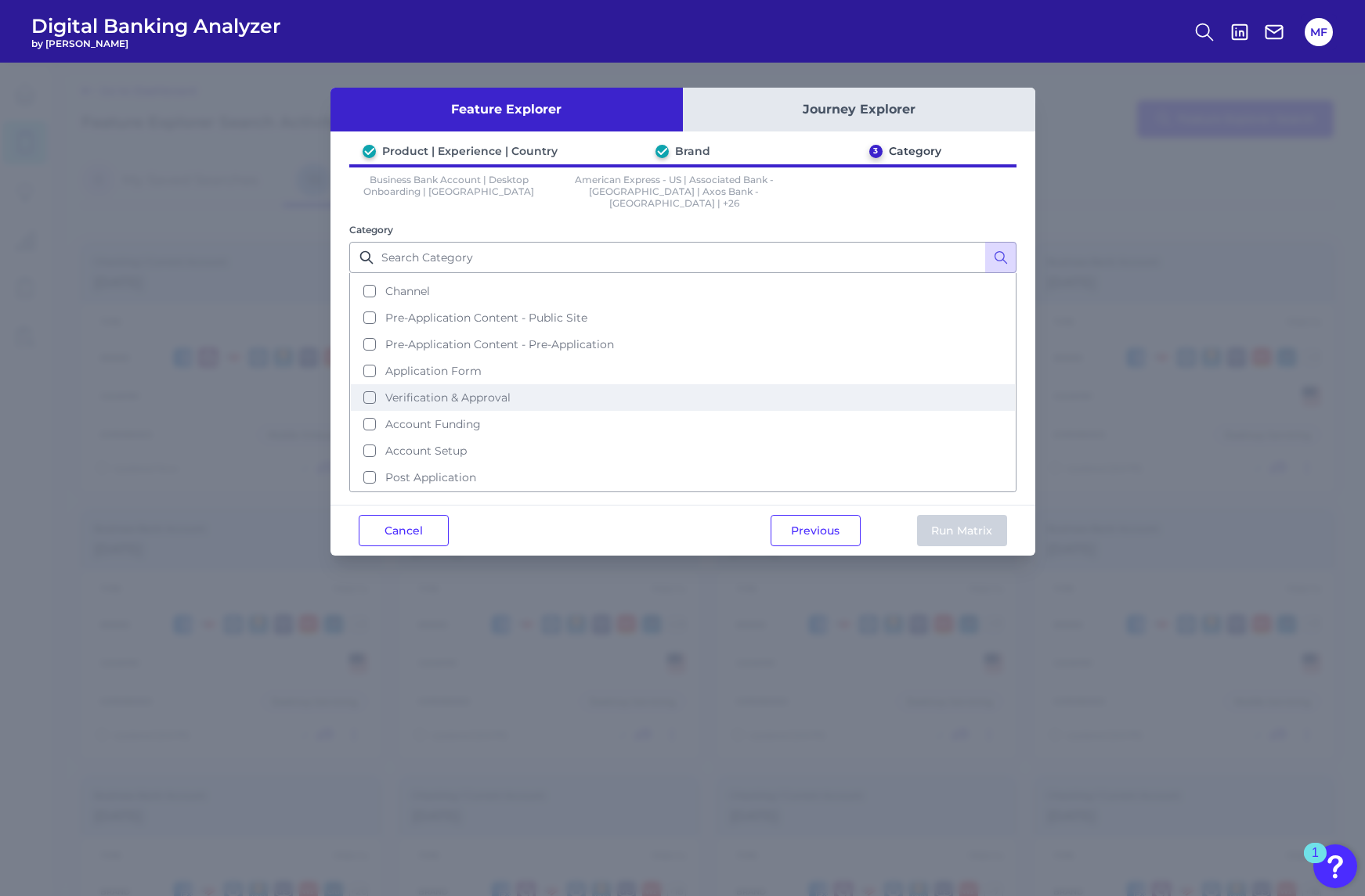
scroll to position [0, 0]
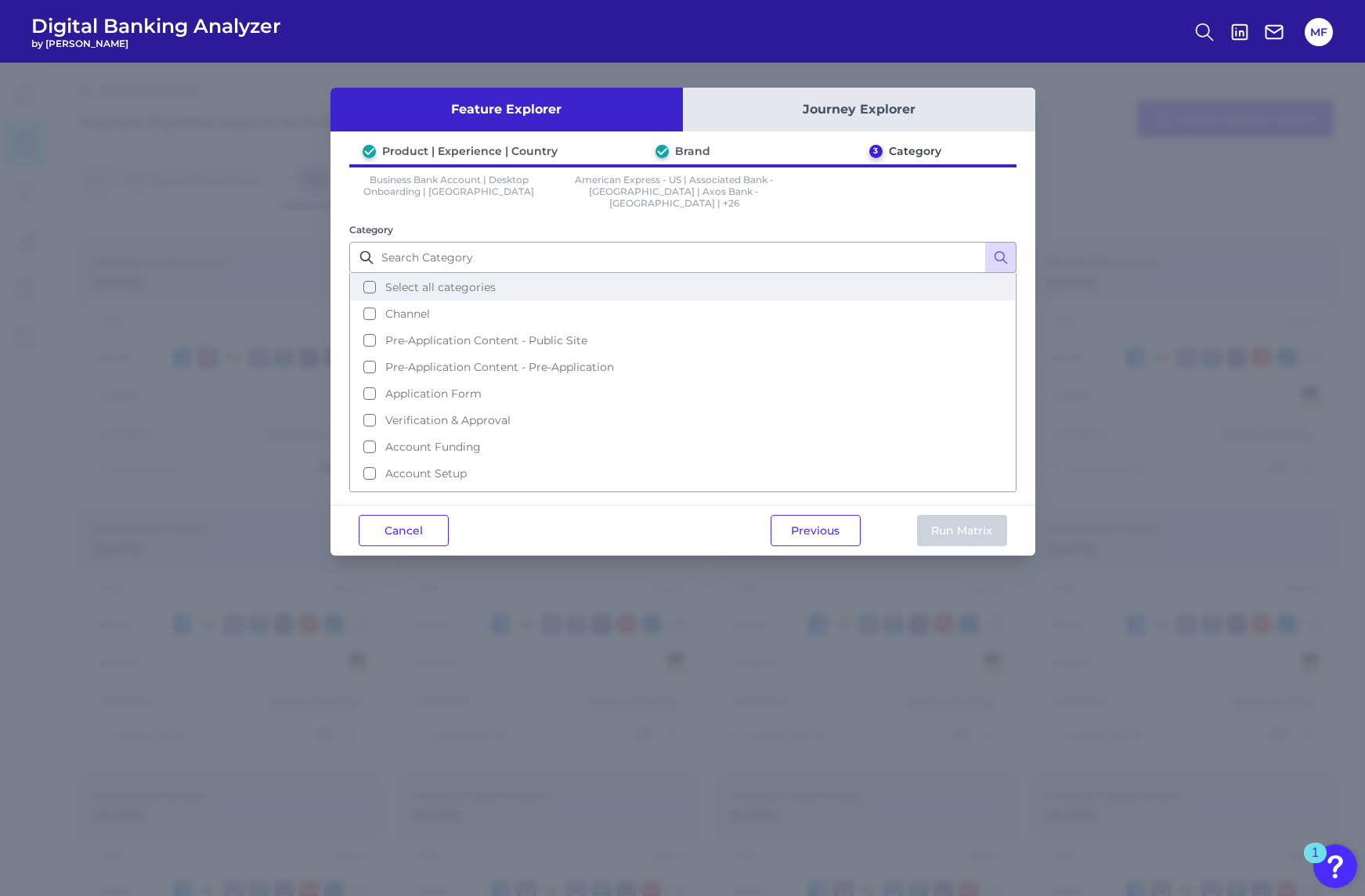
click at [369, 276] on button "Select all categories" at bounding box center [682, 287] width 664 height 26
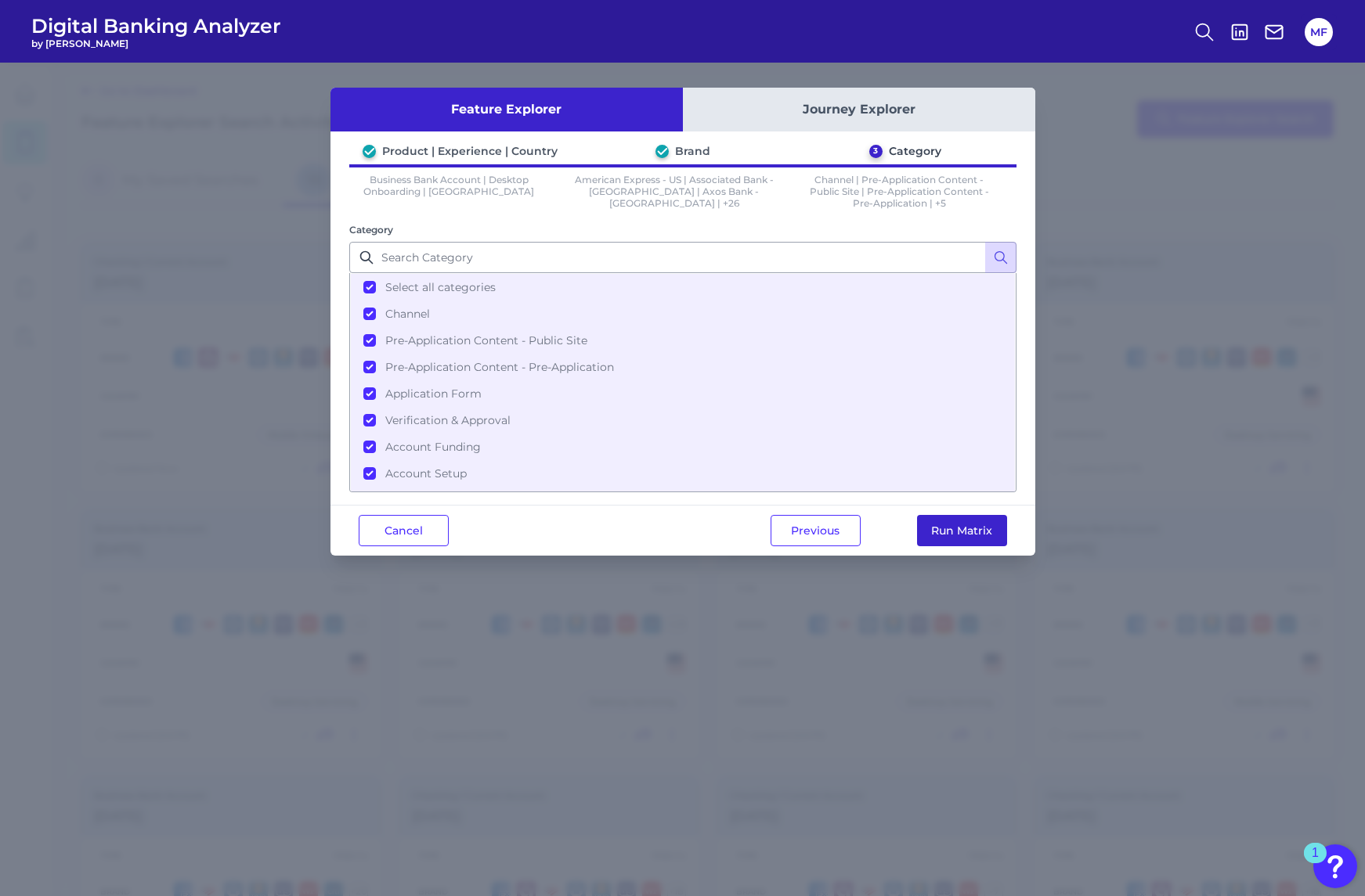
click at [974, 534] on button "Run Matrix" at bounding box center [962, 530] width 90 height 31
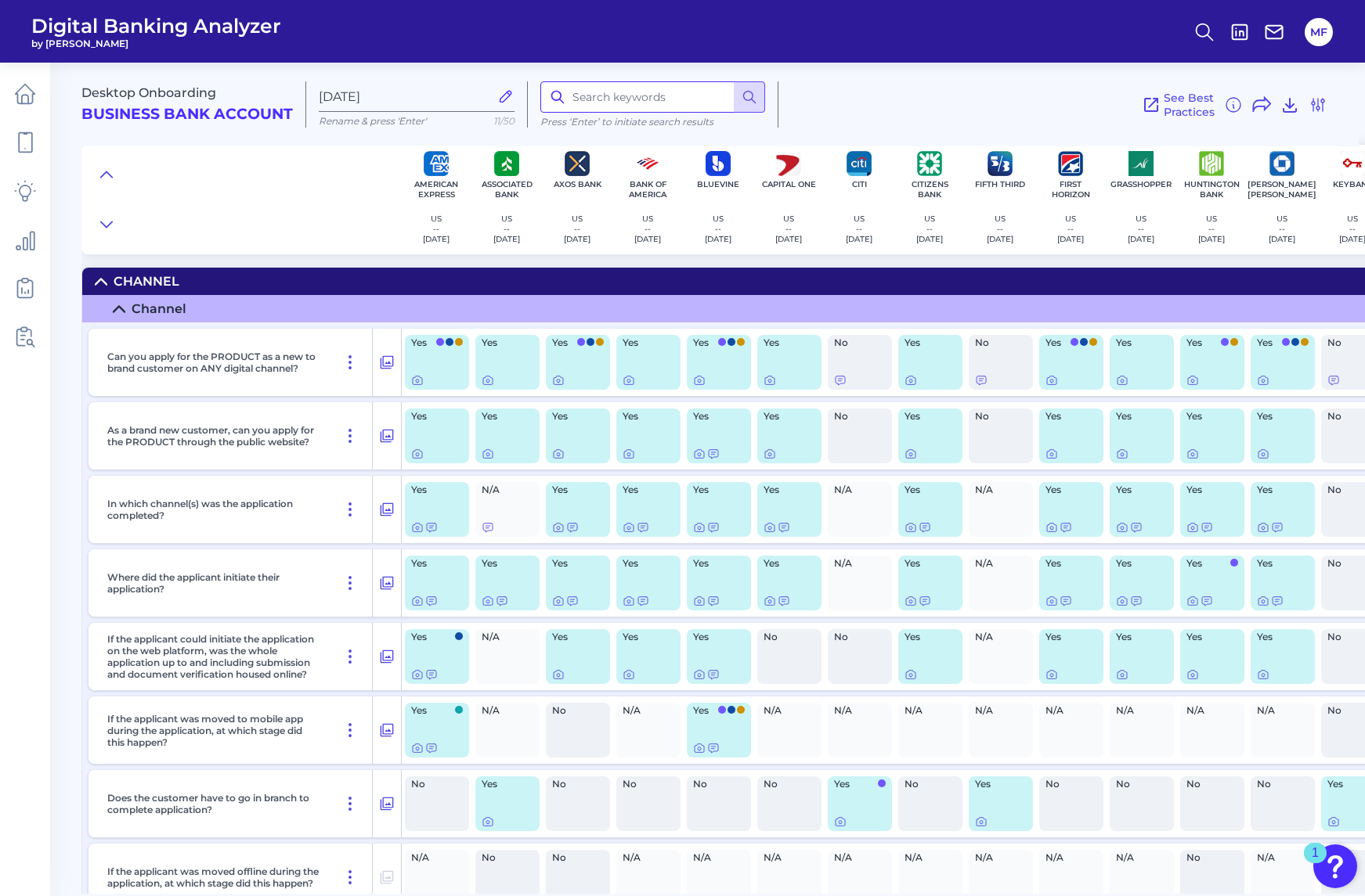
click at [649, 105] on input at bounding box center [652, 97] width 224 height 31
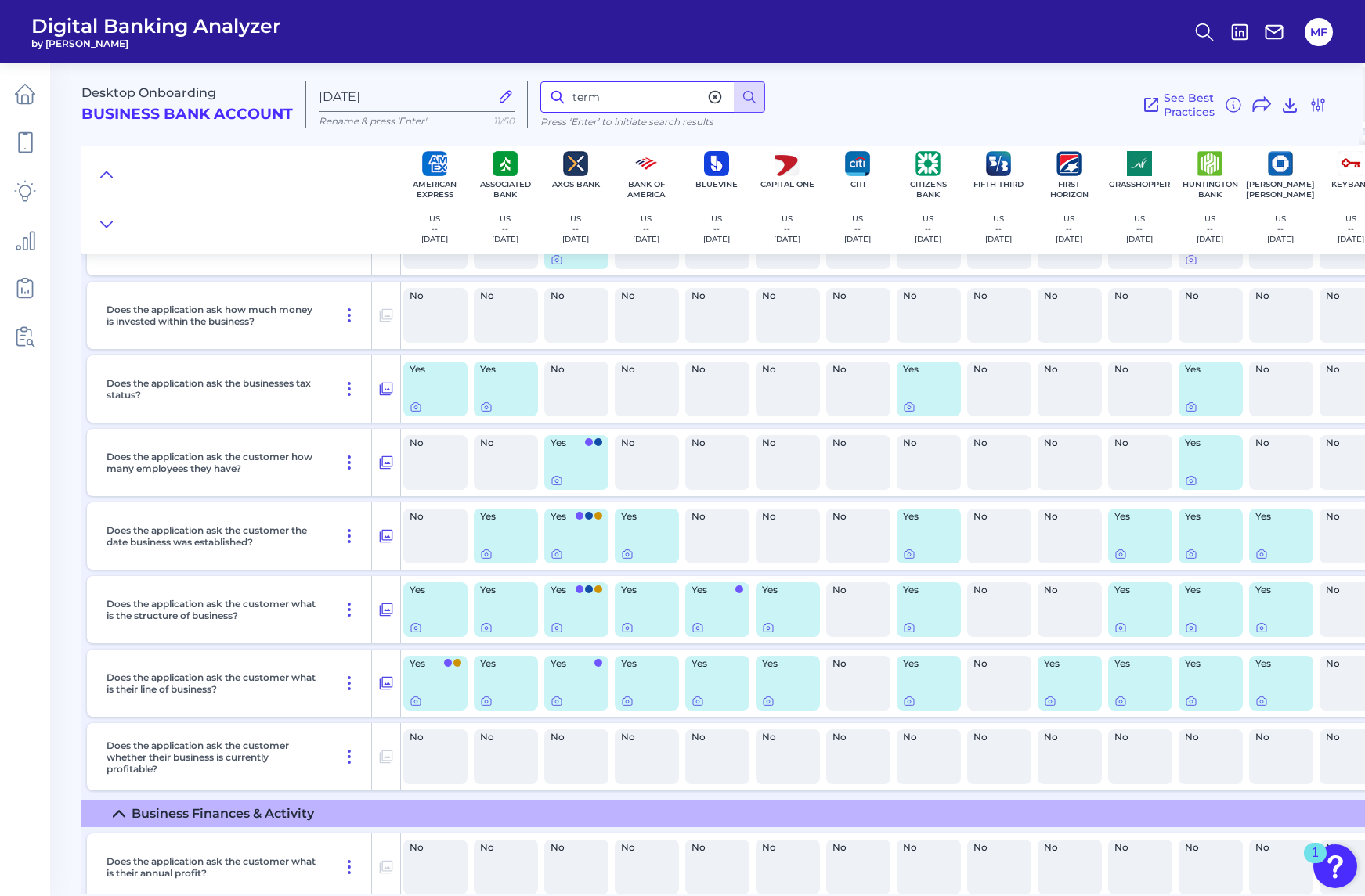
scroll to position [6919, 2]
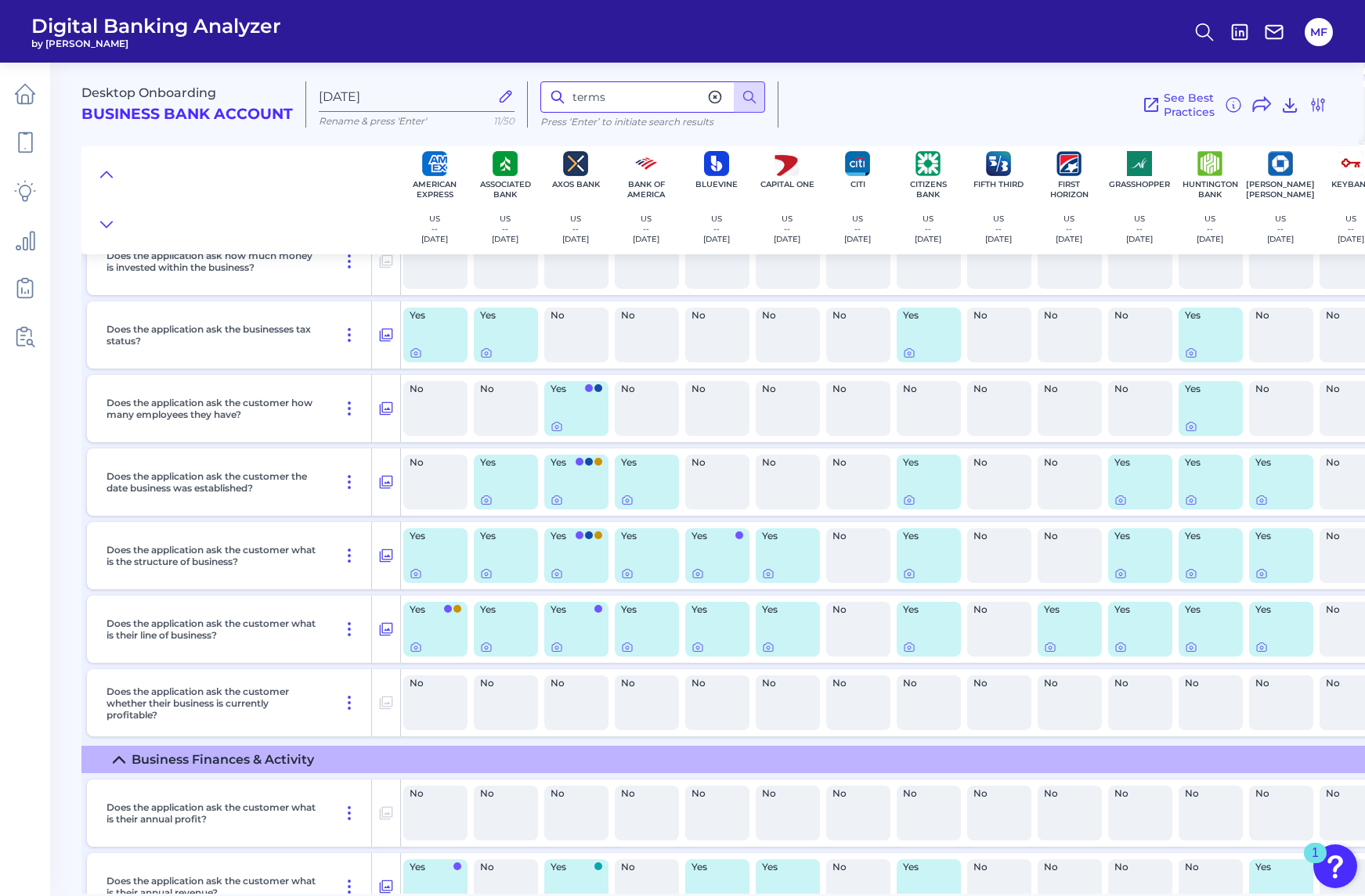
type input "terms"
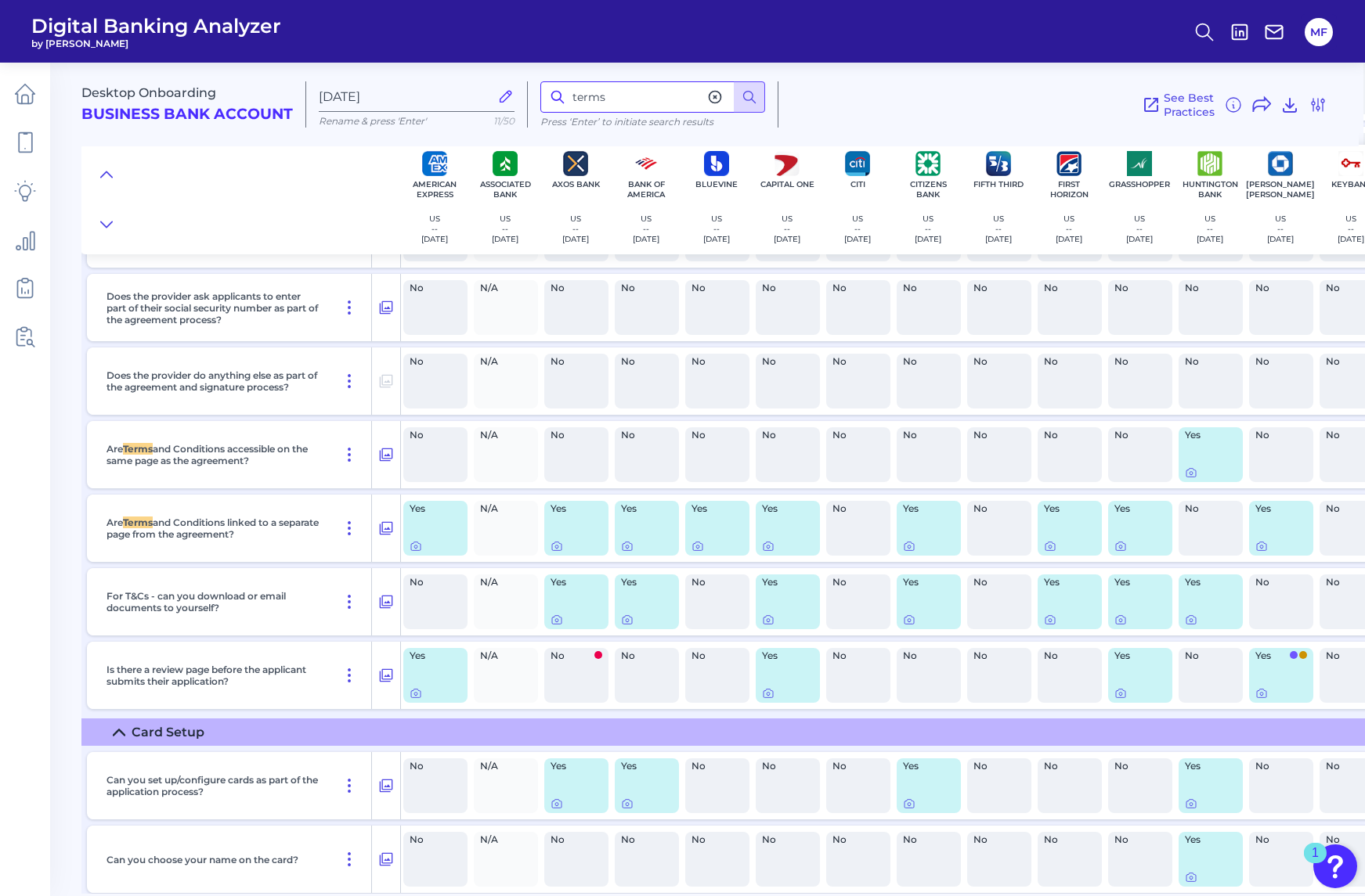
scroll to position [11228, 2]
click at [390, 464] on icon at bounding box center [385, 454] width 16 height 19
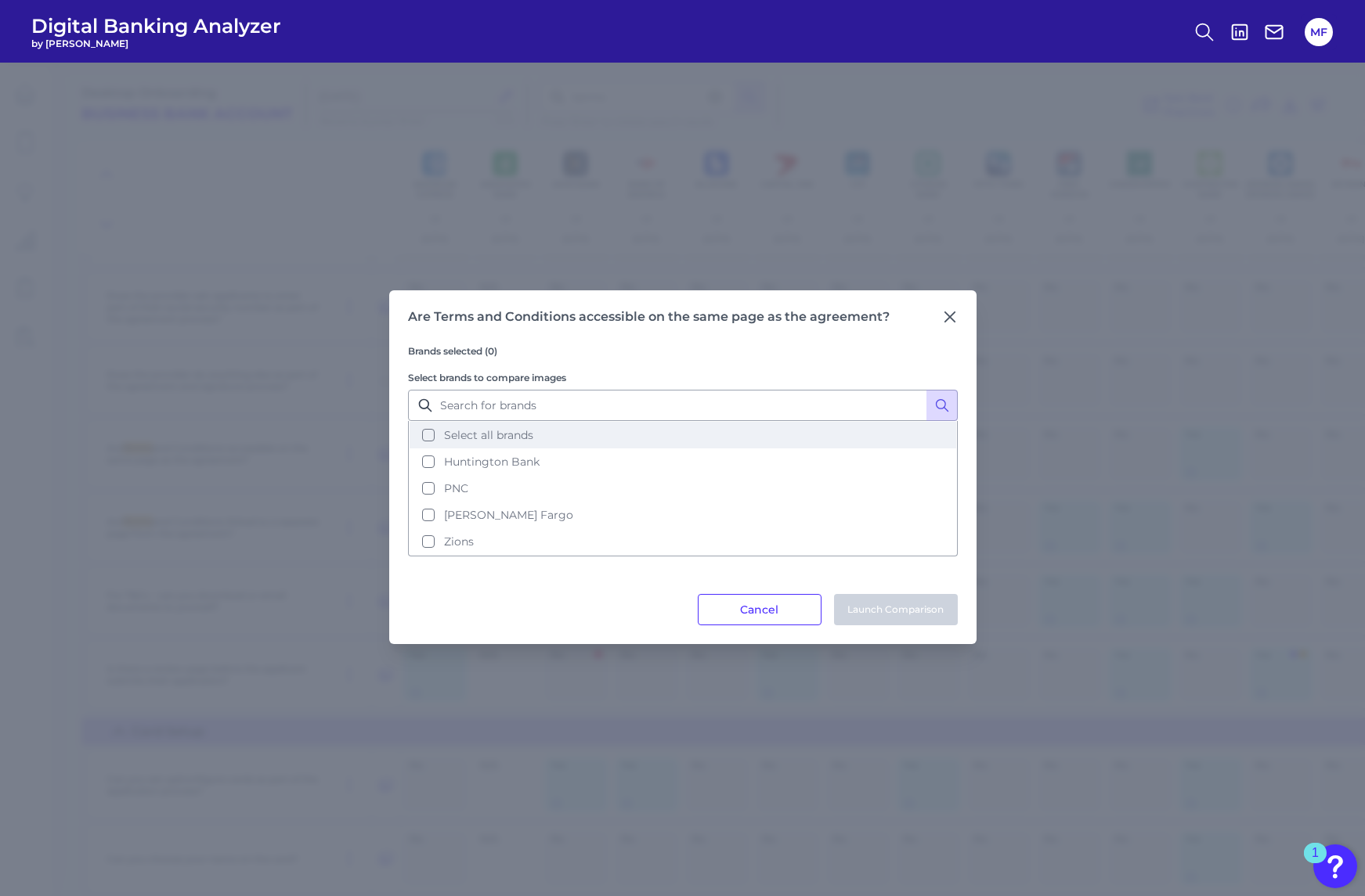
click at [425, 430] on button "Select all brands" at bounding box center [682, 435] width 546 height 26
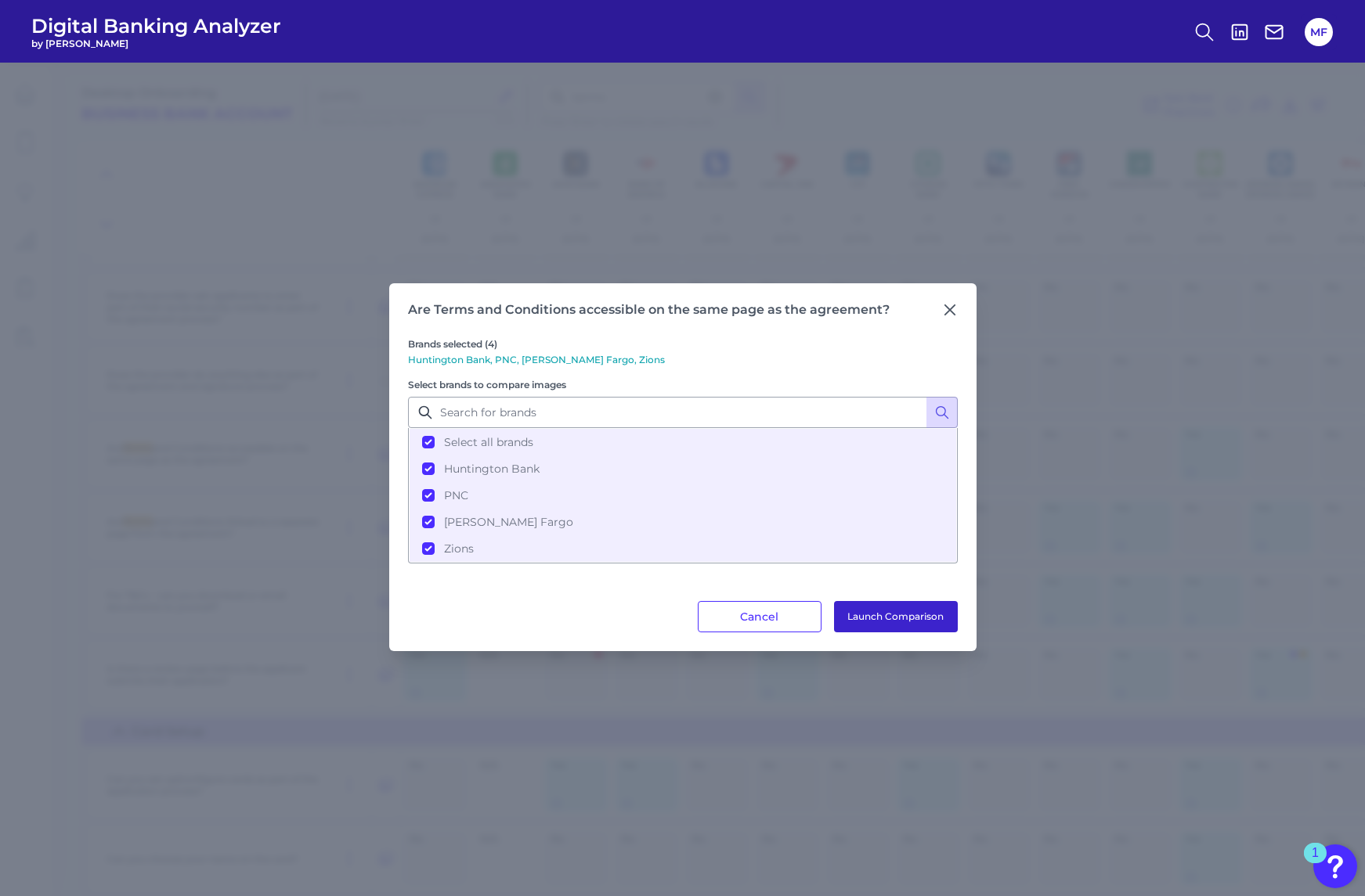
click at [893, 615] on button "Launch Comparison" at bounding box center [895, 616] width 124 height 31
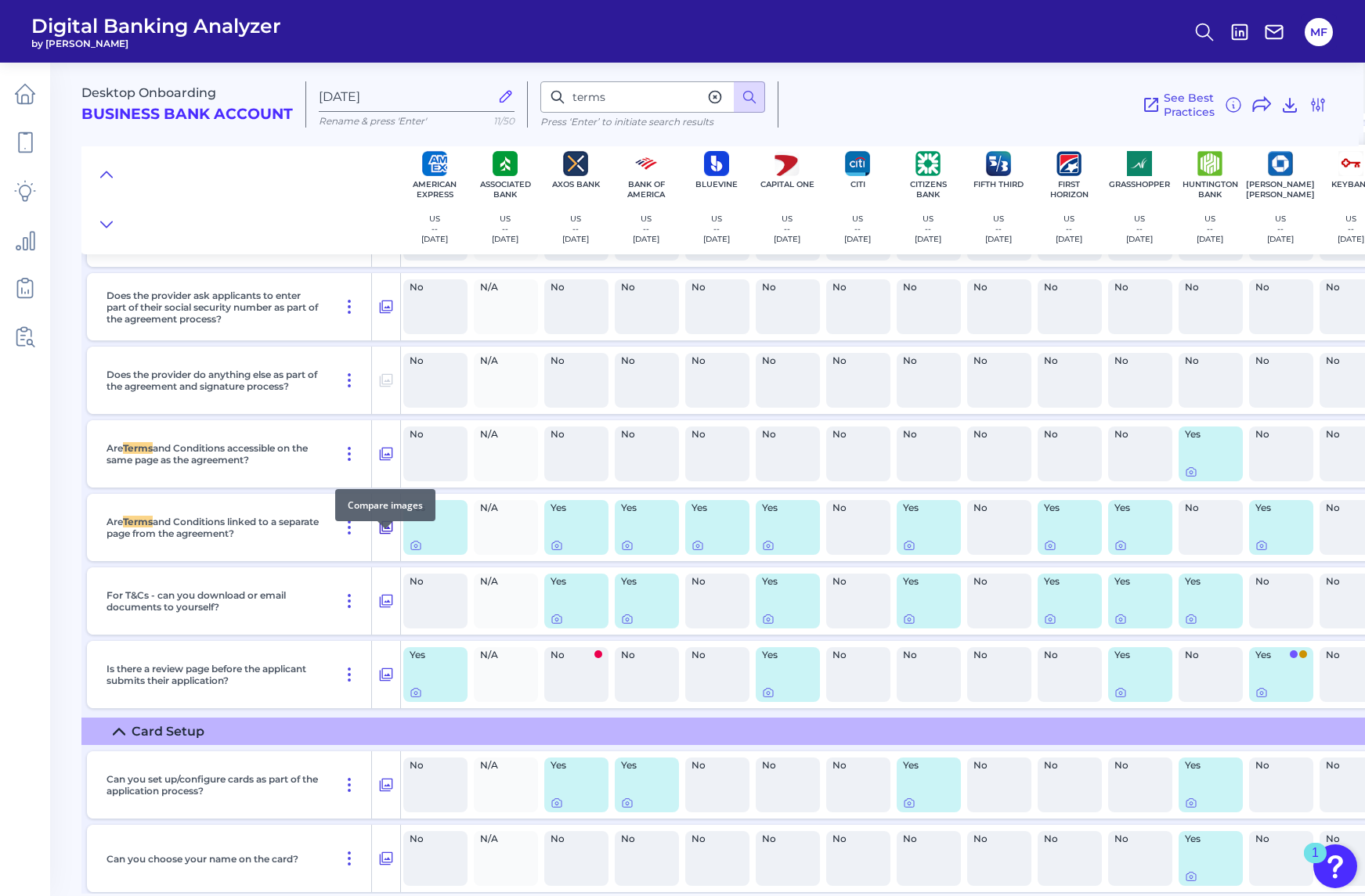
click at [389, 536] on icon at bounding box center [385, 528] width 16 height 19
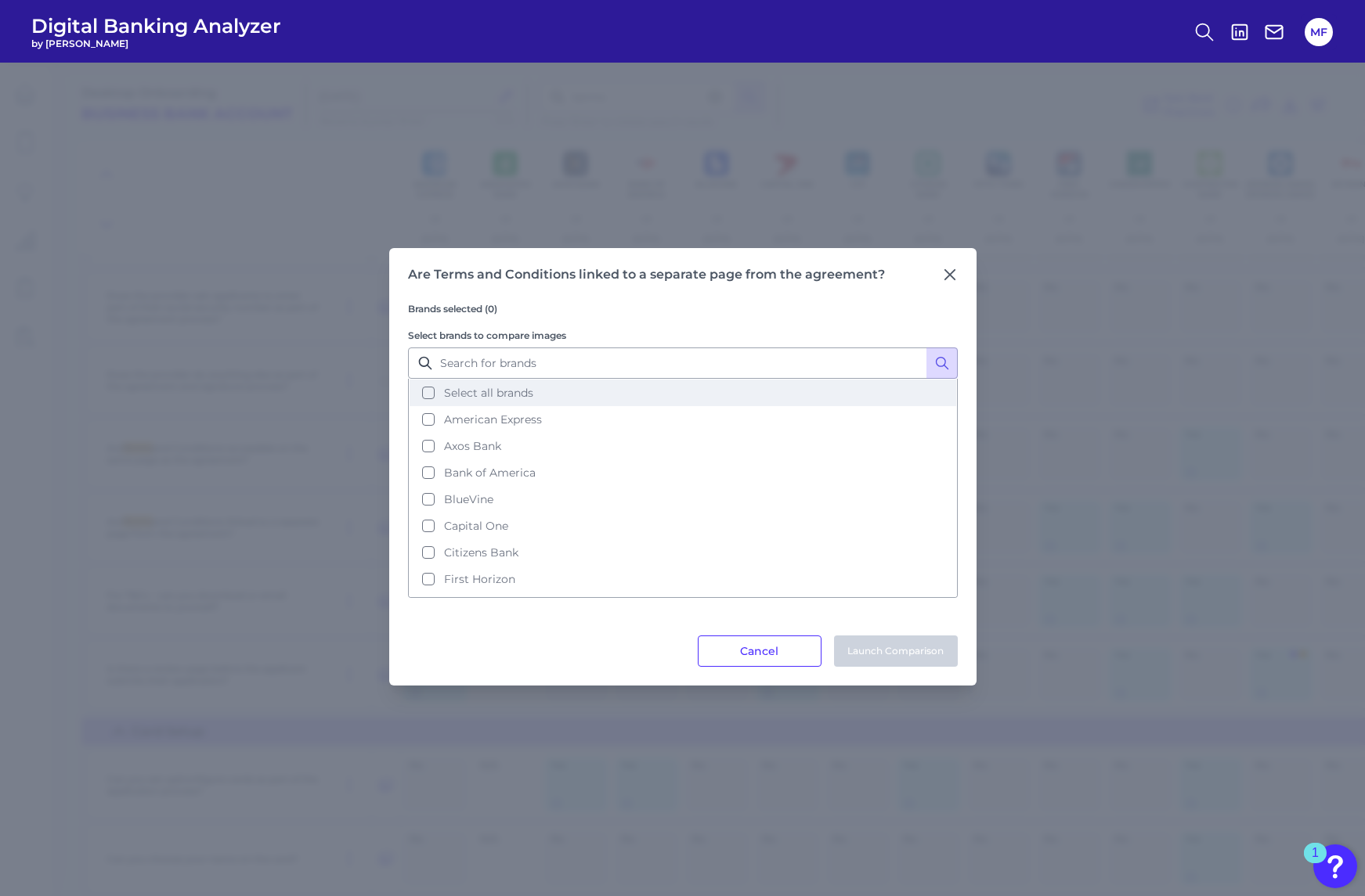
click at [428, 393] on button "Select all brands" at bounding box center [682, 393] width 546 height 26
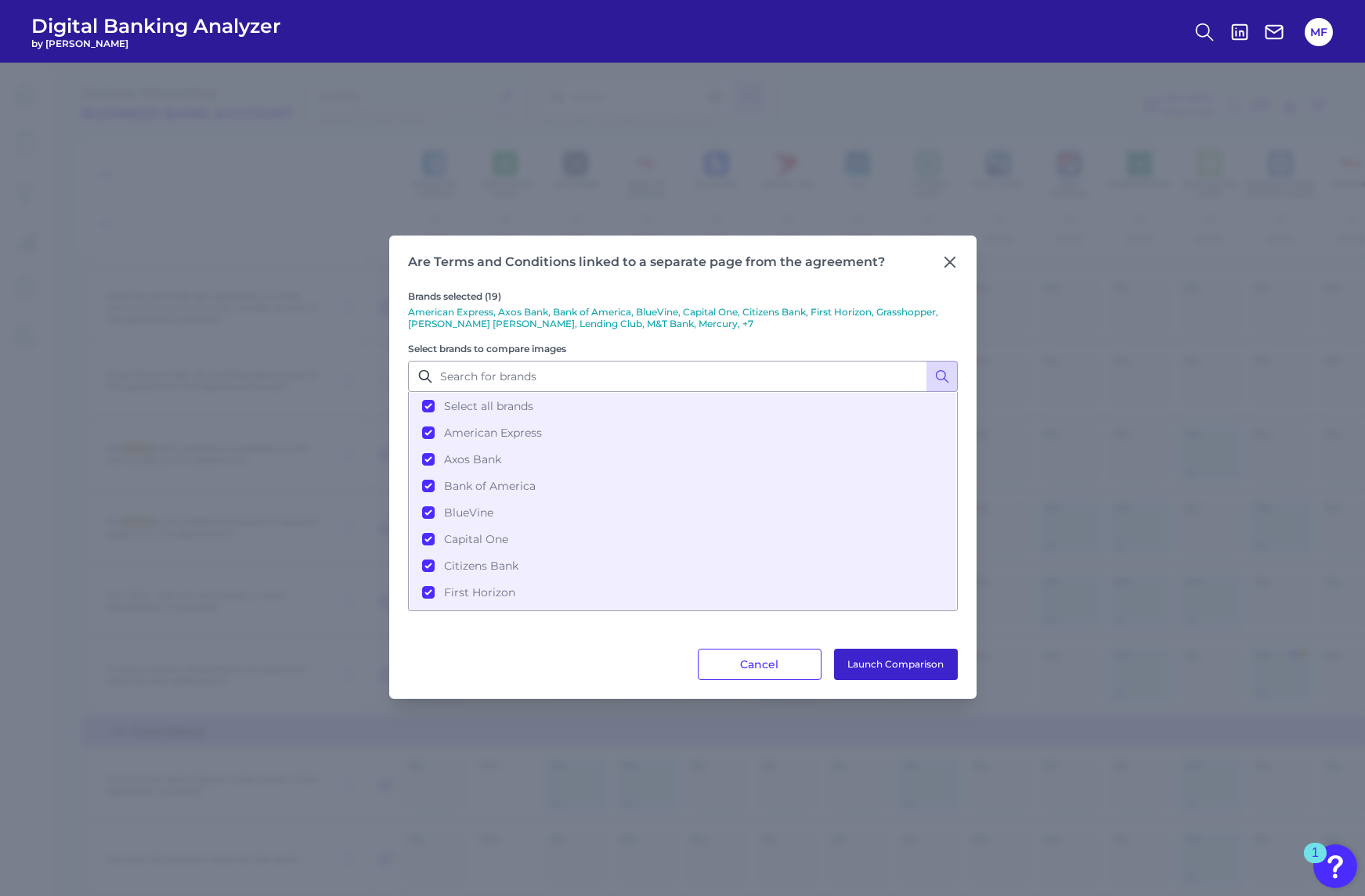
click at [918, 673] on button "Launch Comparison" at bounding box center [895, 664] width 124 height 31
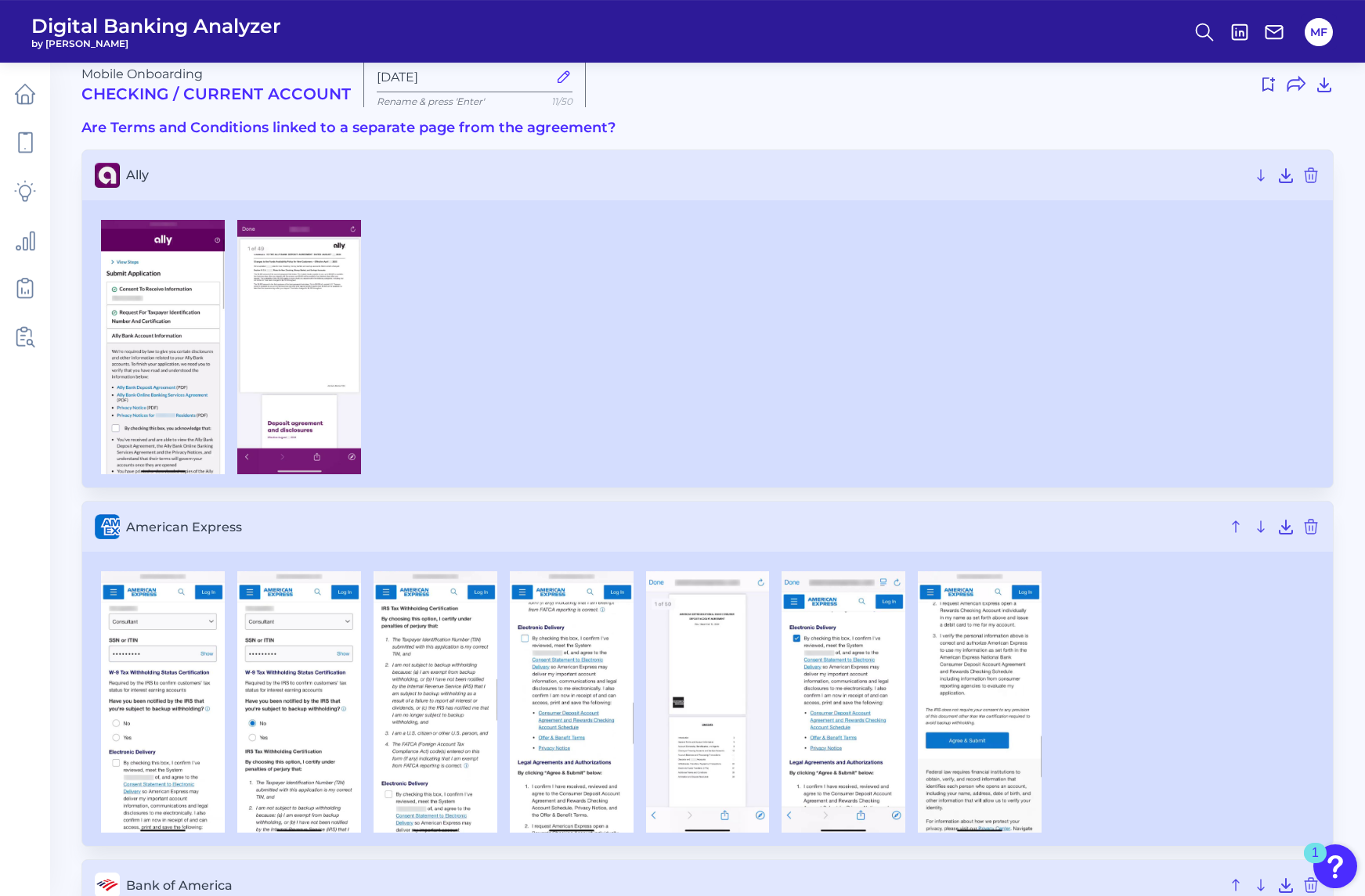
scroll to position [22, 0]
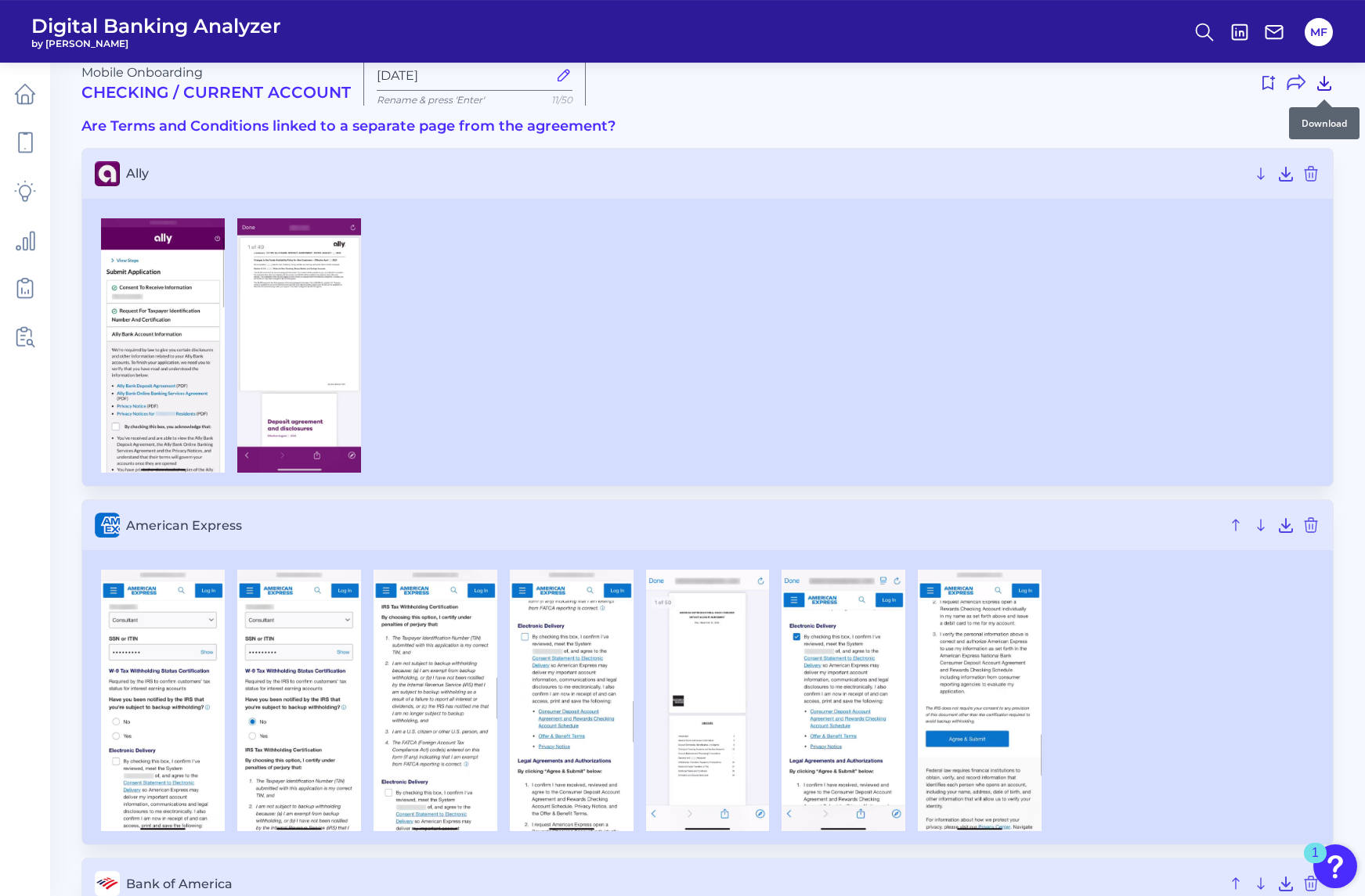
click at [1326, 79] on icon at bounding box center [1324, 83] width 19 height 19
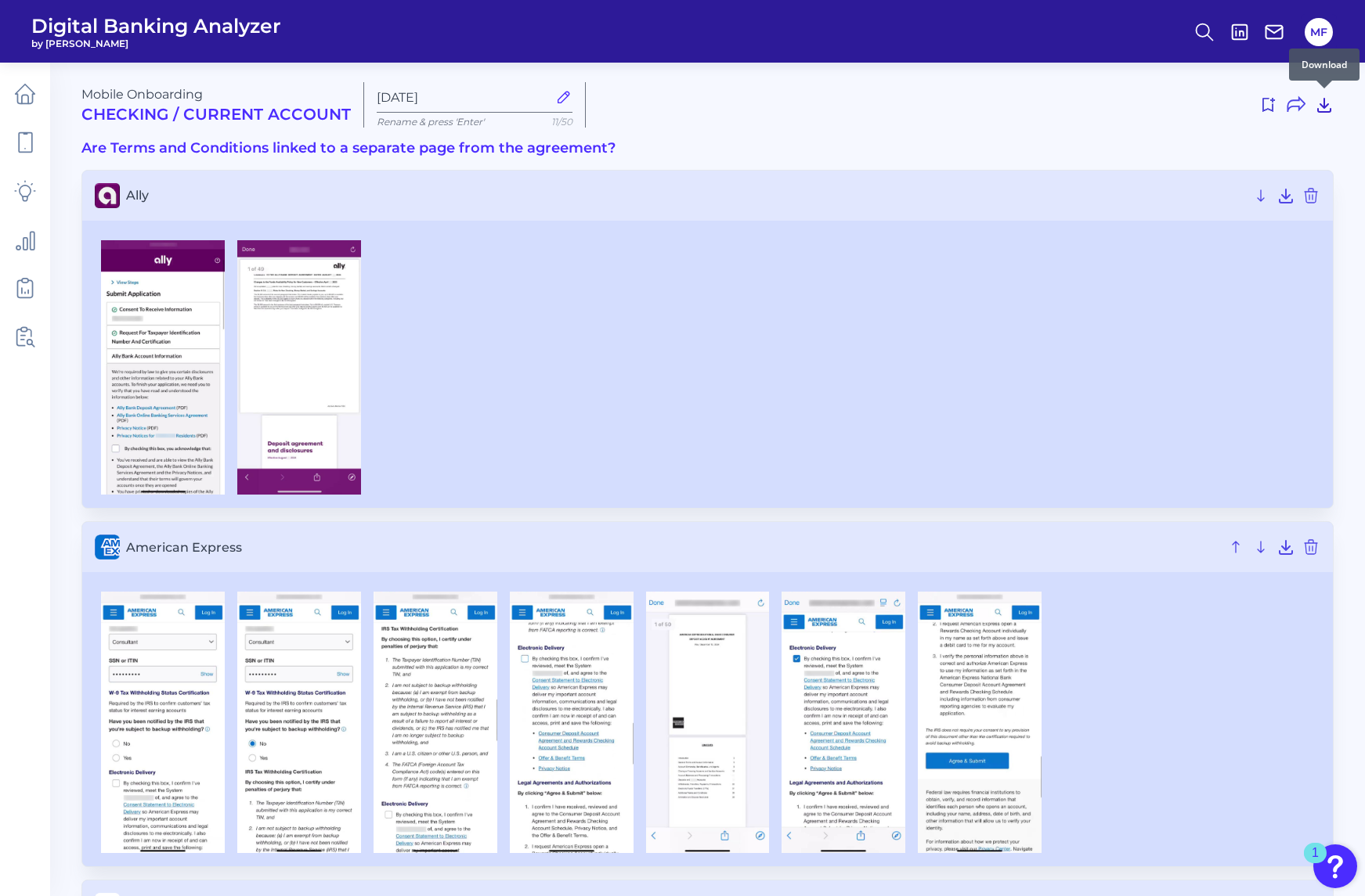
click at [1322, 108] on icon at bounding box center [1324, 105] width 19 height 19
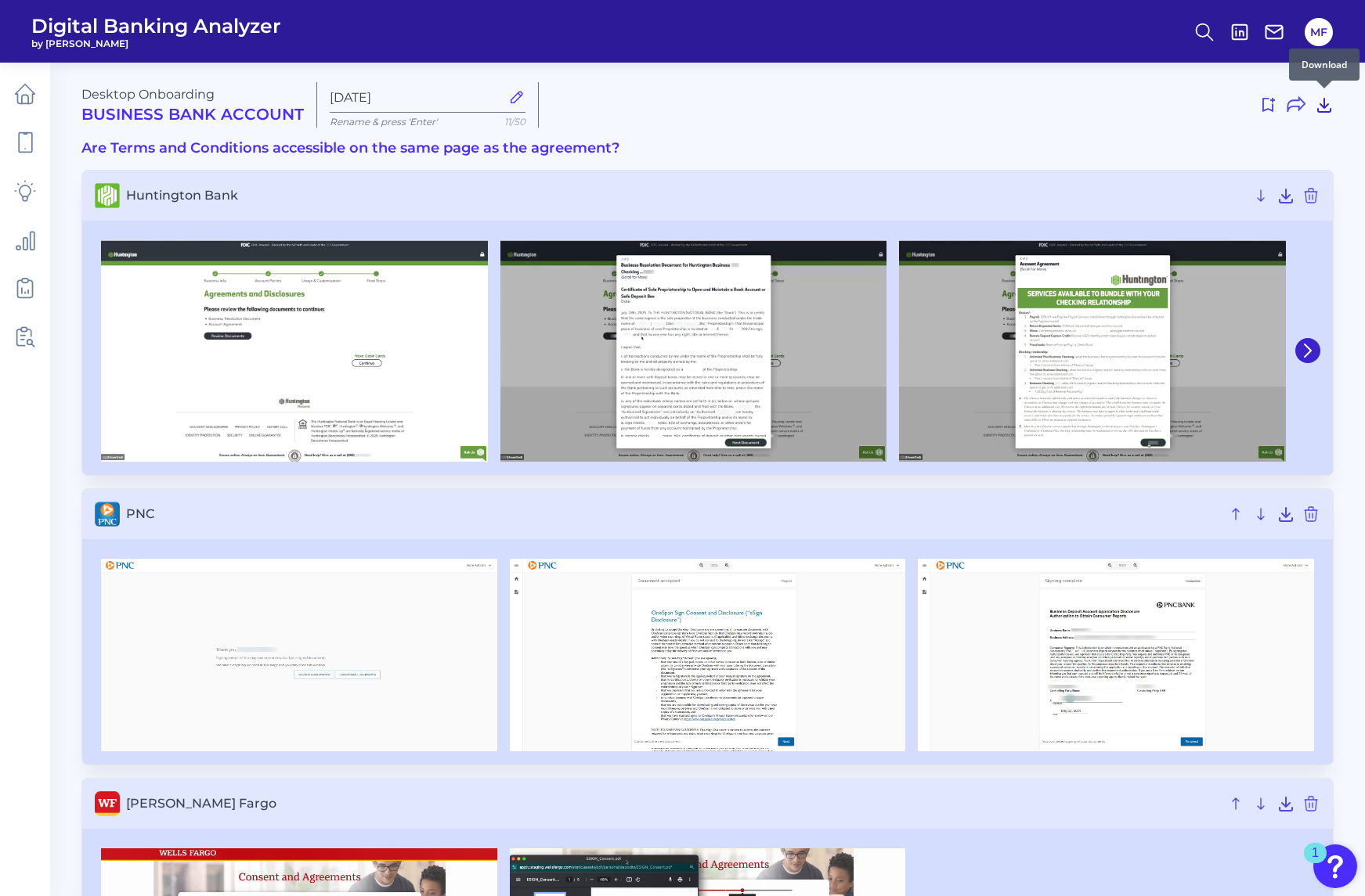
click at [1320, 102] on icon at bounding box center [1324, 105] width 19 height 19
click at [238, 226] on section "Huntington Bank" at bounding box center [707, 322] width 1252 height 306
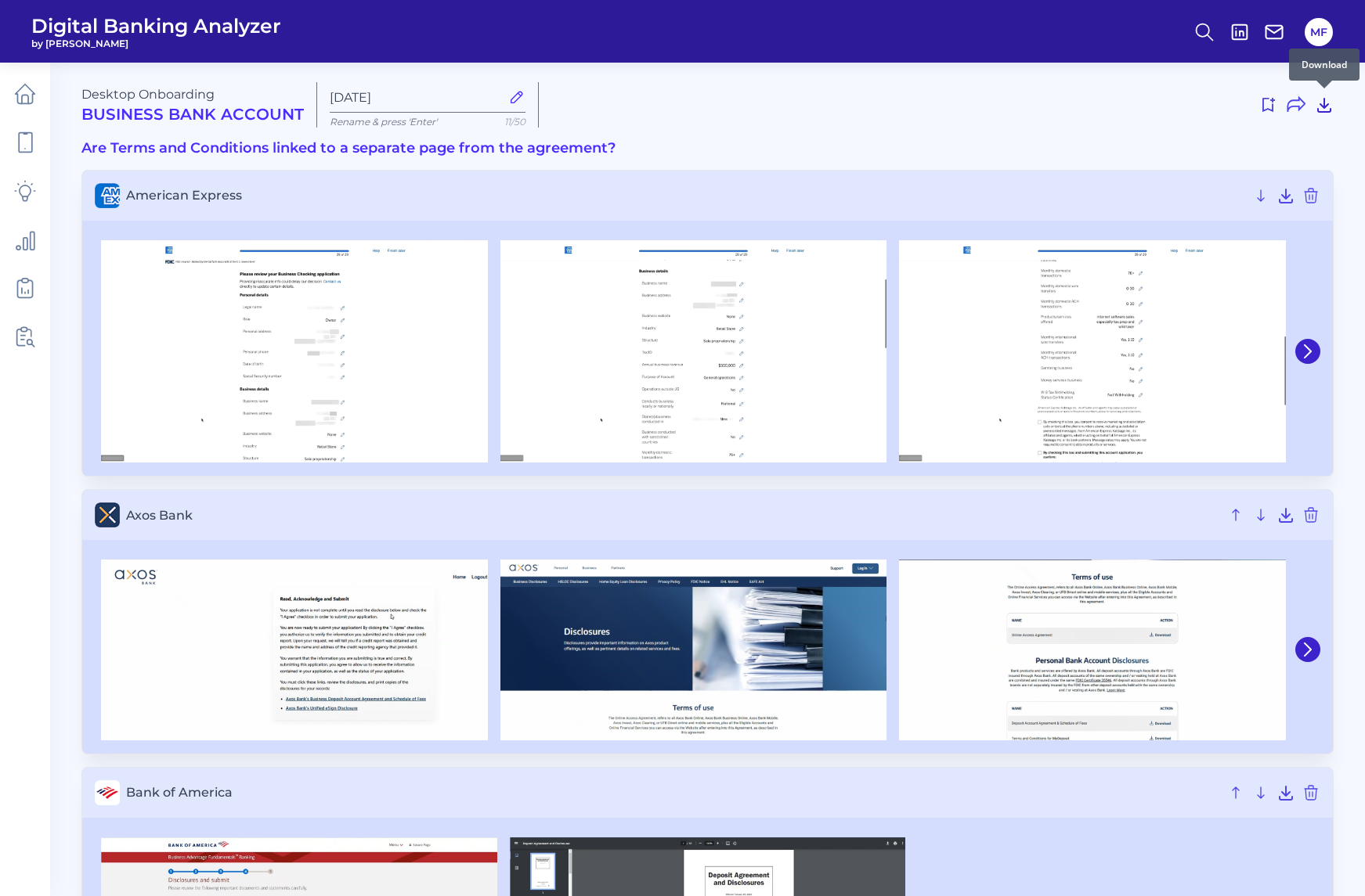
click at [1323, 103] on icon at bounding box center [1324, 105] width 19 height 19
click at [27, 139] on icon at bounding box center [25, 142] width 22 height 22
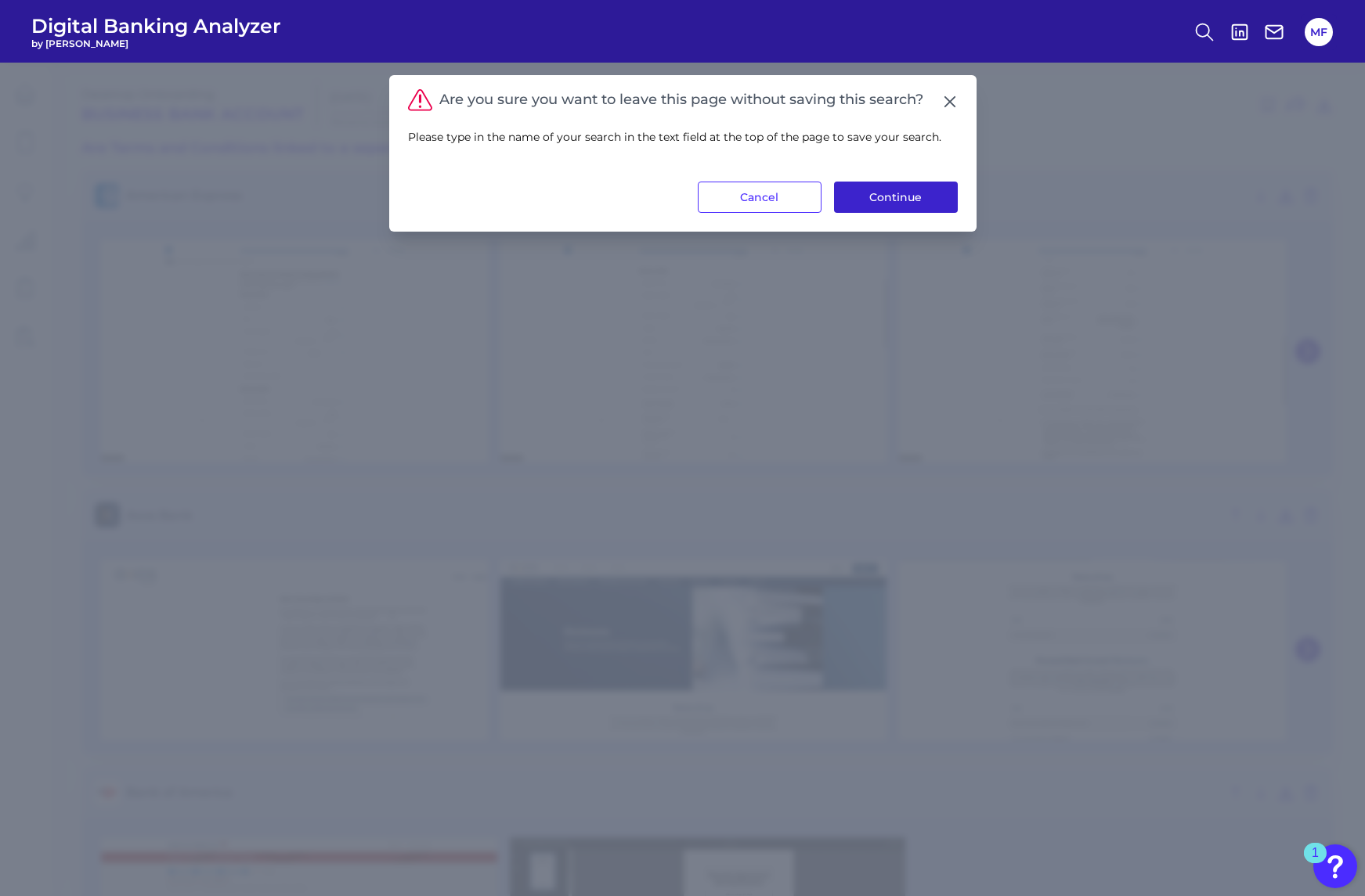
click at [926, 202] on button "Continue" at bounding box center [895, 197] width 124 height 31
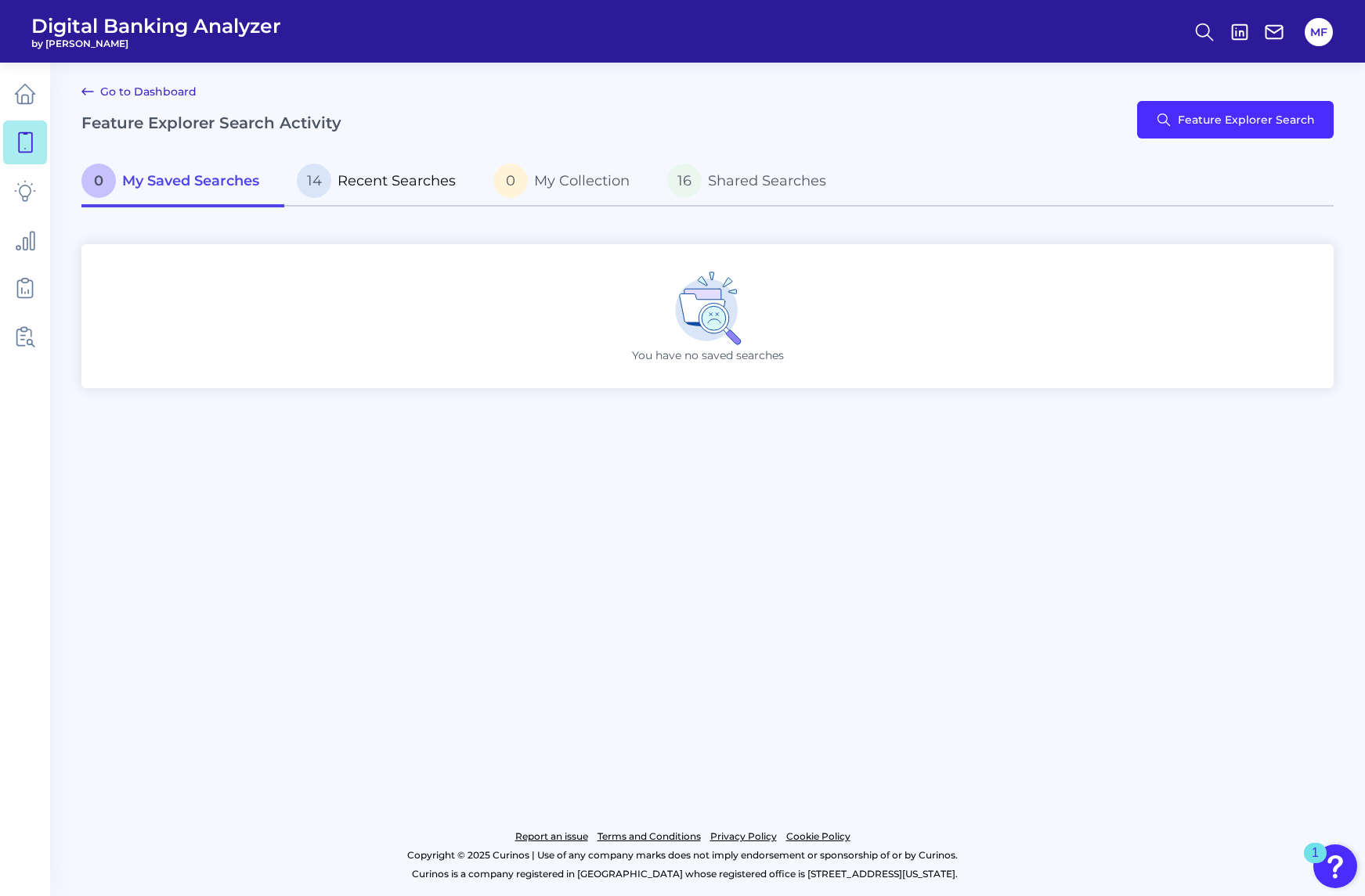
click at [388, 183] on span "Recent Searches" at bounding box center [396, 181] width 118 height 17
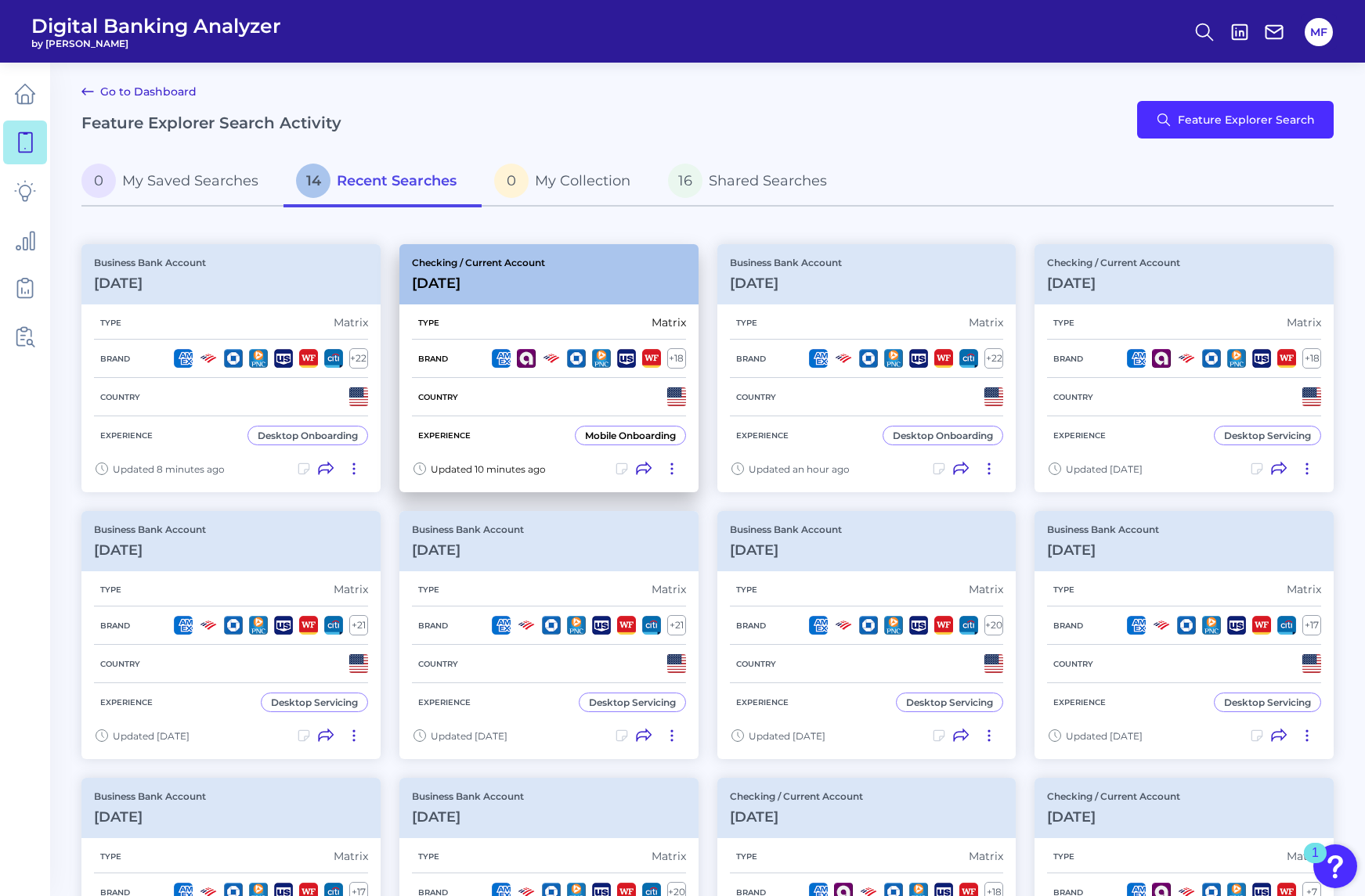
click at [557, 287] on div "Checking / Current Account Oct 07 2025" at bounding box center [549, 274] width 299 height 61
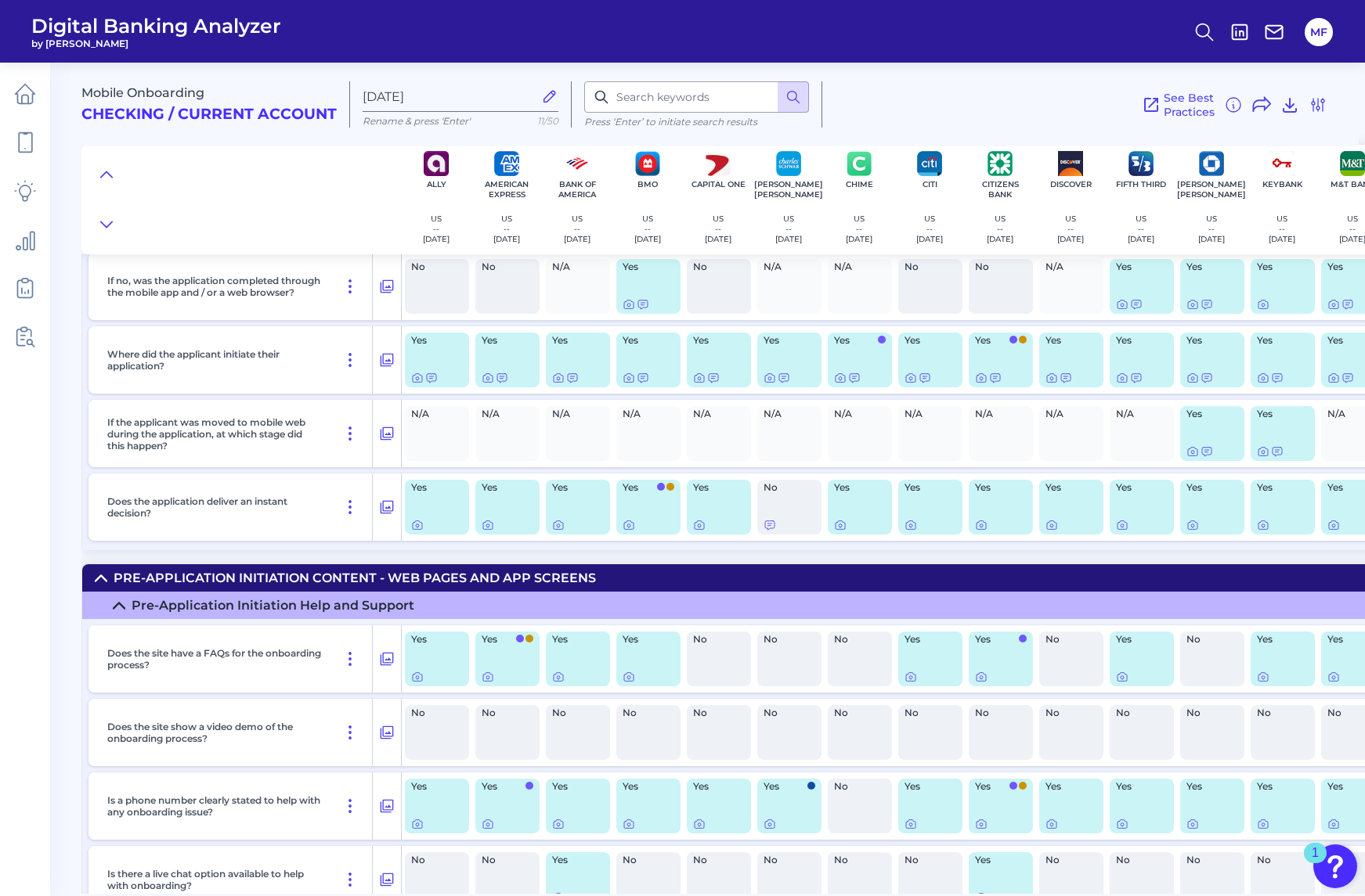
scroll to position [451, 0]
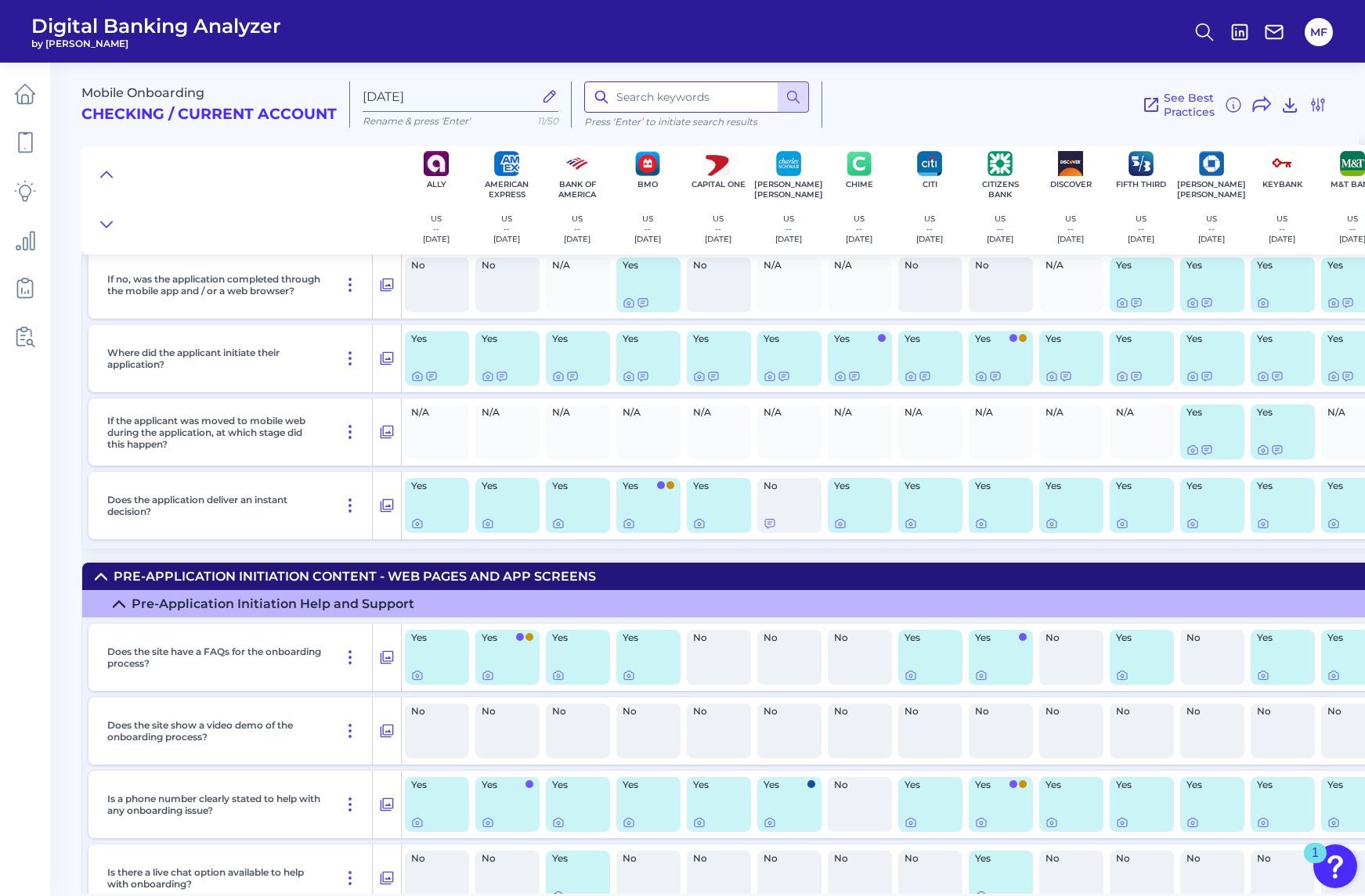
click at [681, 107] on input at bounding box center [696, 97] width 224 height 31
type input "terms"
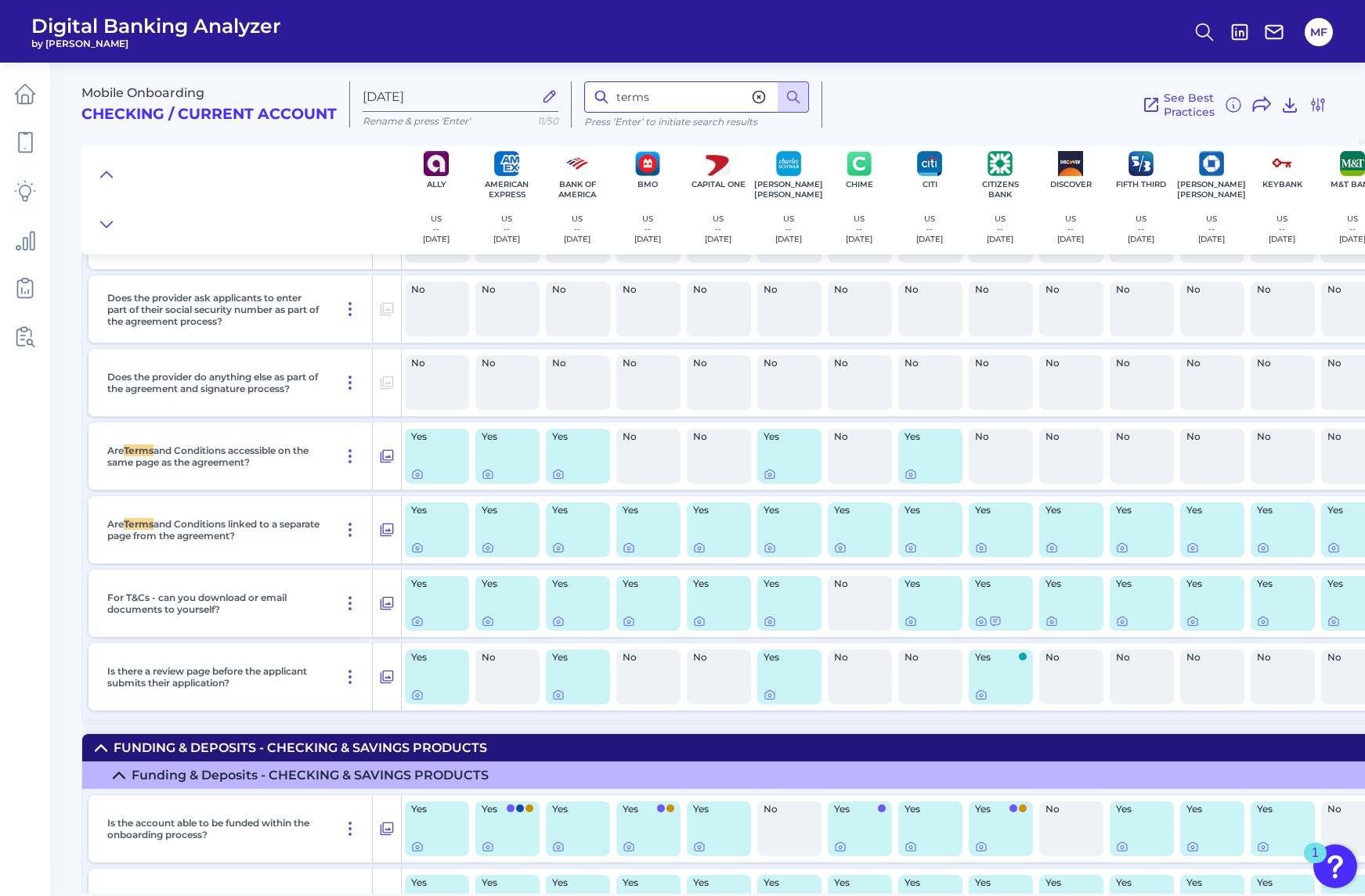
scroll to position [7724, 0]
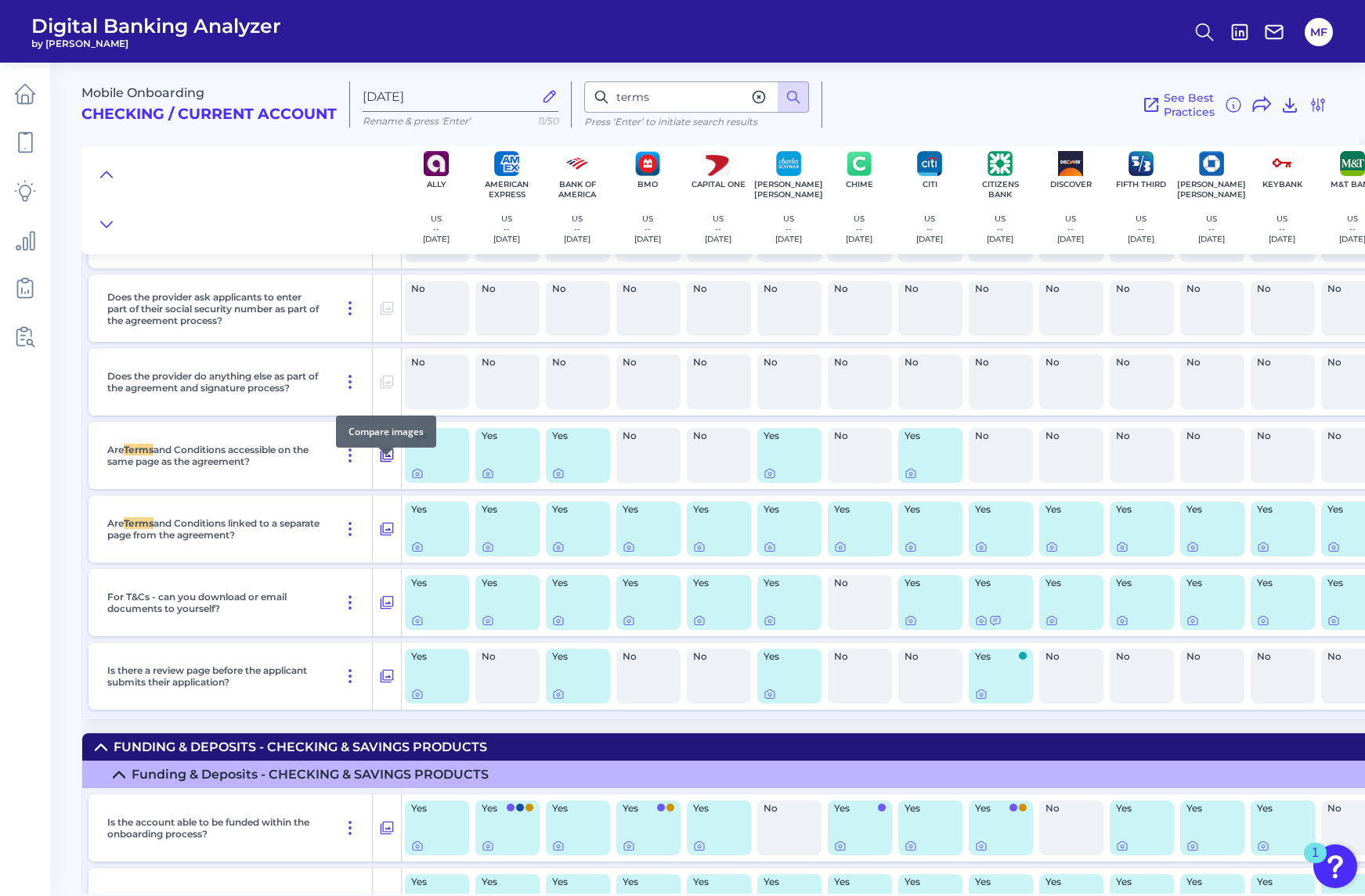
click at [382, 463] on icon at bounding box center [387, 456] width 13 height 13
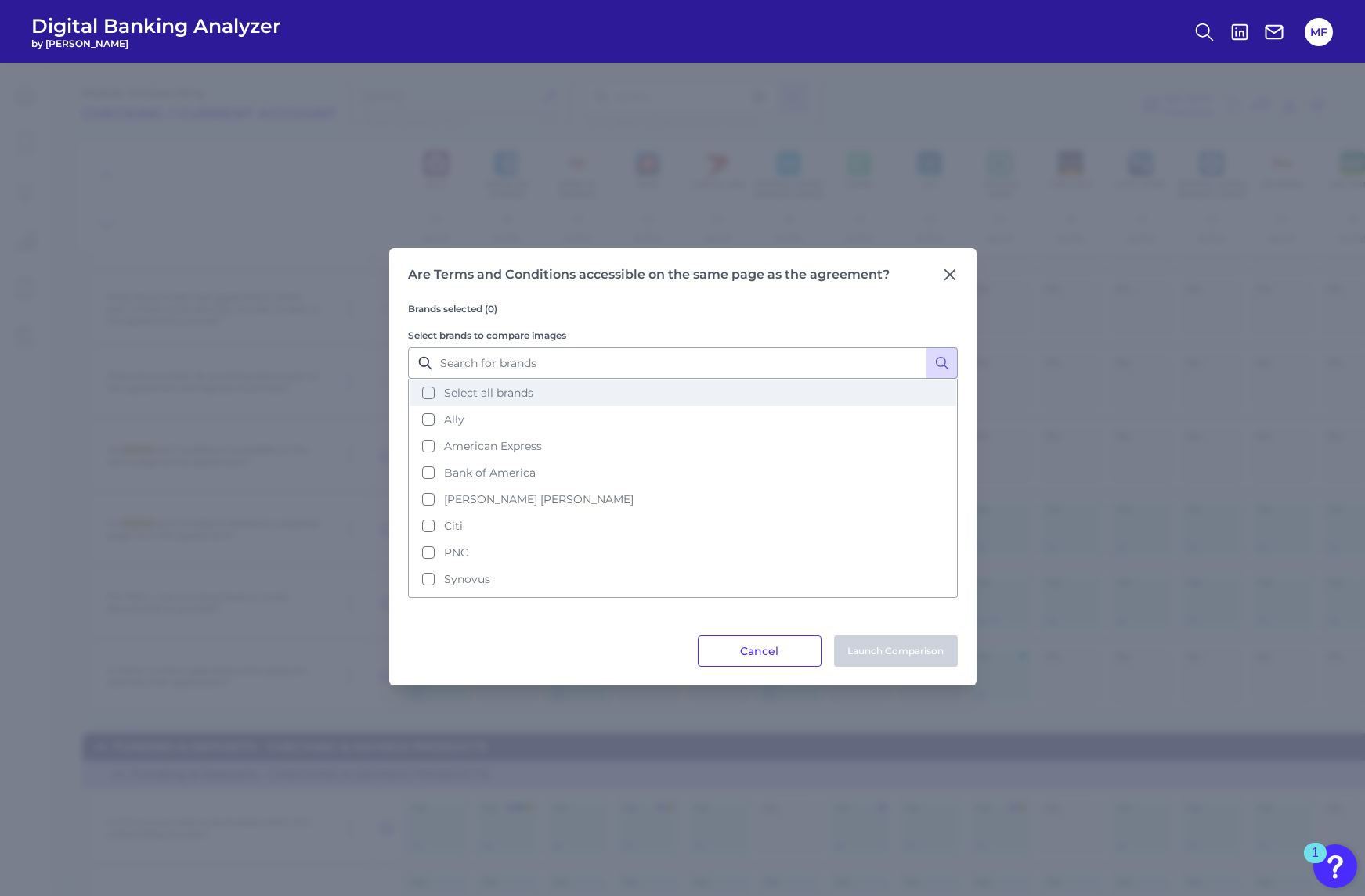
click at [428, 392] on button "Select all brands" at bounding box center [682, 393] width 546 height 26
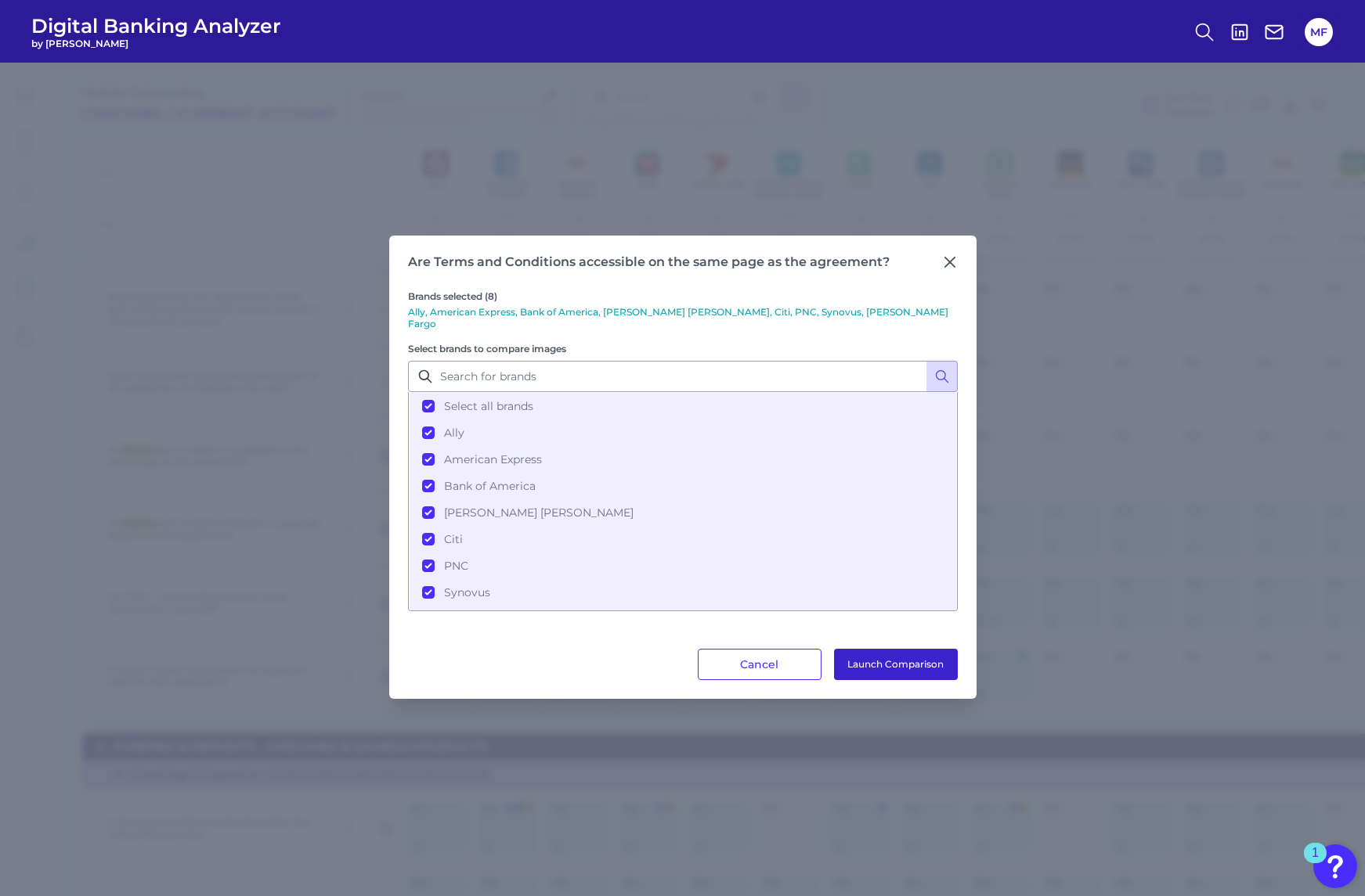
click at [894, 659] on button "Launch Comparison" at bounding box center [895, 664] width 124 height 31
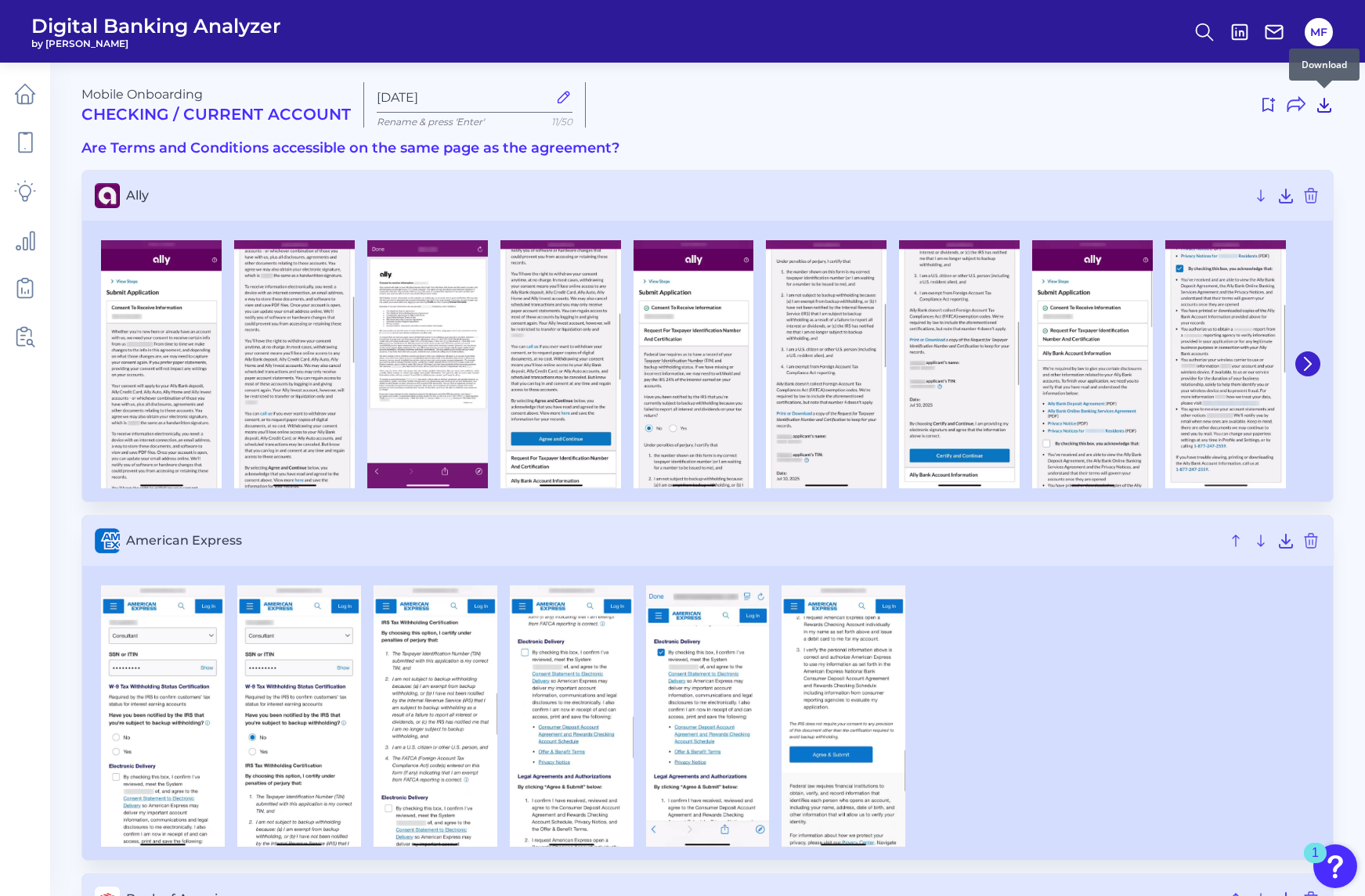
click at [1321, 111] on icon at bounding box center [1324, 105] width 19 height 19
